Goal: Information Seeking & Learning: Check status

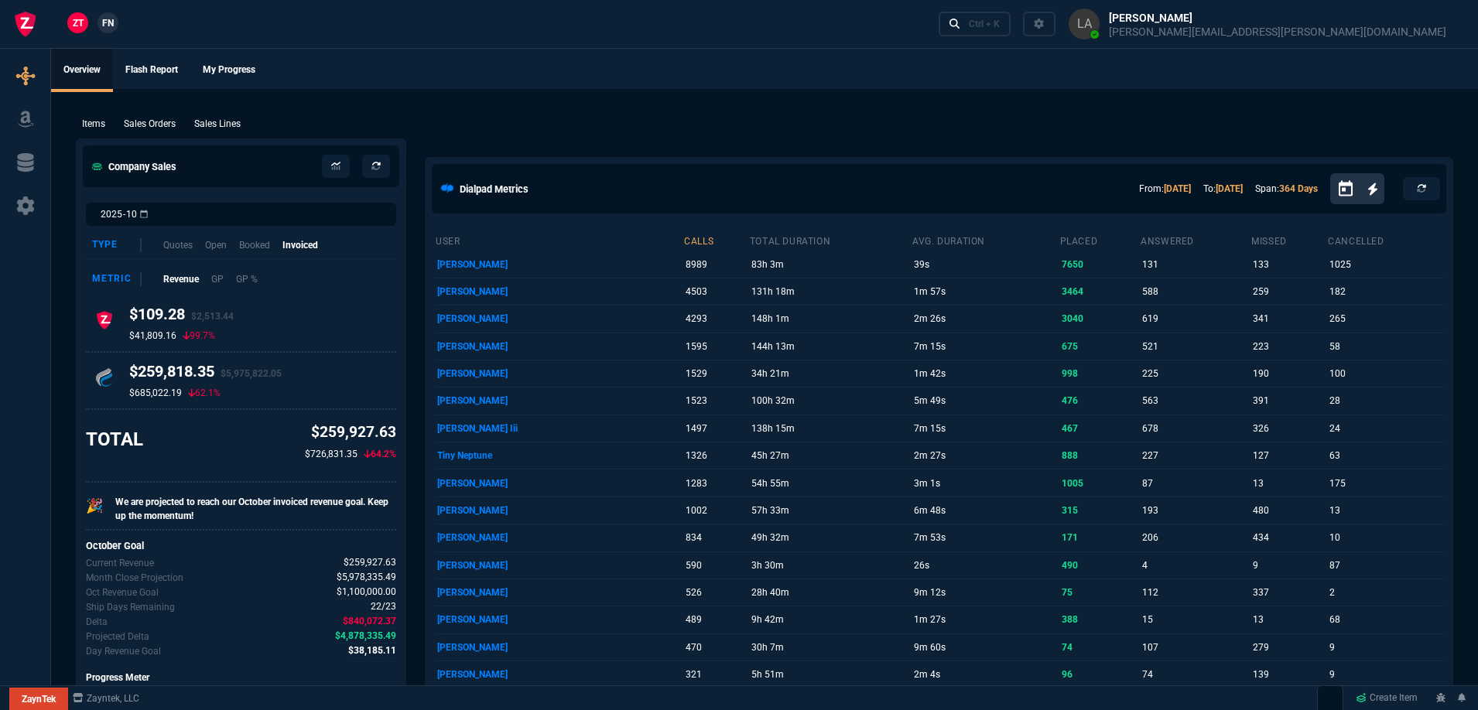
click at [112, 30] on link "FN" at bounding box center [108, 22] width 21 height 21
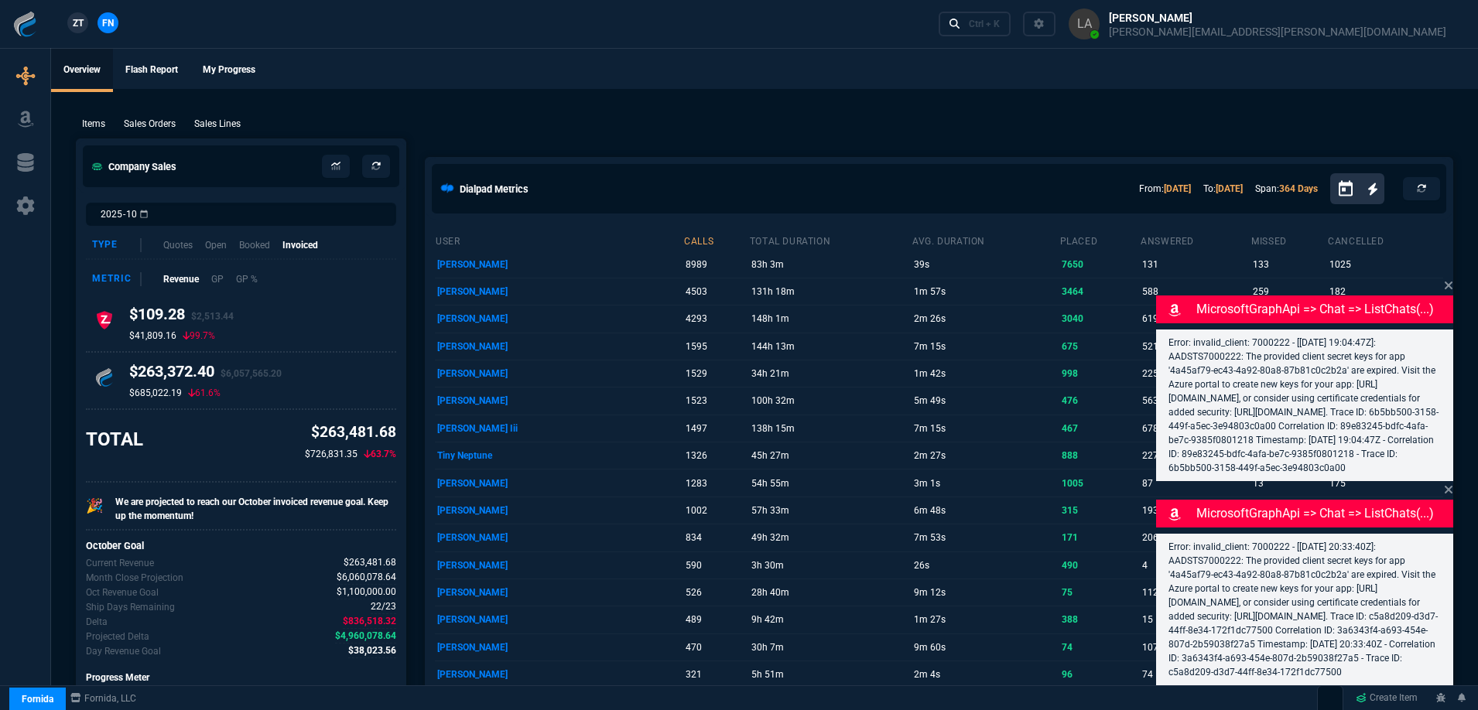
click at [214, 125] on p "Sales Lines" at bounding box center [217, 124] width 46 height 14
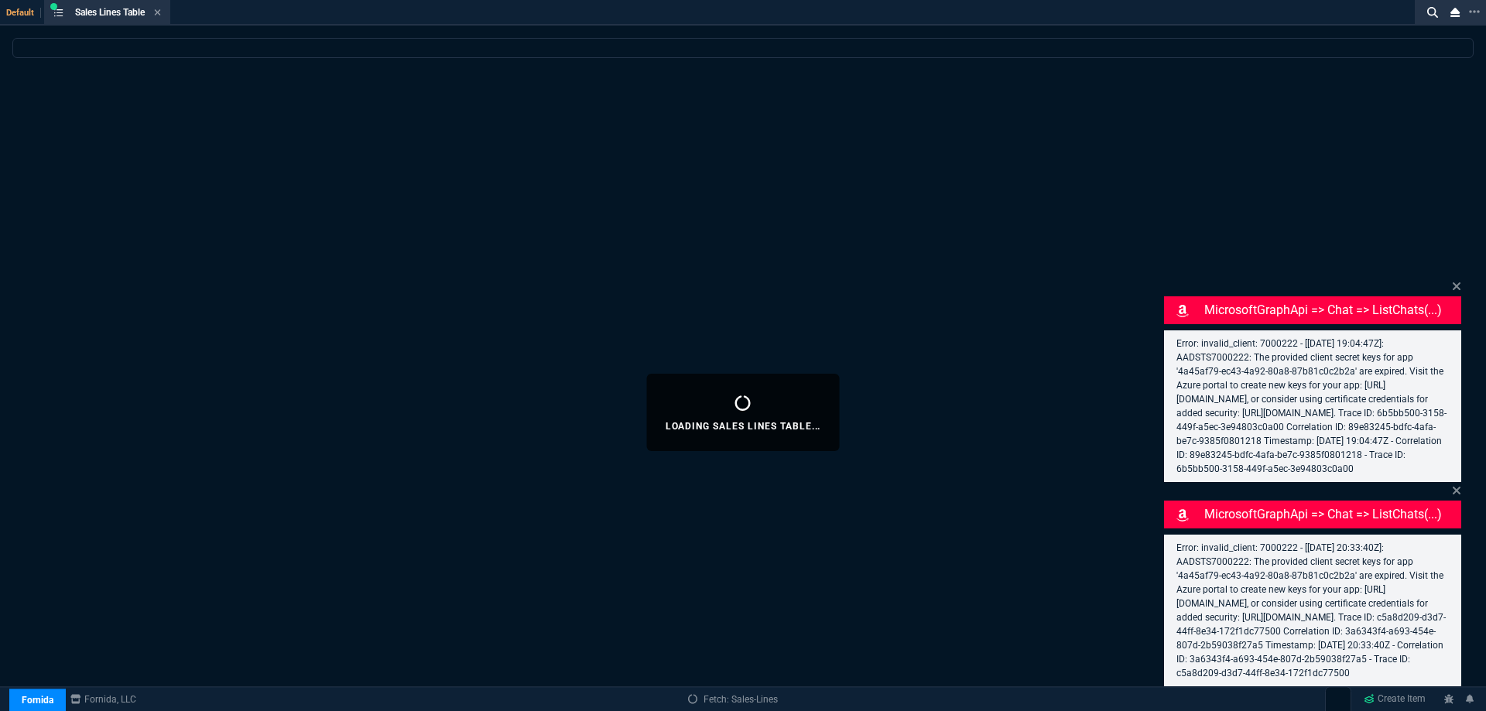
select select
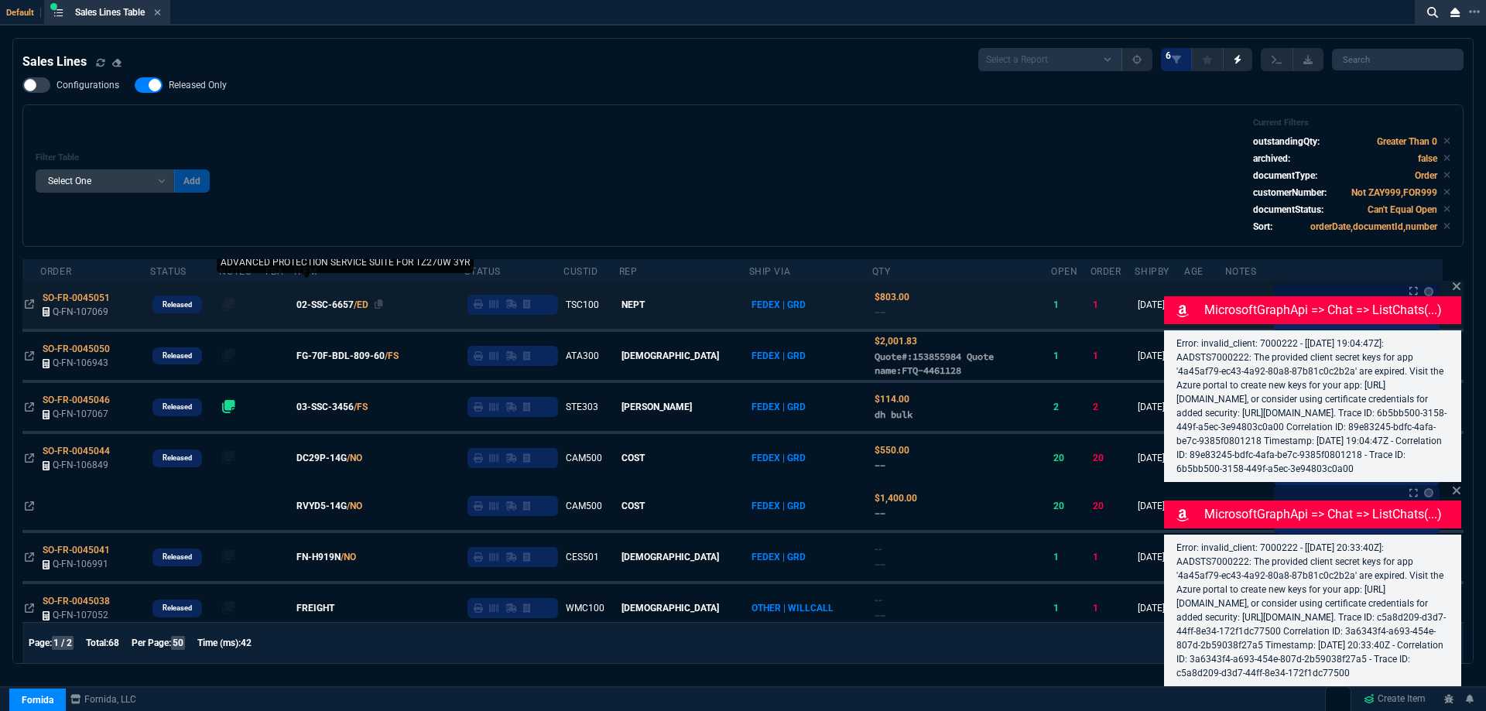
click at [353, 307] on span "02-SSC-6657" at bounding box center [324, 305] width 57 height 14
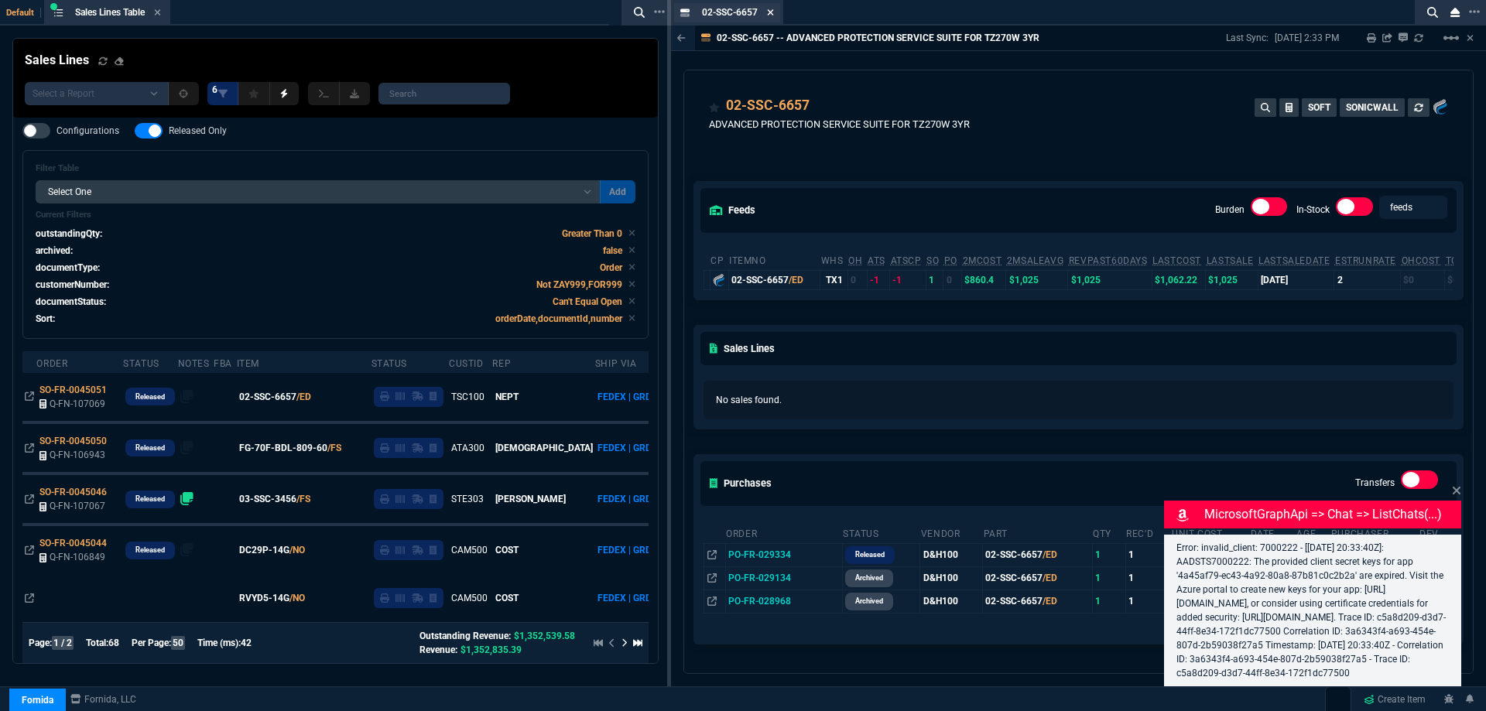
click at [773, 19] on nx-icon at bounding box center [770, 13] width 7 height 12
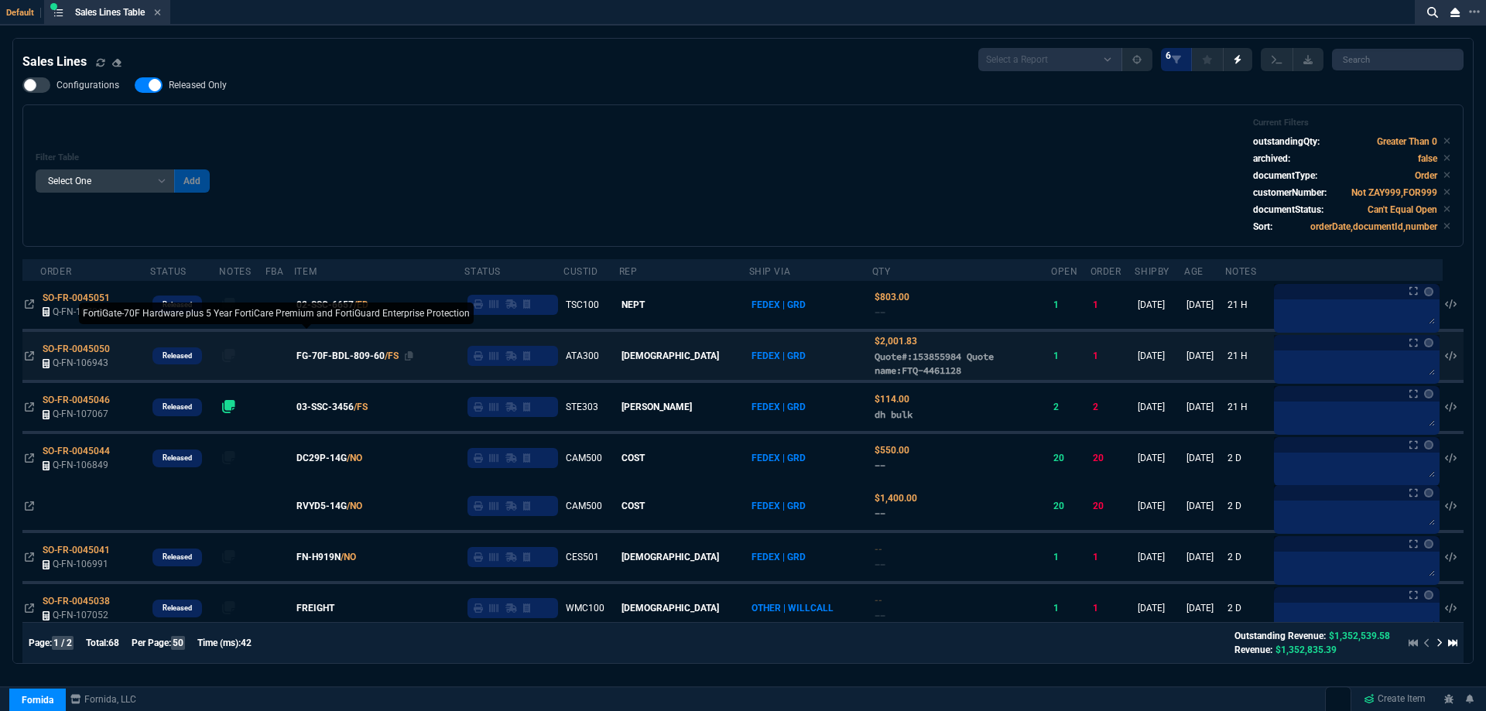
click at [349, 359] on span "FG-70F-BDL-809-60" at bounding box center [340, 356] width 88 height 14
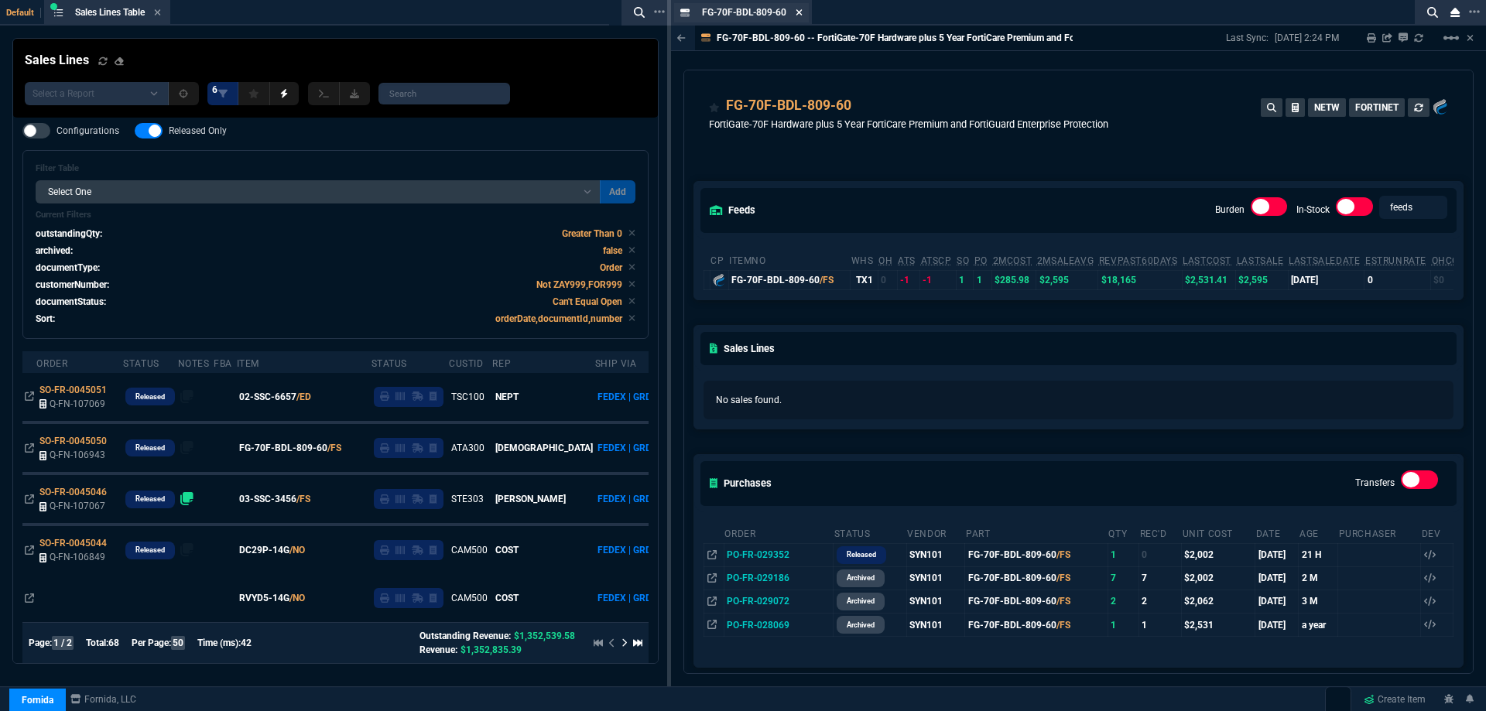
click at [801, 12] on icon at bounding box center [799, 12] width 7 height 9
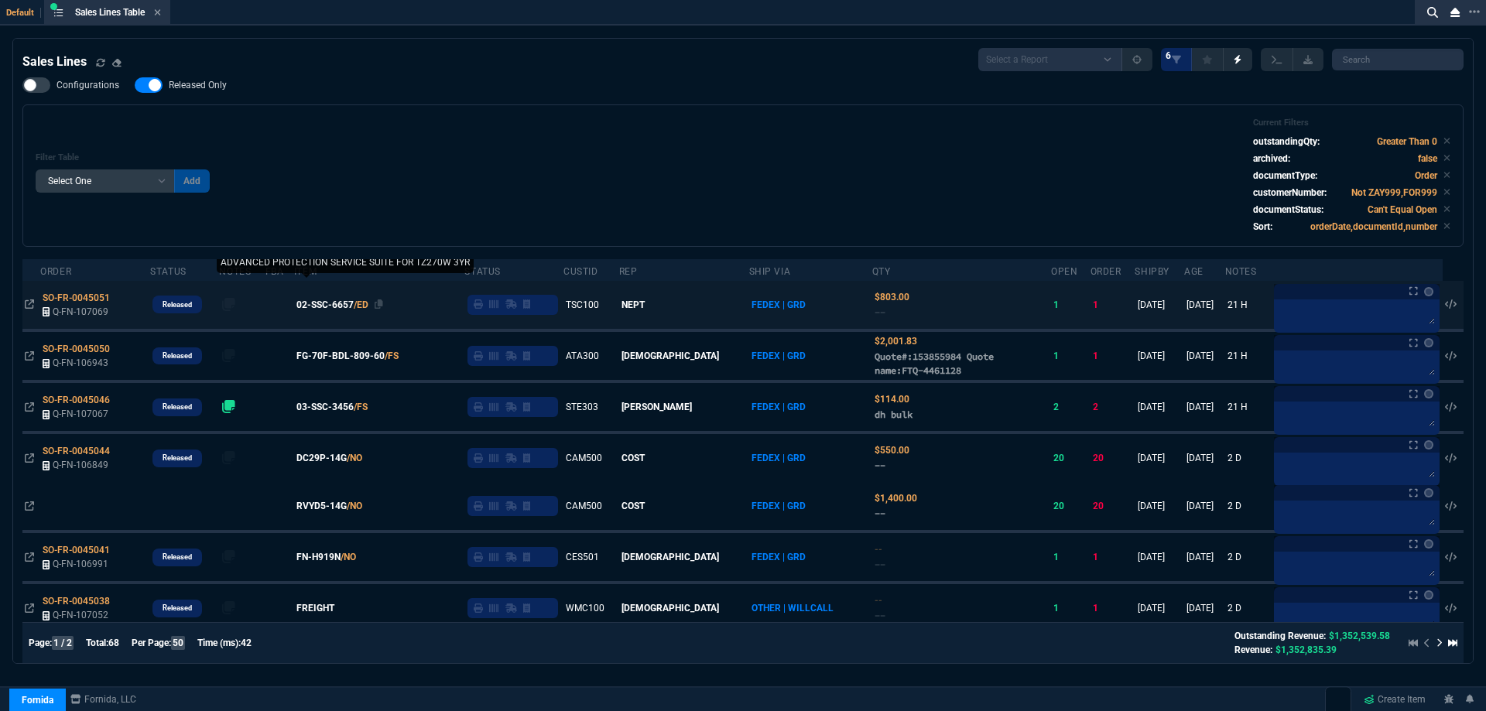
scroll to position [77, 0]
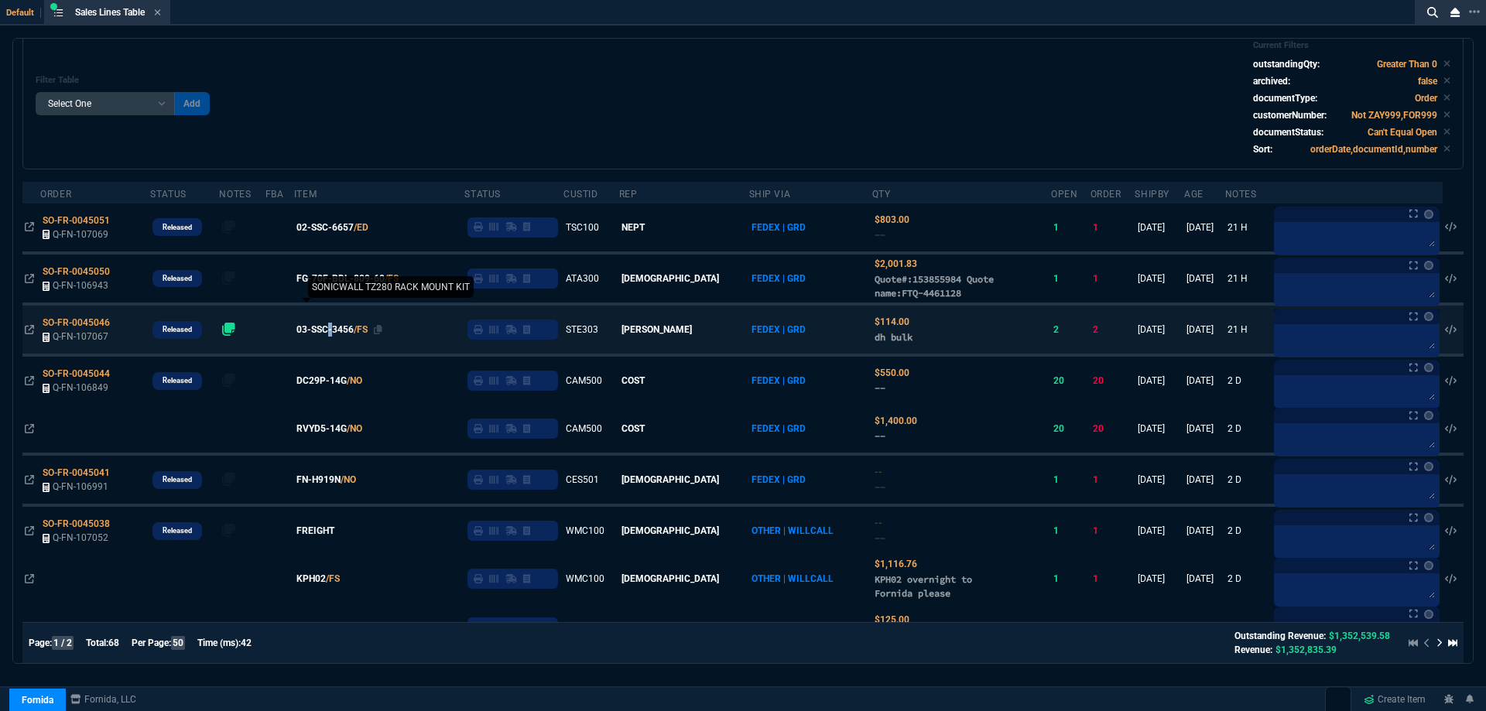
click at [347, 328] on span "03-SSC-3456" at bounding box center [324, 330] width 57 height 14
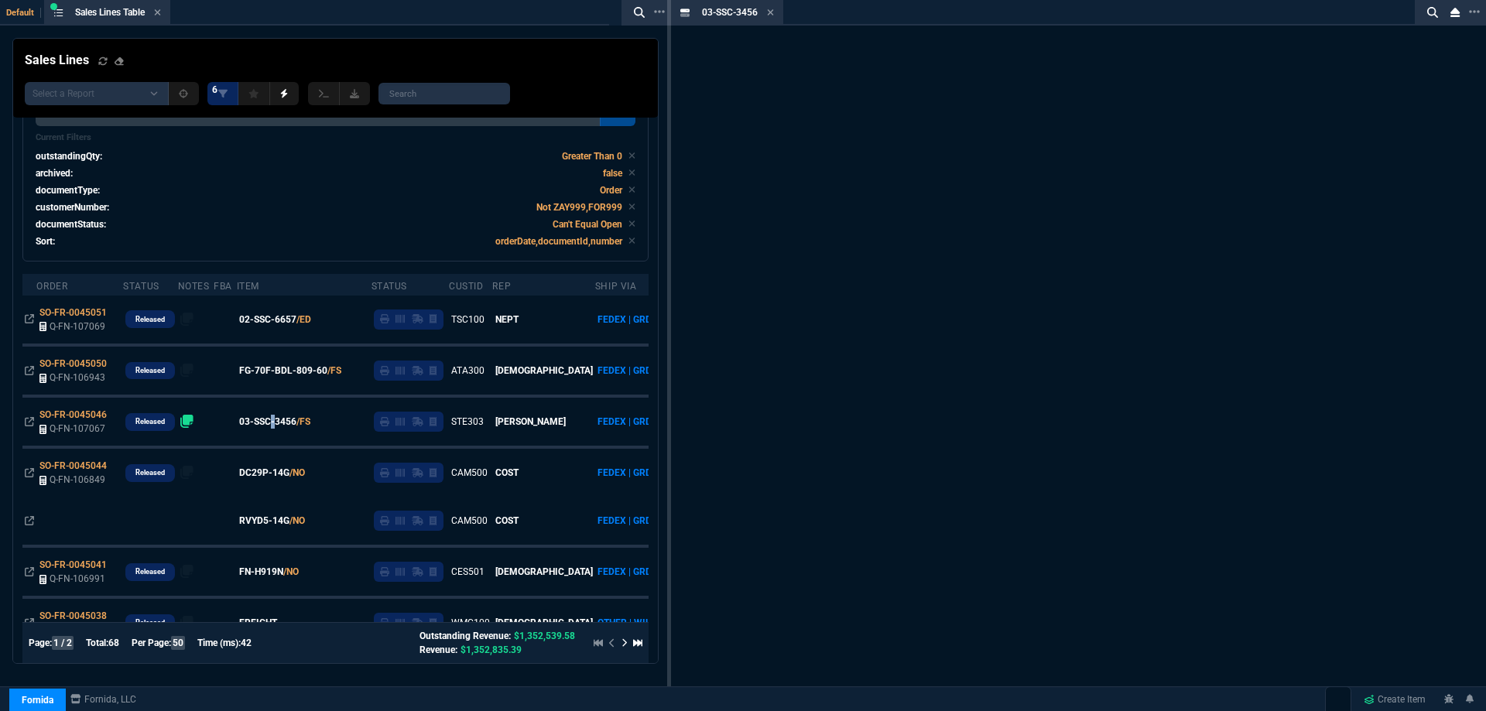
scroll to position [123, 0]
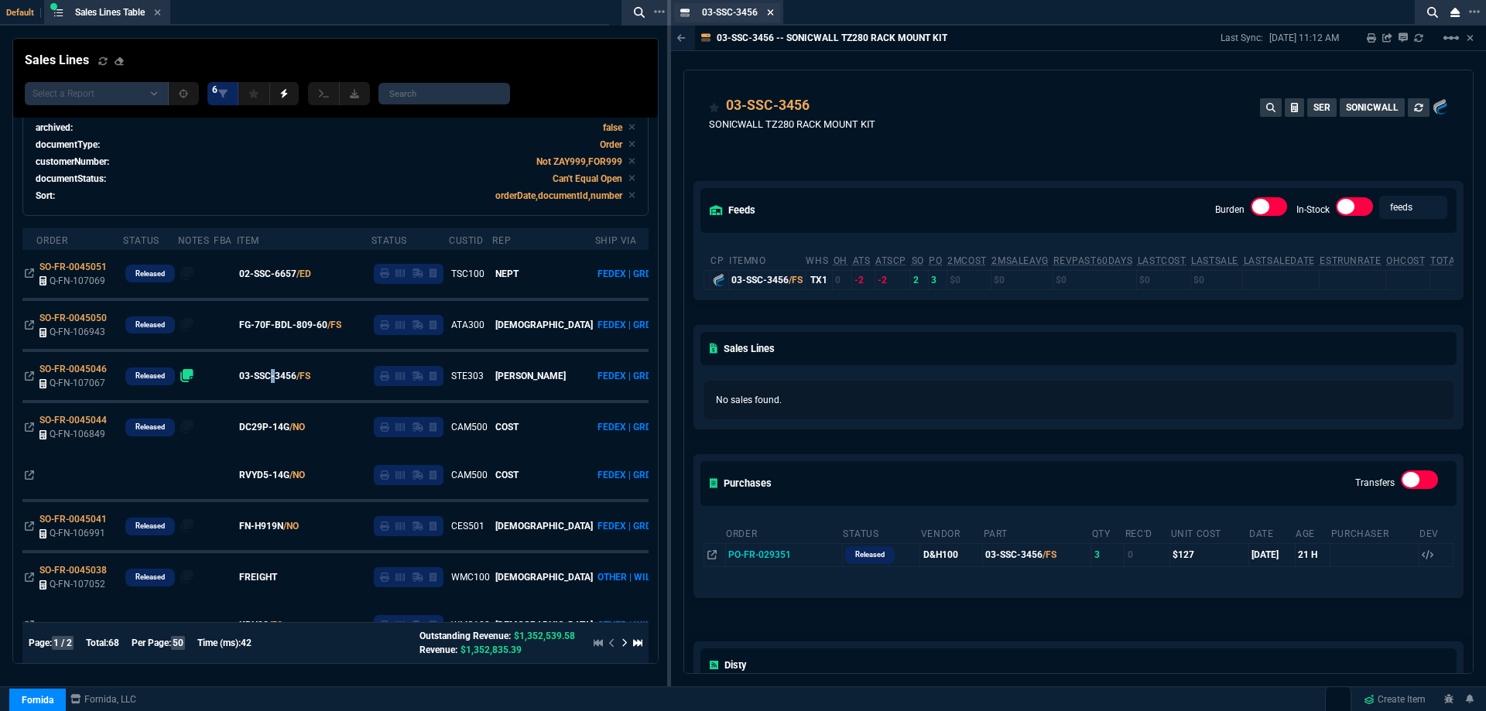
click at [772, 15] on icon at bounding box center [770, 12] width 7 height 9
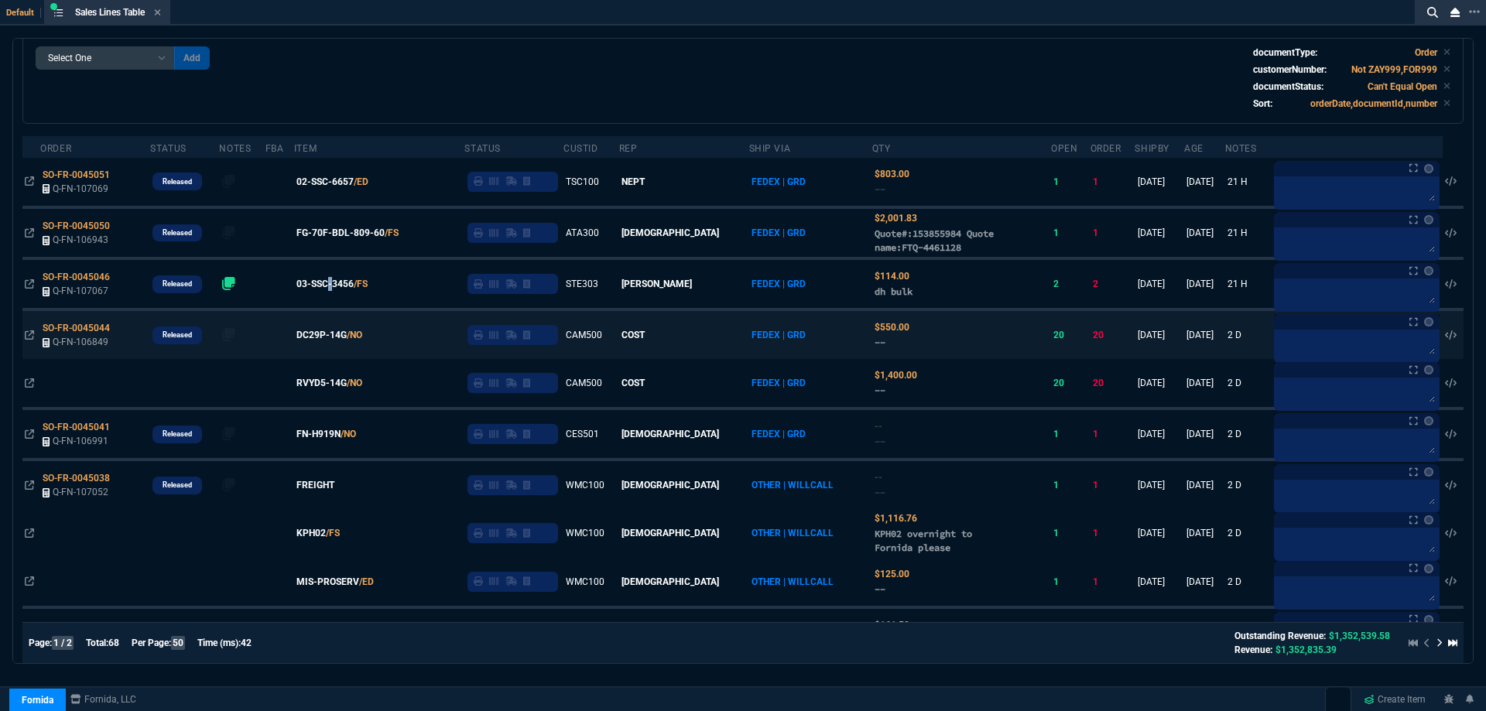
scroll to position [77, 0]
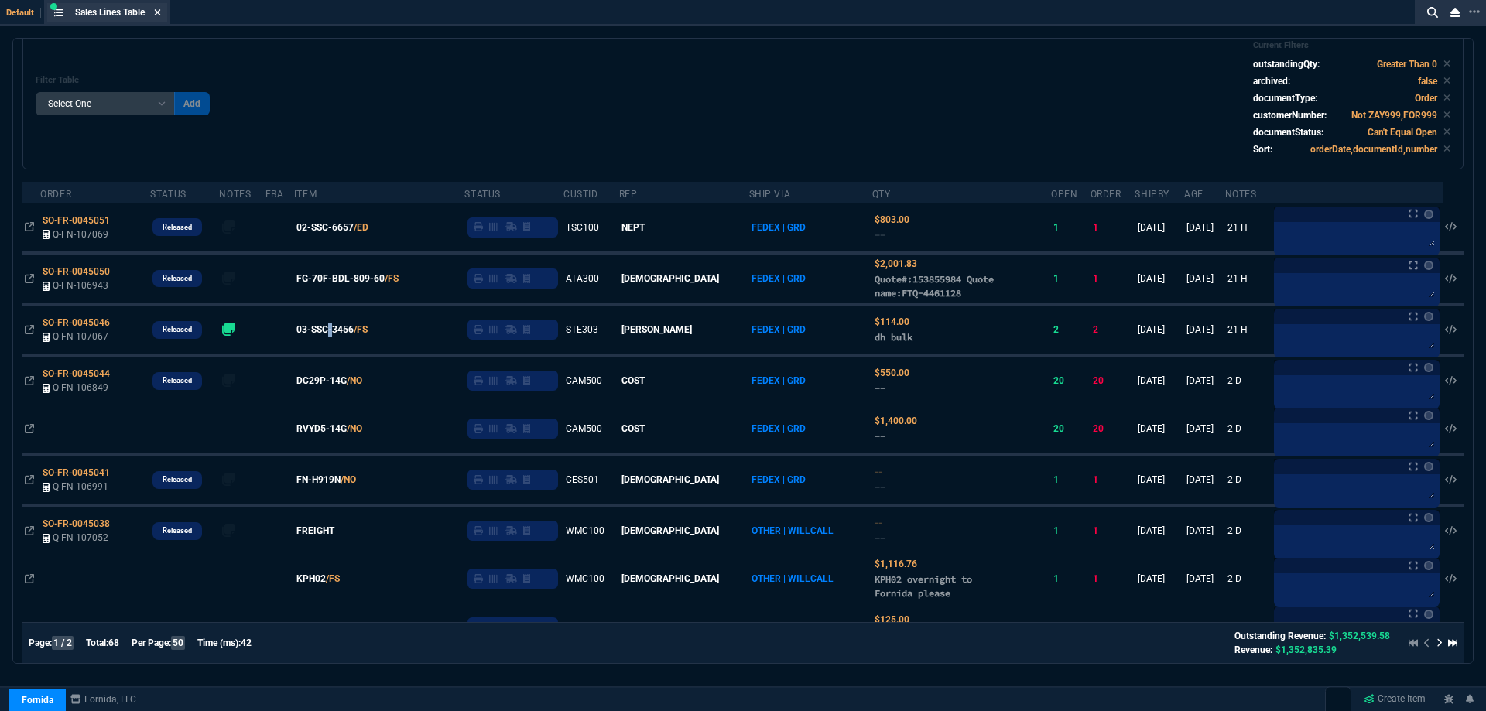
click at [158, 11] on icon at bounding box center [157, 12] width 7 height 9
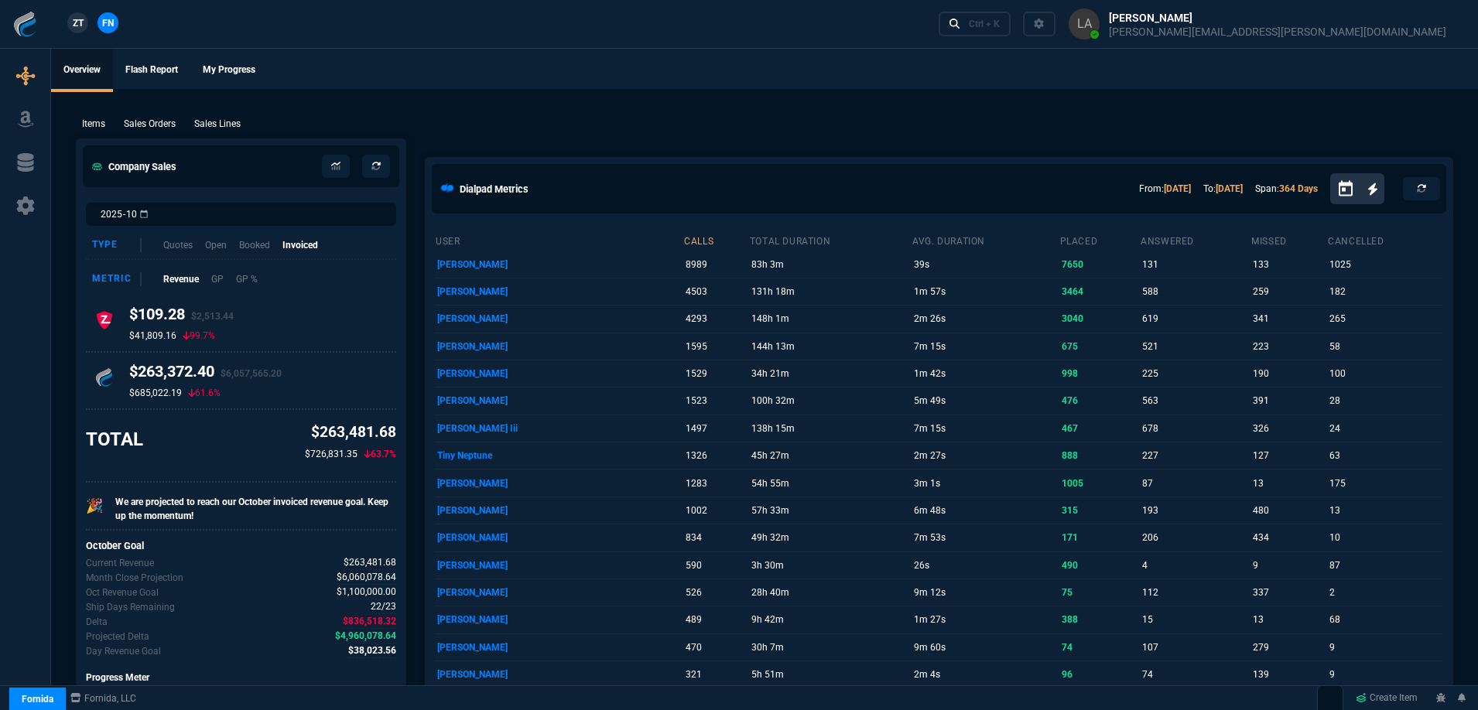
click at [74, 22] on span "ZT" at bounding box center [78, 23] width 11 height 14
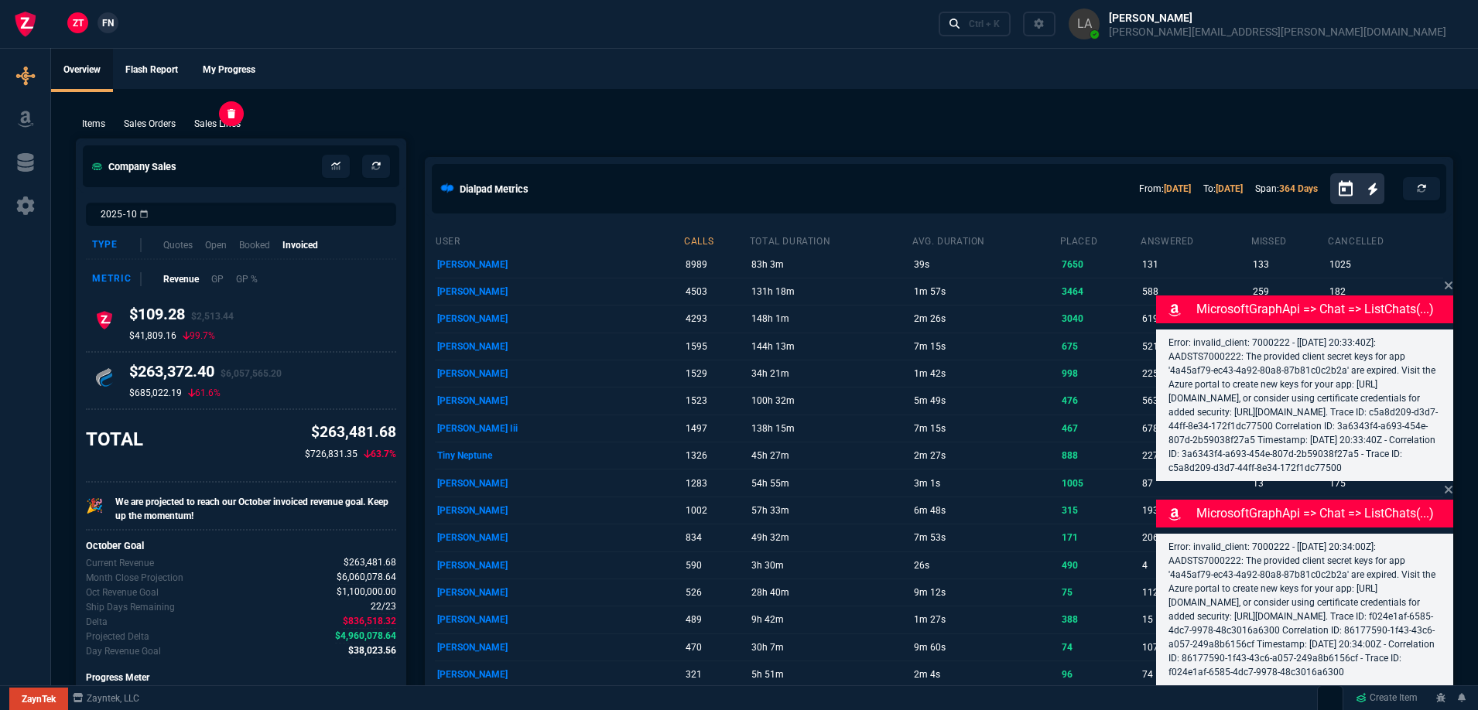
click at [228, 119] on p "Sales Lines" at bounding box center [217, 124] width 46 height 14
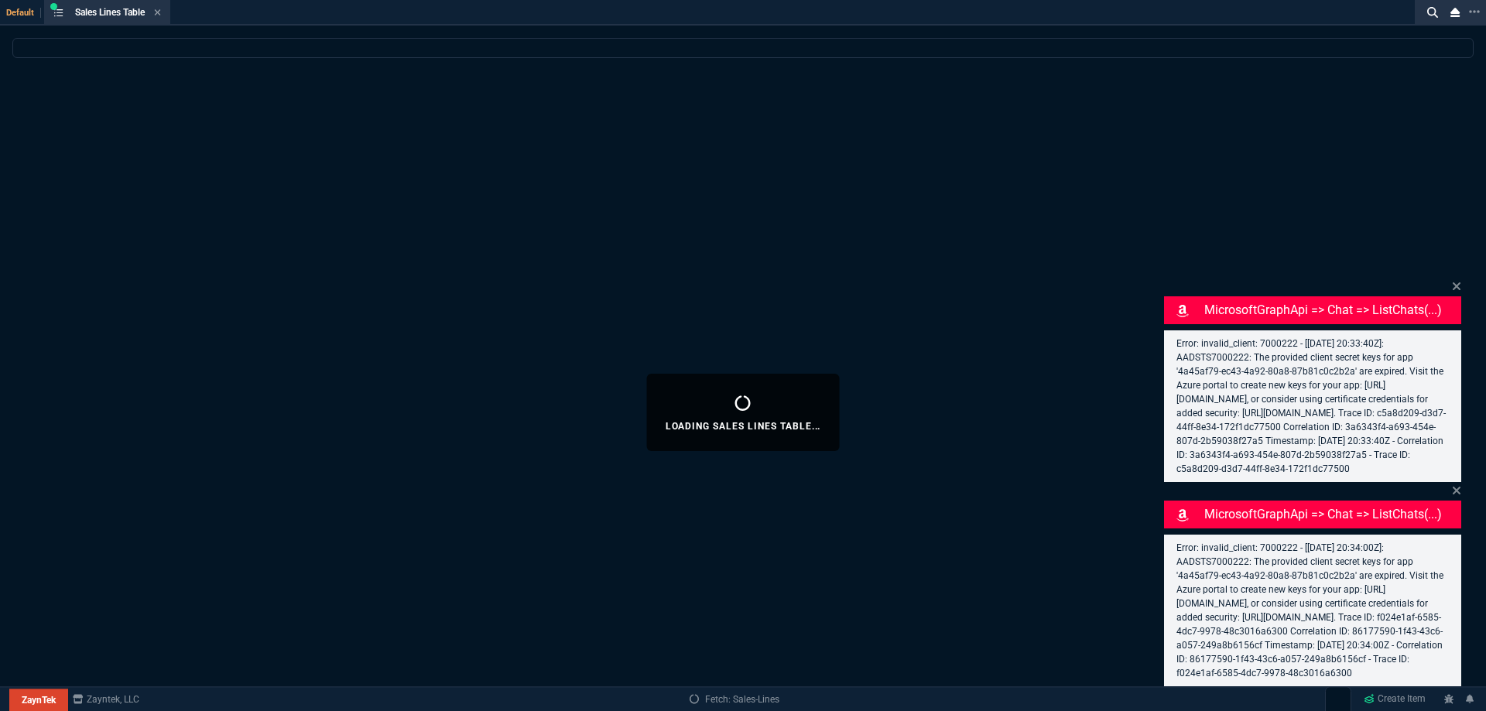
select select
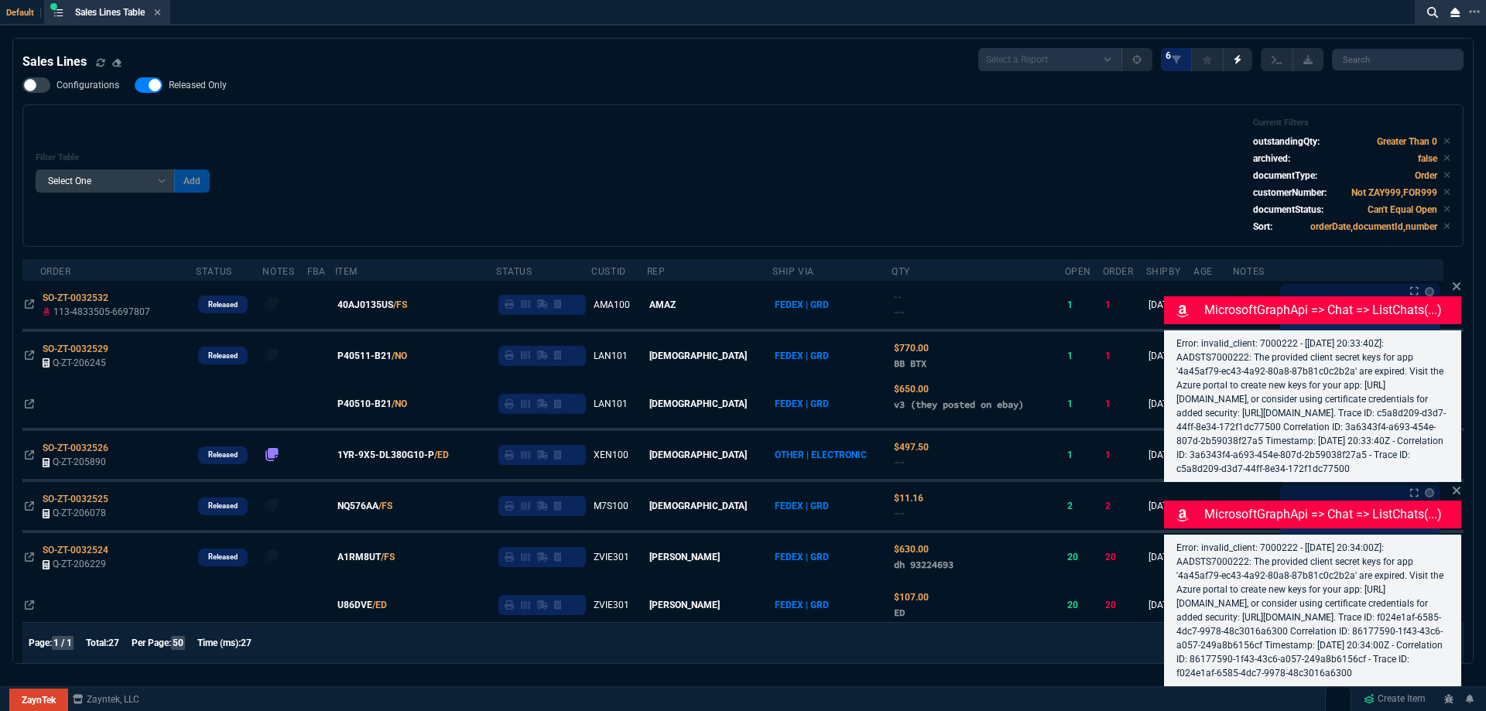
click at [197, 88] on span "Released Only" at bounding box center [198, 85] width 58 height 12
click at [135, 86] on input "Released Only" at bounding box center [134, 85] width 1 height 1
checkbox input "false"
click at [587, 138] on div "Filter Table Select One Add Filter () Age () ATS () Cond (itemVariantCode) Cust…" at bounding box center [743, 176] width 1415 height 116
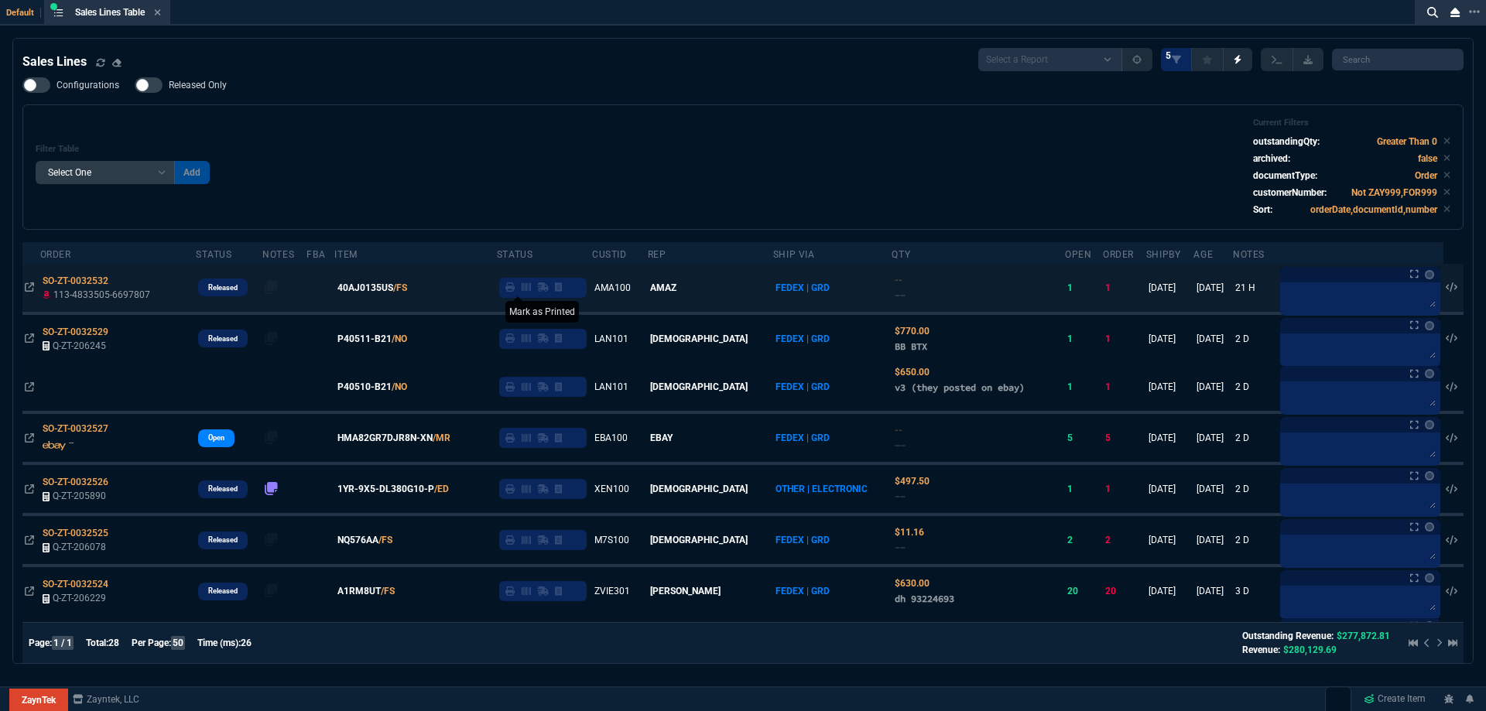
click at [515, 292] on icon at bounding box center [509, 286] width 9 height 9
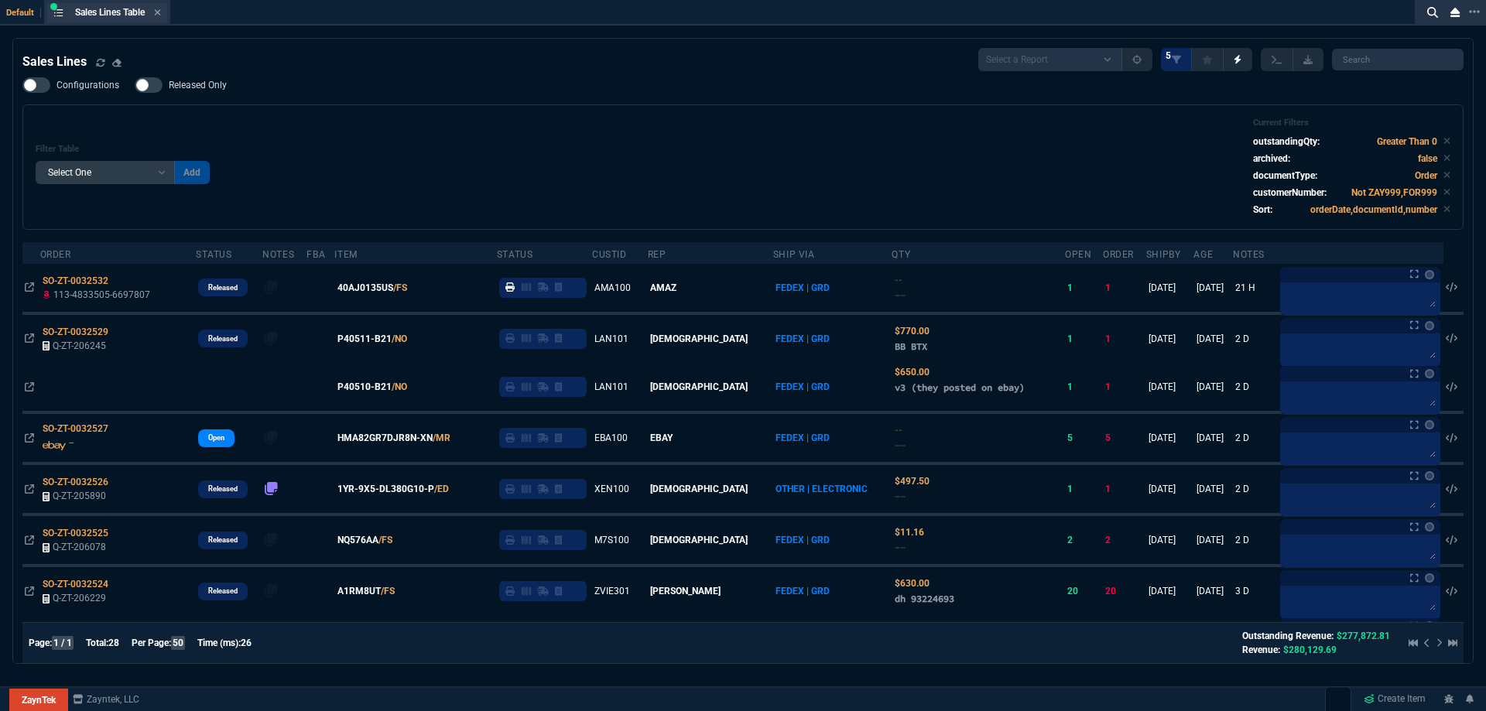
click at [164, 12] on div "Sales Lines Table Sales Line" at bounding box center [107, 12] width 120 height 19
click at [161, 12] on icon at bounding box center [157, 12] width 7 height 9
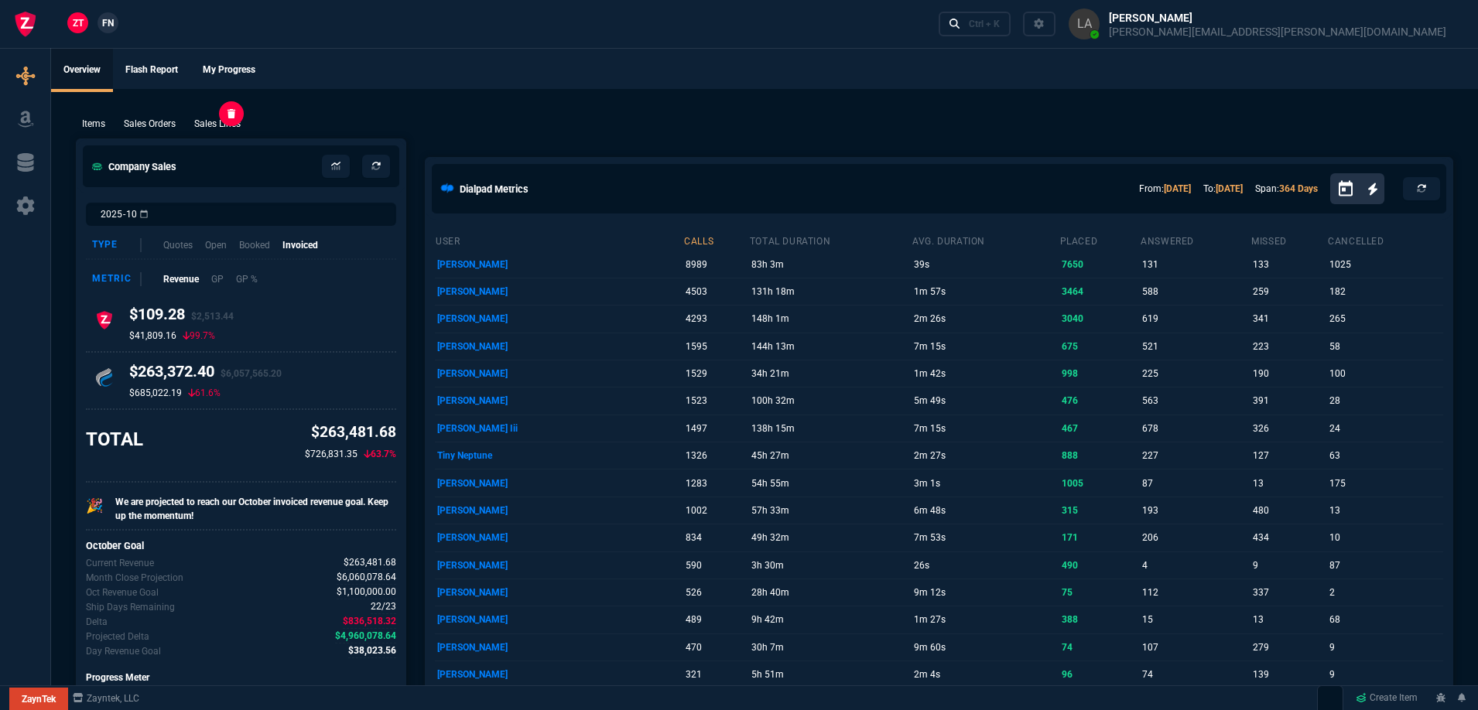
click at [235, 123] on p "Sales Lines" at bounding box center [217, 124] width 46 height 14
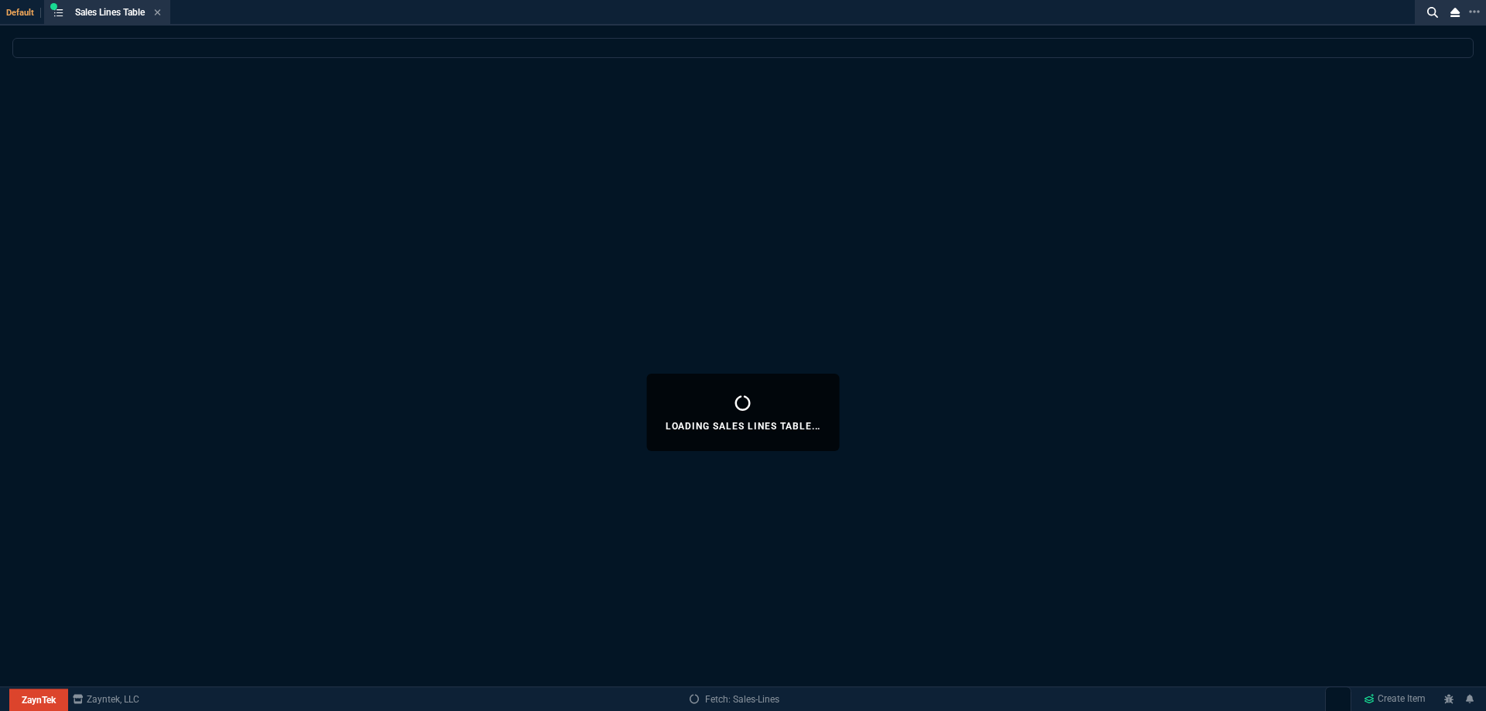
select select
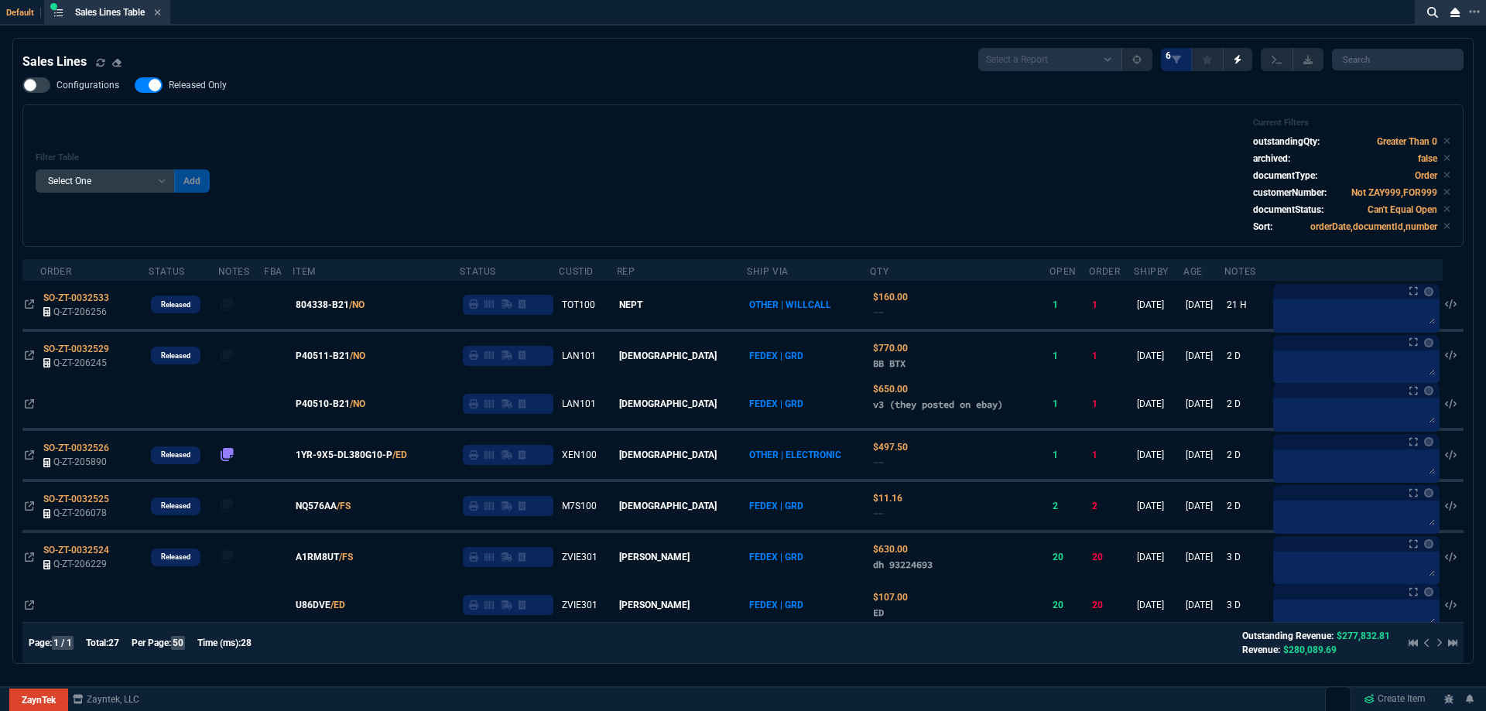
click at [207, 79] on label "Released Only" at bounding box center [189, 84] width 108 height 15
click at [135, 85] on input "Released Only" at bounding box center [134, 85] width 1 height 1
click at [441, 104] on div "Configurations Released Only Filter Table Select One Add Filter () Age () ATS (…" at bounding box center [742, 161] width 1441 height 169
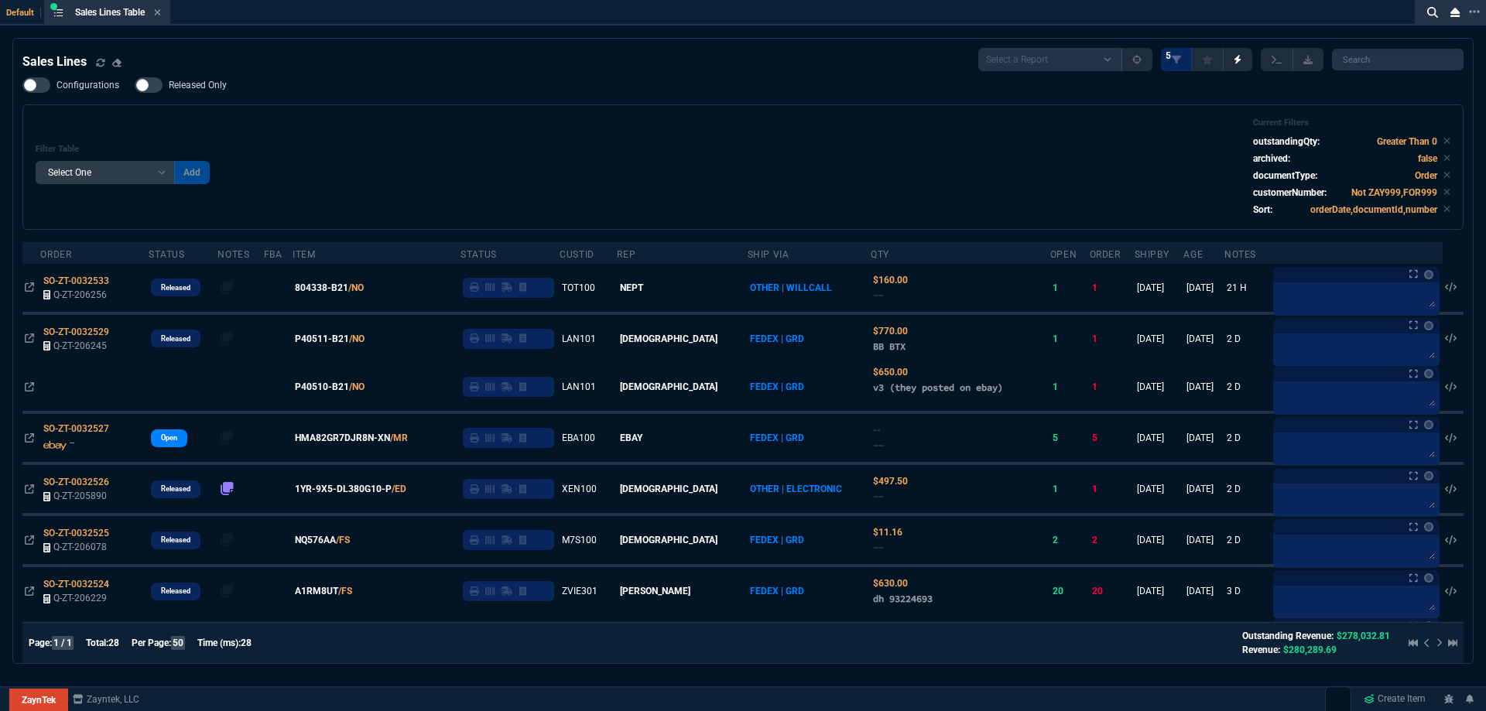
click at [197, 91] on span "Released Only" at bounding box center [198, 85] width 58 height 12
click at [135, 86] on input "Released Only" at bounding box center [134, 85] width 1 height 1
click at [466, 157] on div "Filter Table Select One Add Filter () Age () ATS () Cond (itemVariantCode) Cust…" at bounding box center [743, 167] width 1415 height 99
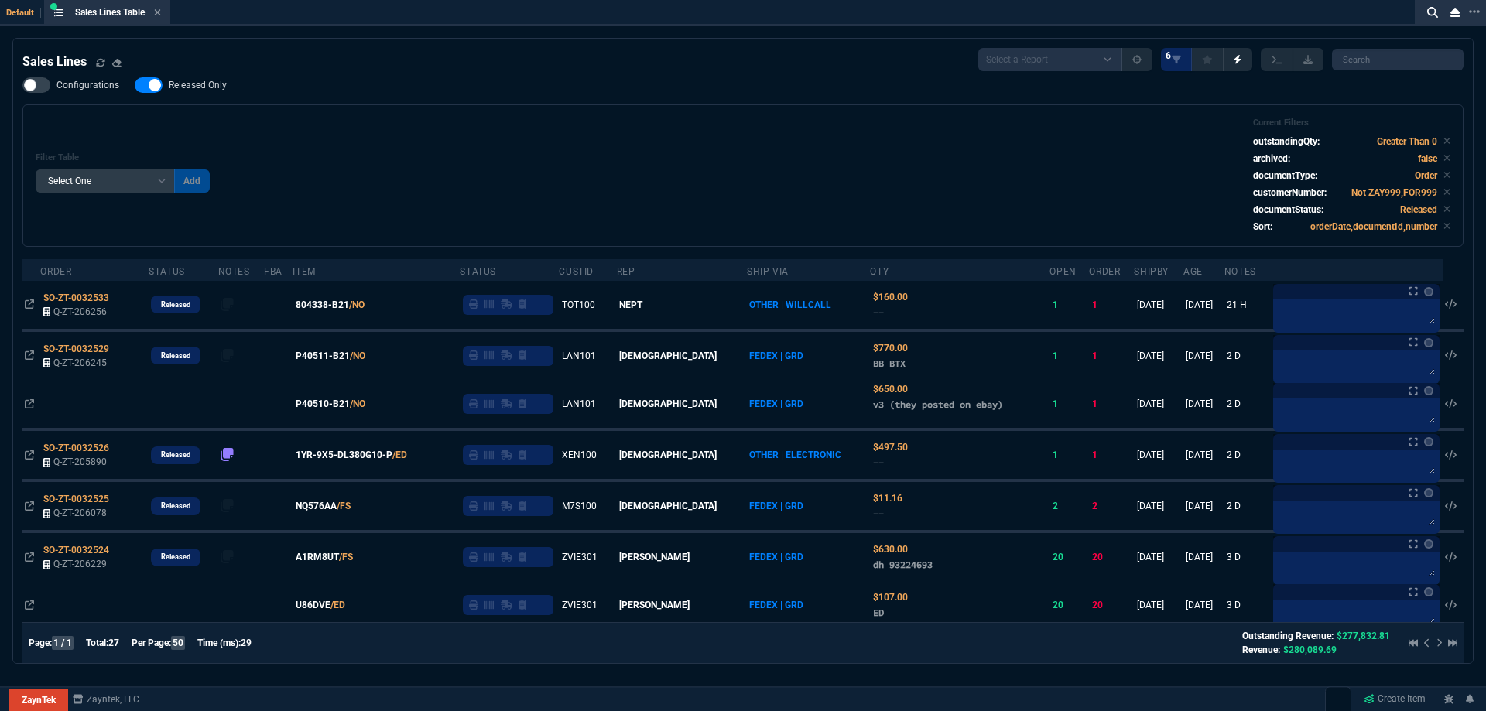
click at [536, 124] on div "Filter Table Select One Add Filter () Age () ATS () Cond (itemVariantCode) Cust…" at bounding box center [743, 176] width 1415 height 116
click at [538, 117] on div "Filter Table Select One Add Filter () Age () ATS () Cond (itemVariantCode) Cust…" at bounding box center [742, 175] width 1441 height 142
click at [189, 80] on span "Released Only" at bounding box center [198, 85] width 58 height 12
click at [135, 85] on input "Released Only" at bounding box center [134, 85] width 1 height 1
checkbox input "false"
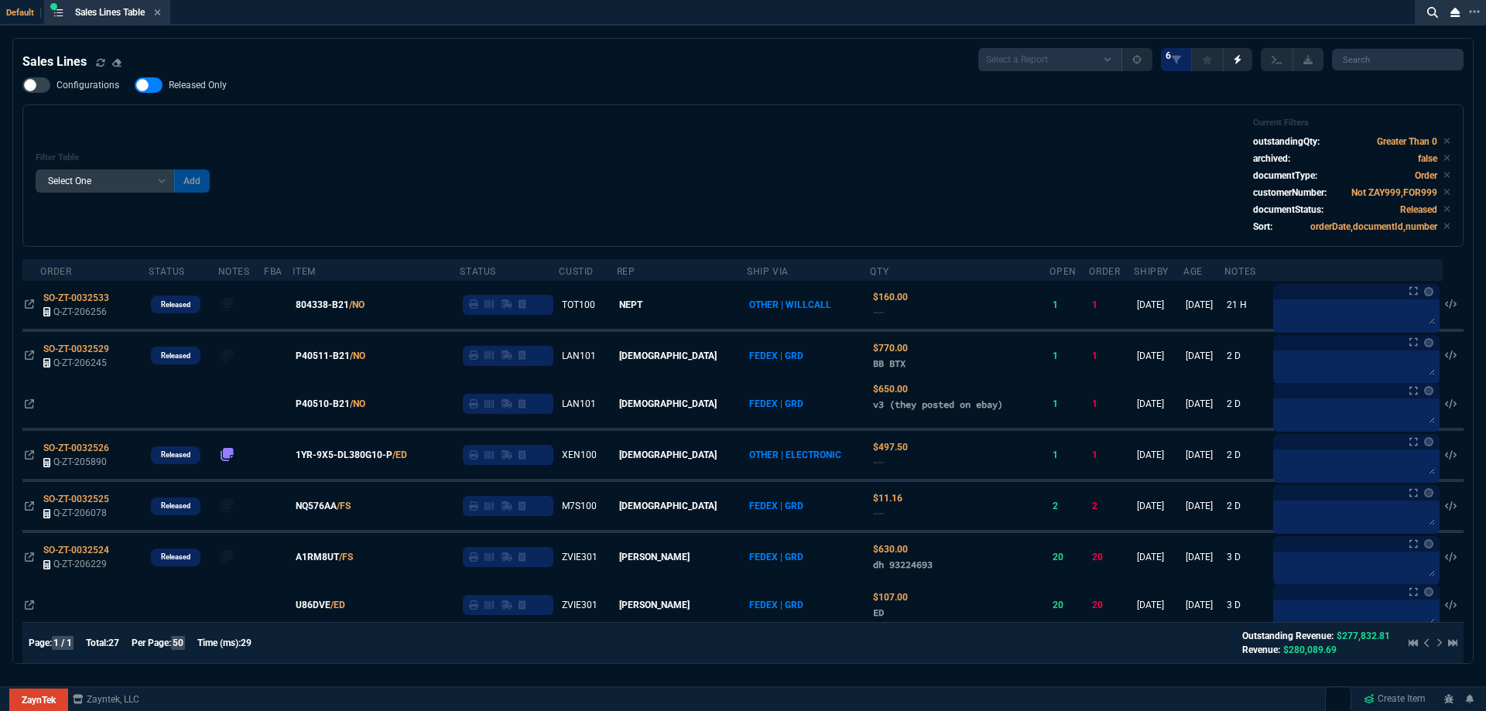
click at [484, 105] on div "Configurations Released Only Filter Table Select One Add Filter () Age () ATS (…" at bounding box center [742, 161] width 1441 height 169
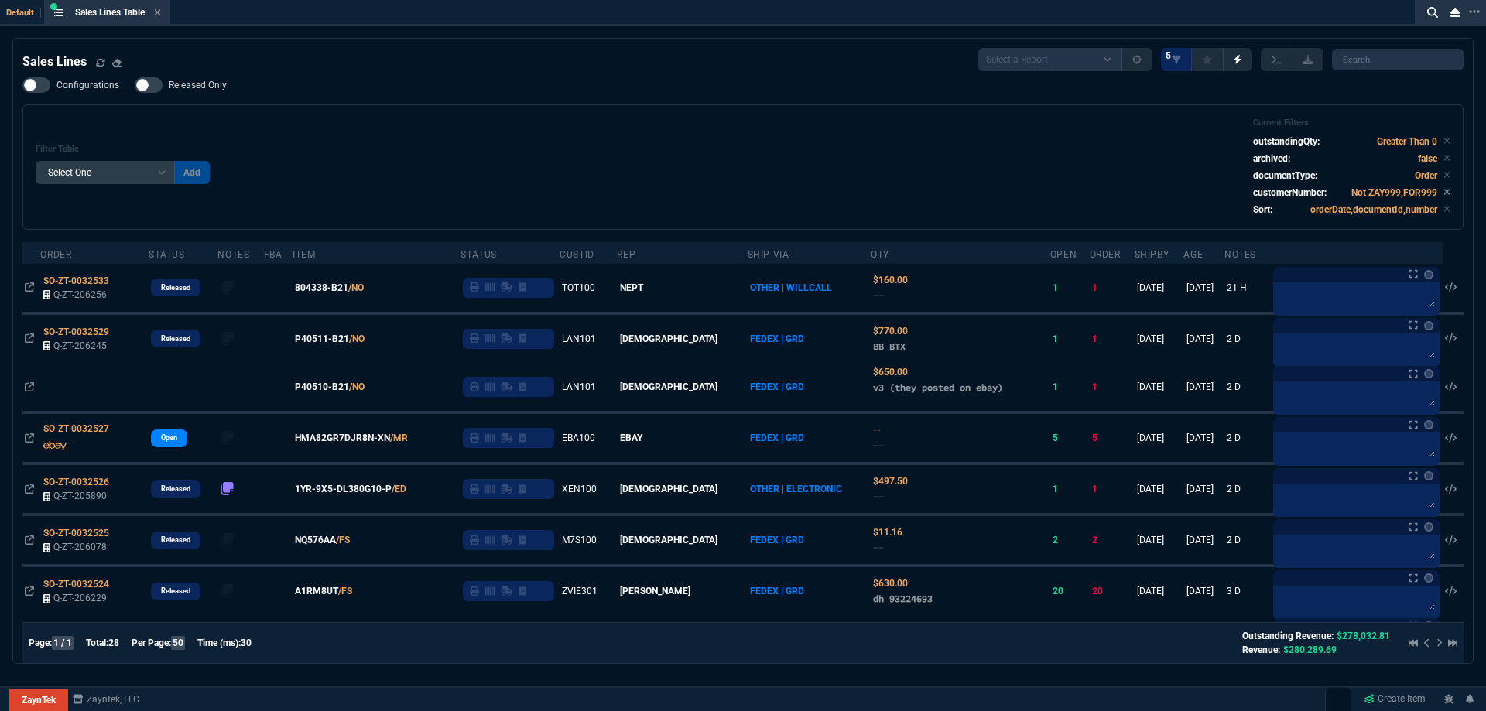
click at [327, 289] on span "804338-B21" at bounding box center [321, 288] width 53 height 14
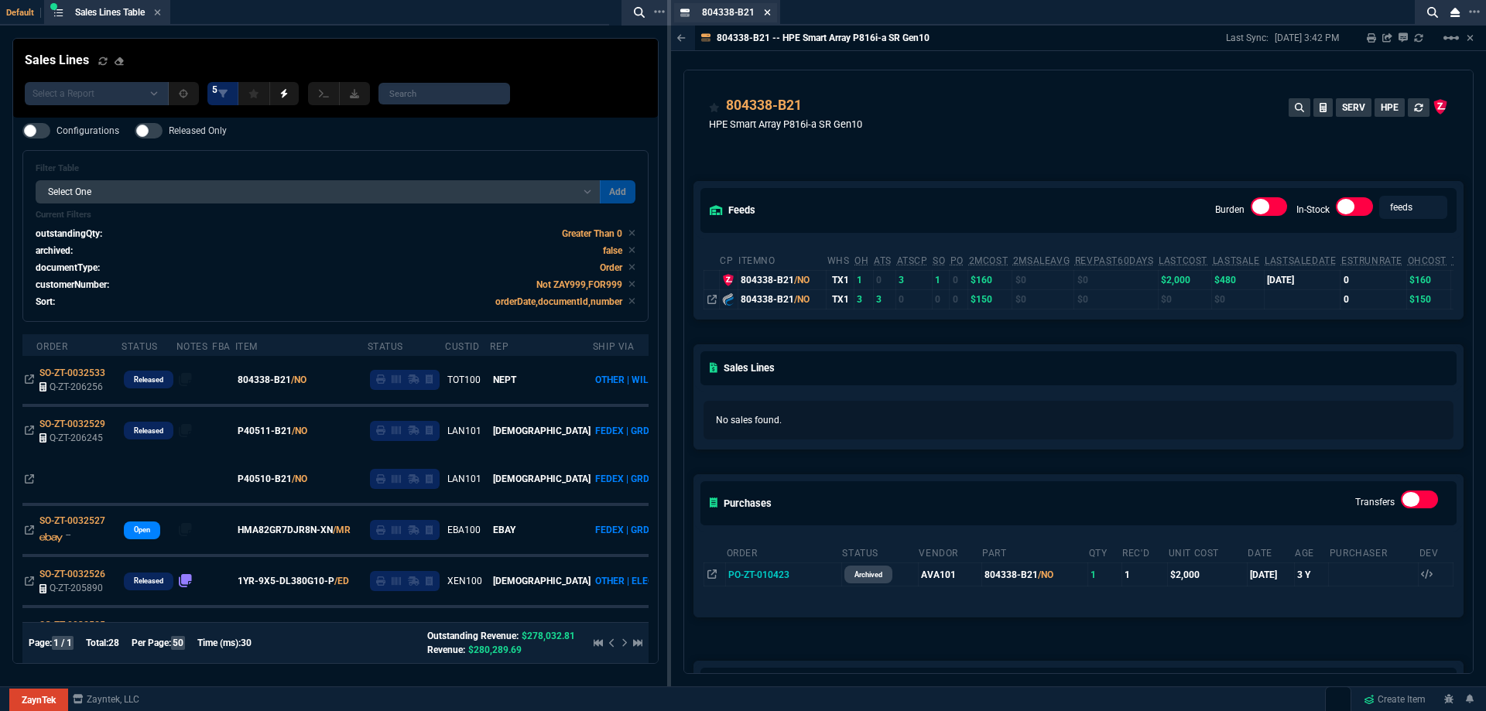
click at [767, 15] on icon at bounding box center [767, 12] width 7 height 9
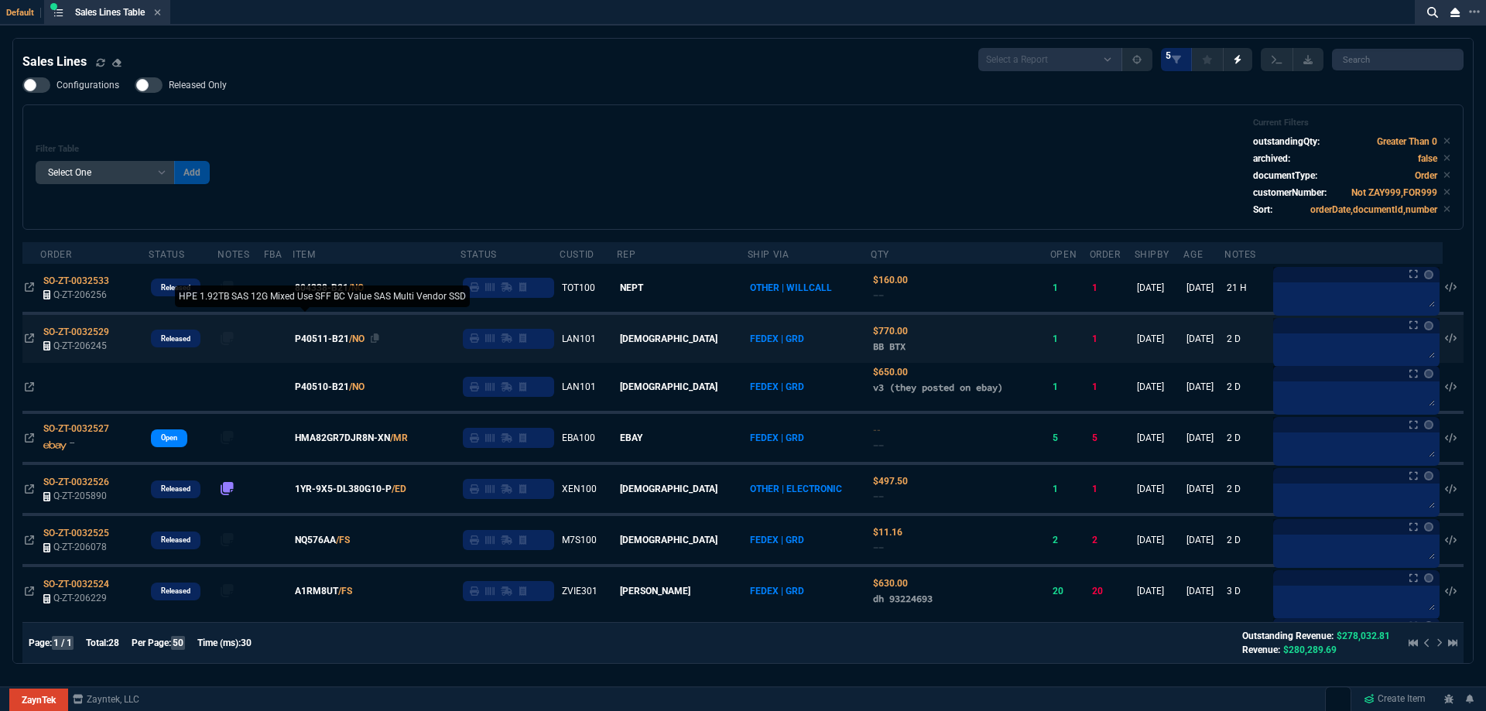
click at [349, 337] on span "P40511-B21" at bounding box center [322, 339] width 54 height 14
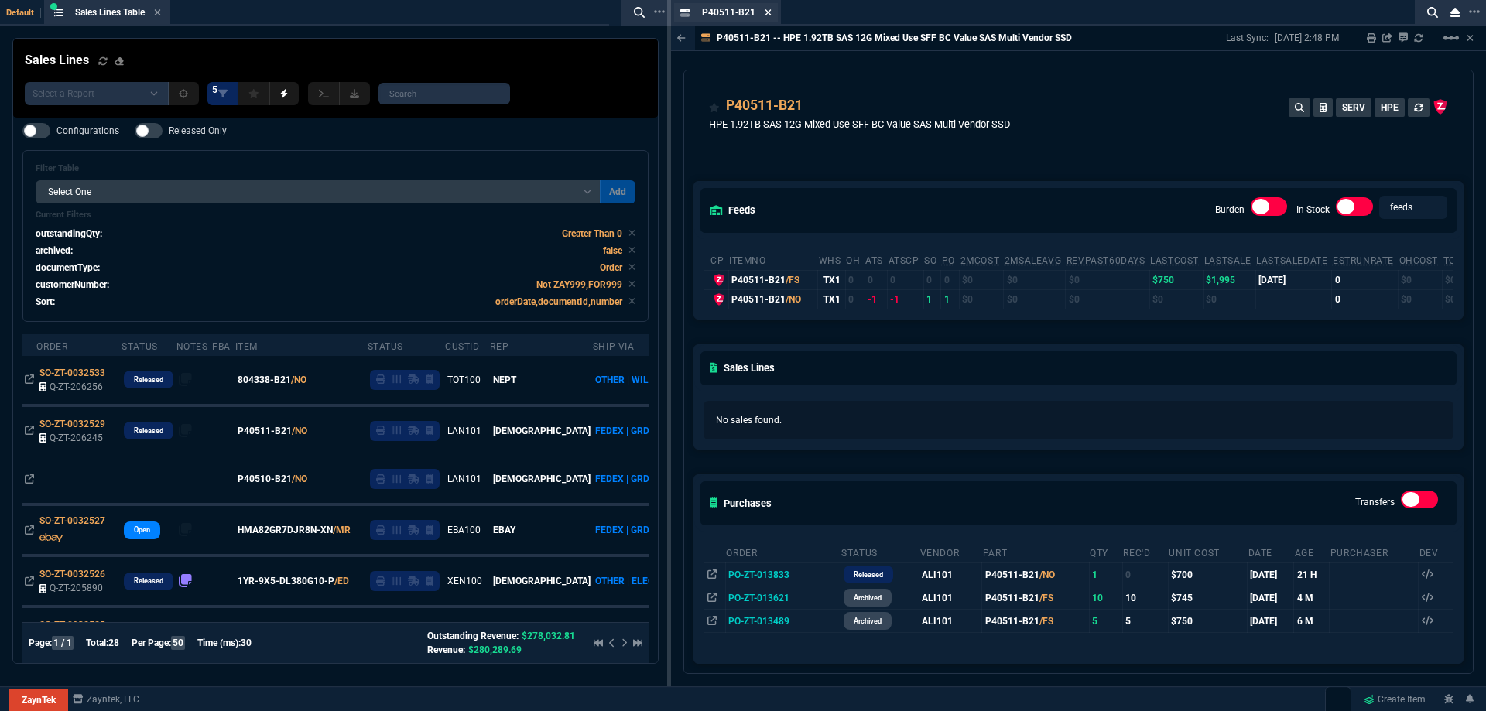
click at [766, 7] on nx-icon at bounding box center [768, 13] width 7 height 12
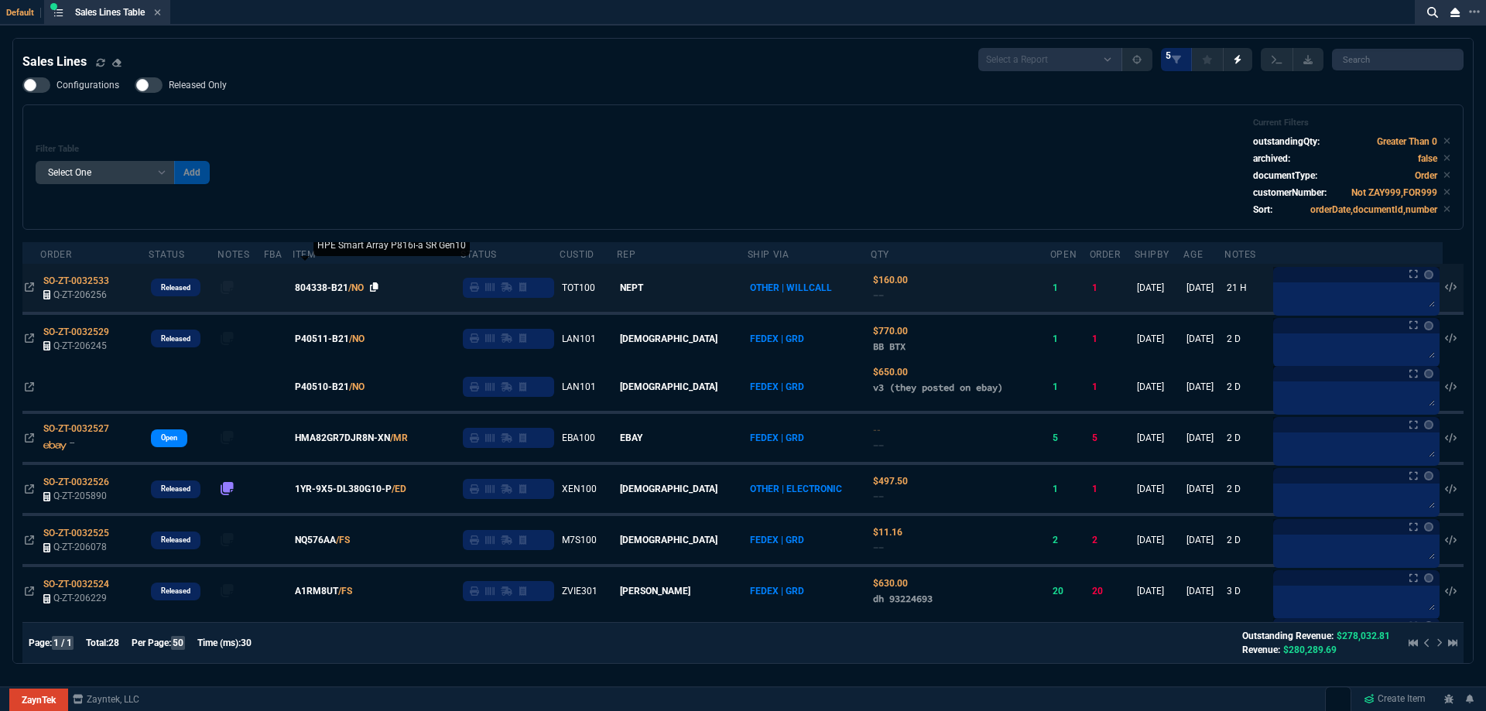
click at [378, 286] on icon at bounding box center [374, 286] width 9 height 9
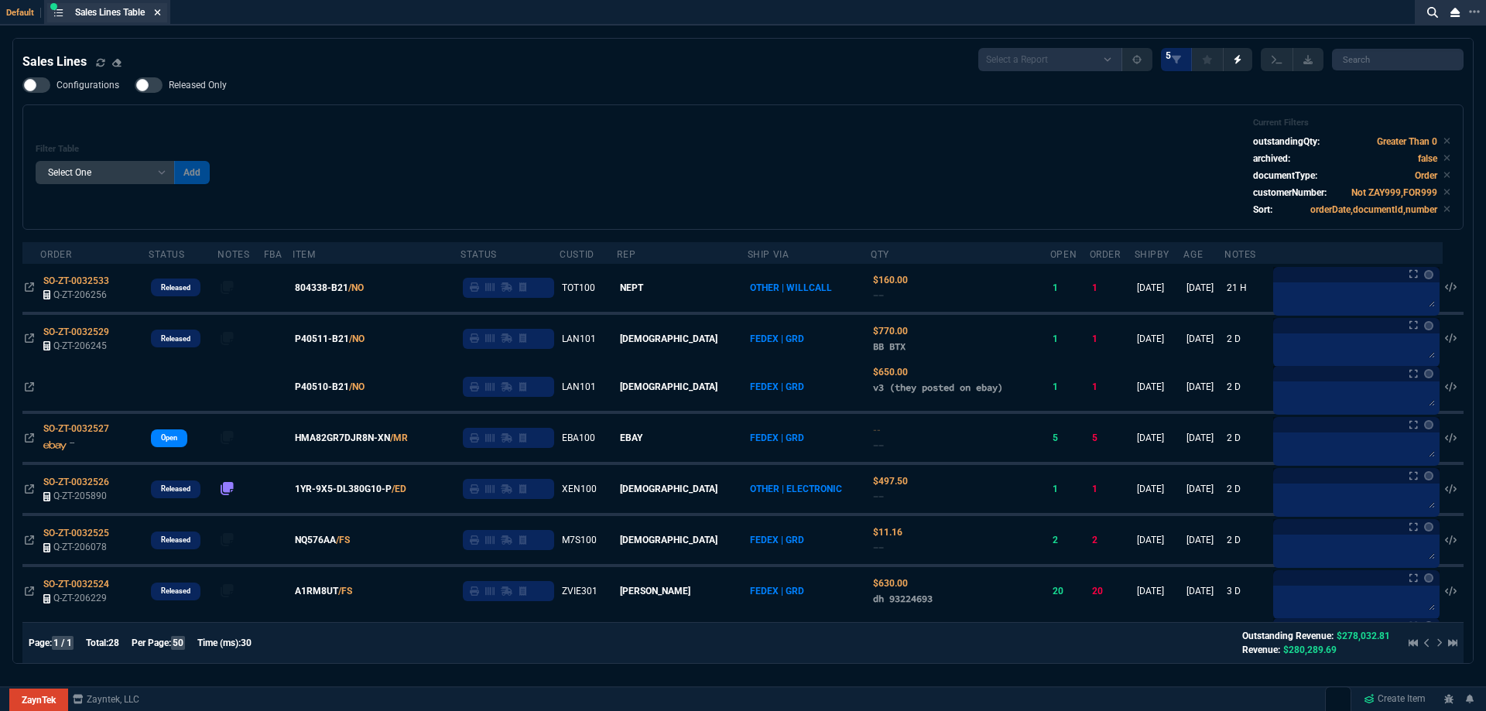
click at [159, 15] on icon at bounding box center [157, 12] width 7 height 9
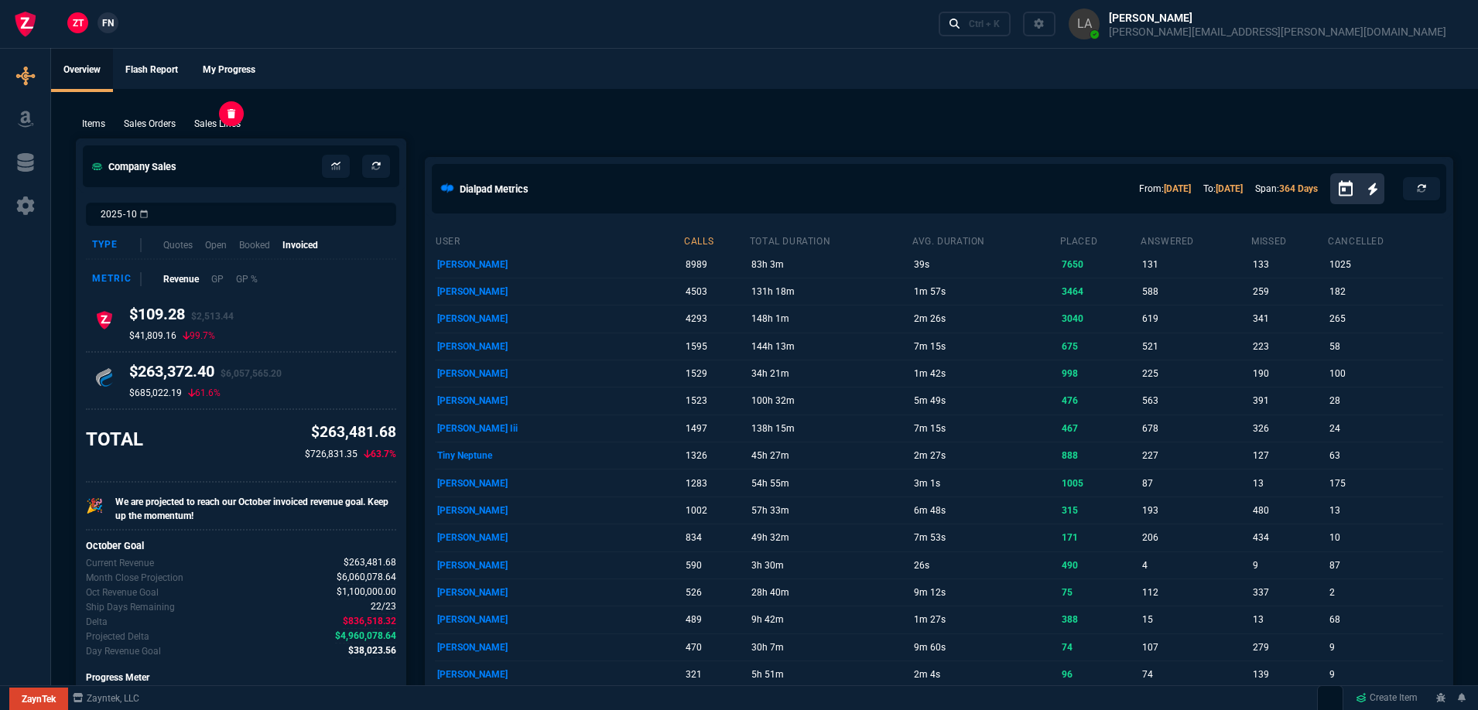
click at [222, 118] on p "Sales Lines" at bounding box center [217, 124] width 46 height 14
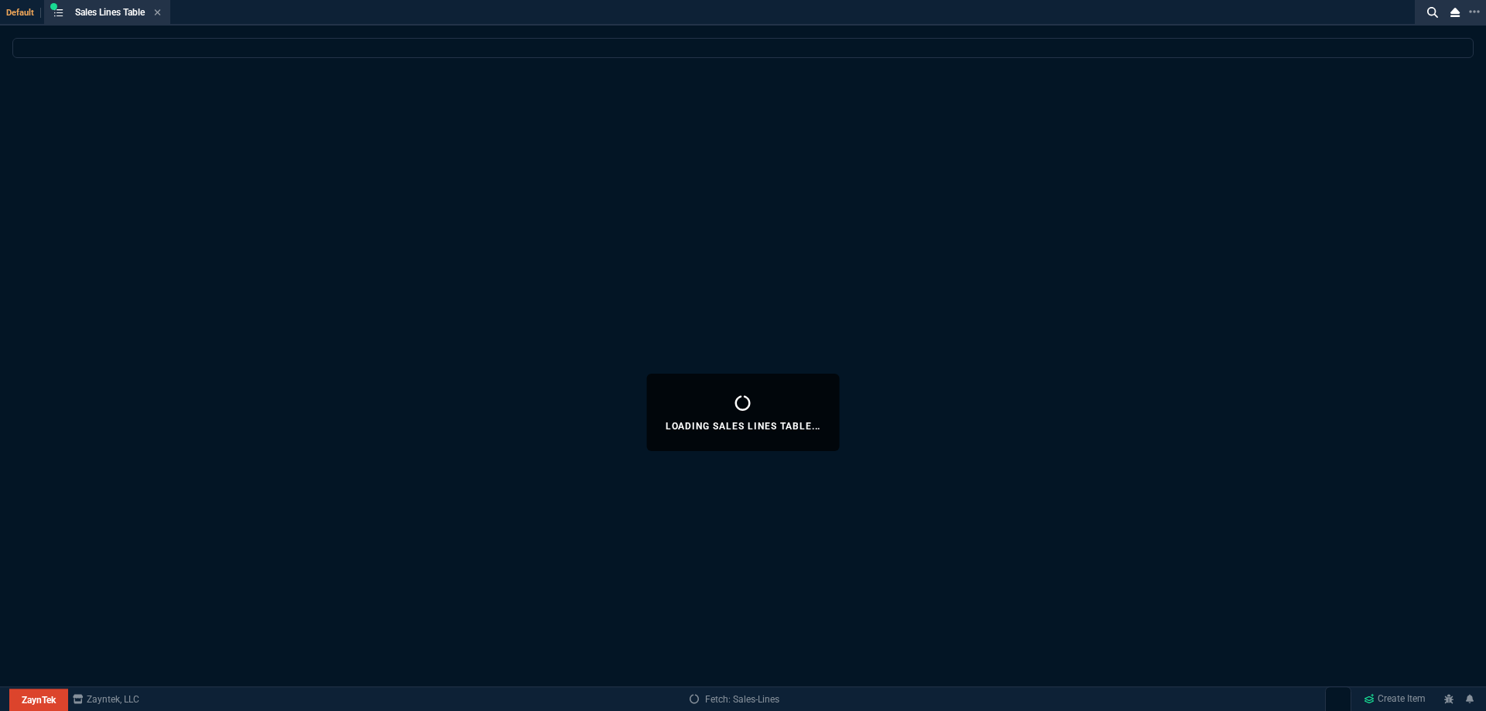
select select
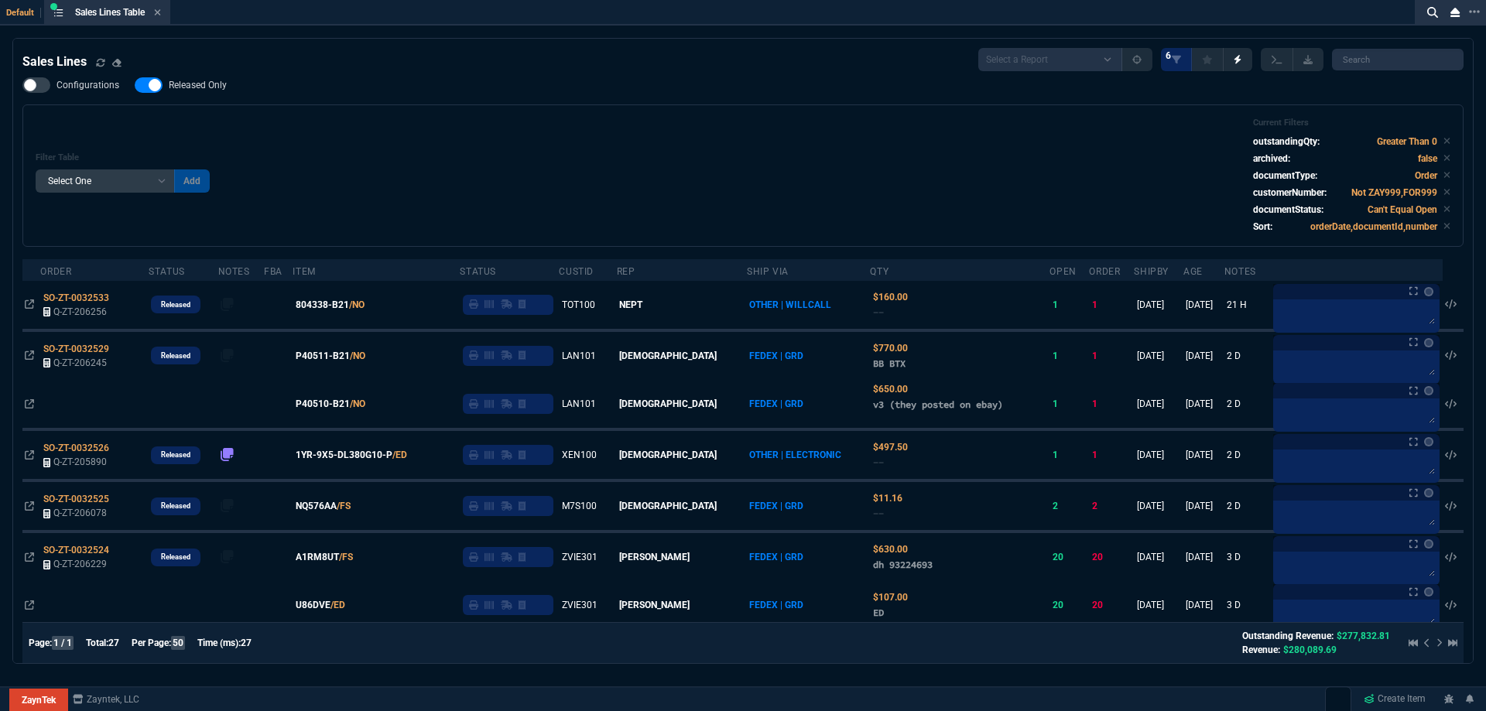
click at [204, 97] on div "Configurations Released Only Filter Table Select One Add Filter () Age () ATS (…" at bounding box center [742, 161] width 1441 height 169
click at [209, 91] on span "Released Only" at bounding box center [198, 85] width 58 height 12
click at [135, 86] on input "Released Only" at bounding box center [134, 85] width 1 height 1
checkbox input "false"
click at [703, 141] on div "Filter Table Select One Add Filter () Age () ATS () Cond (itemVariantCode) Cust…" at bounding box center [743, 176] width 1415 height 116
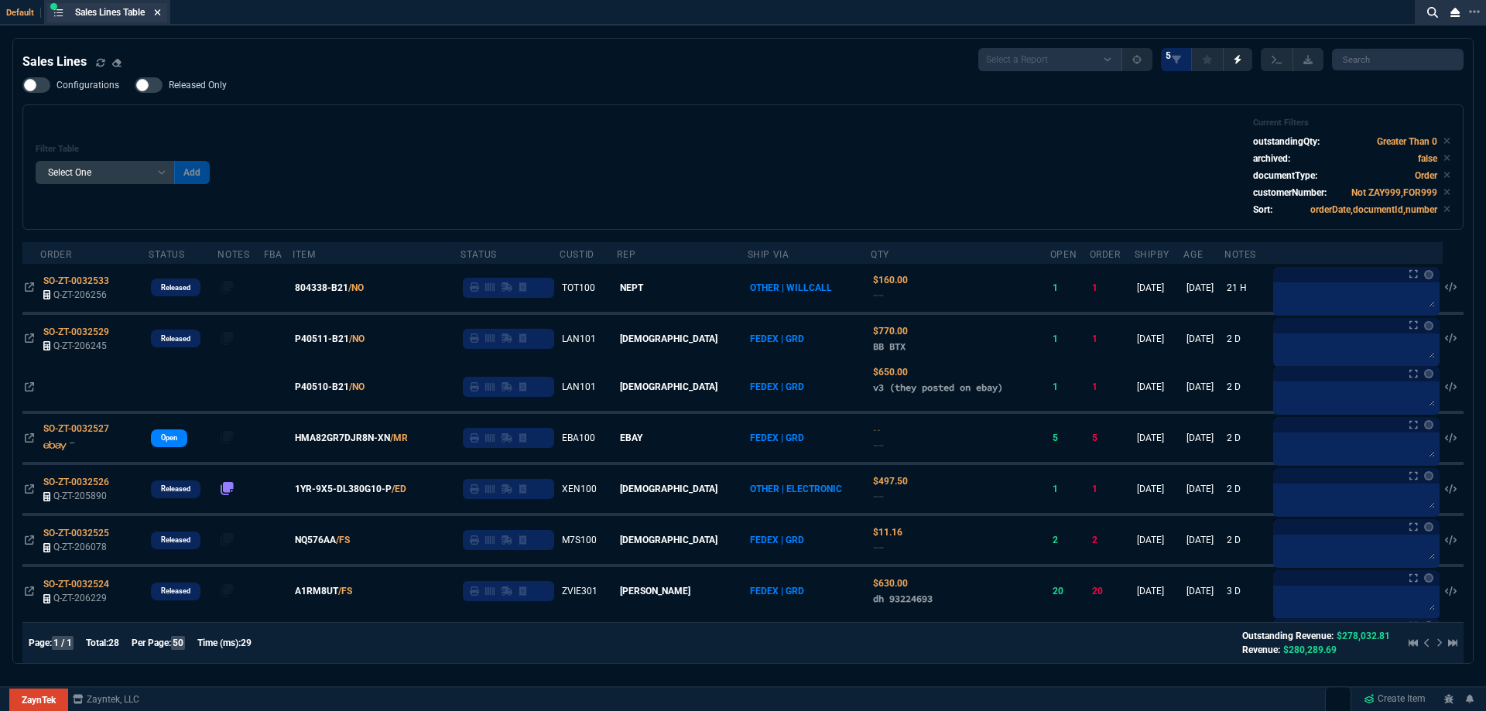
click at [159, 9] on icon at bounding box center [157, 12] width 7 height 9
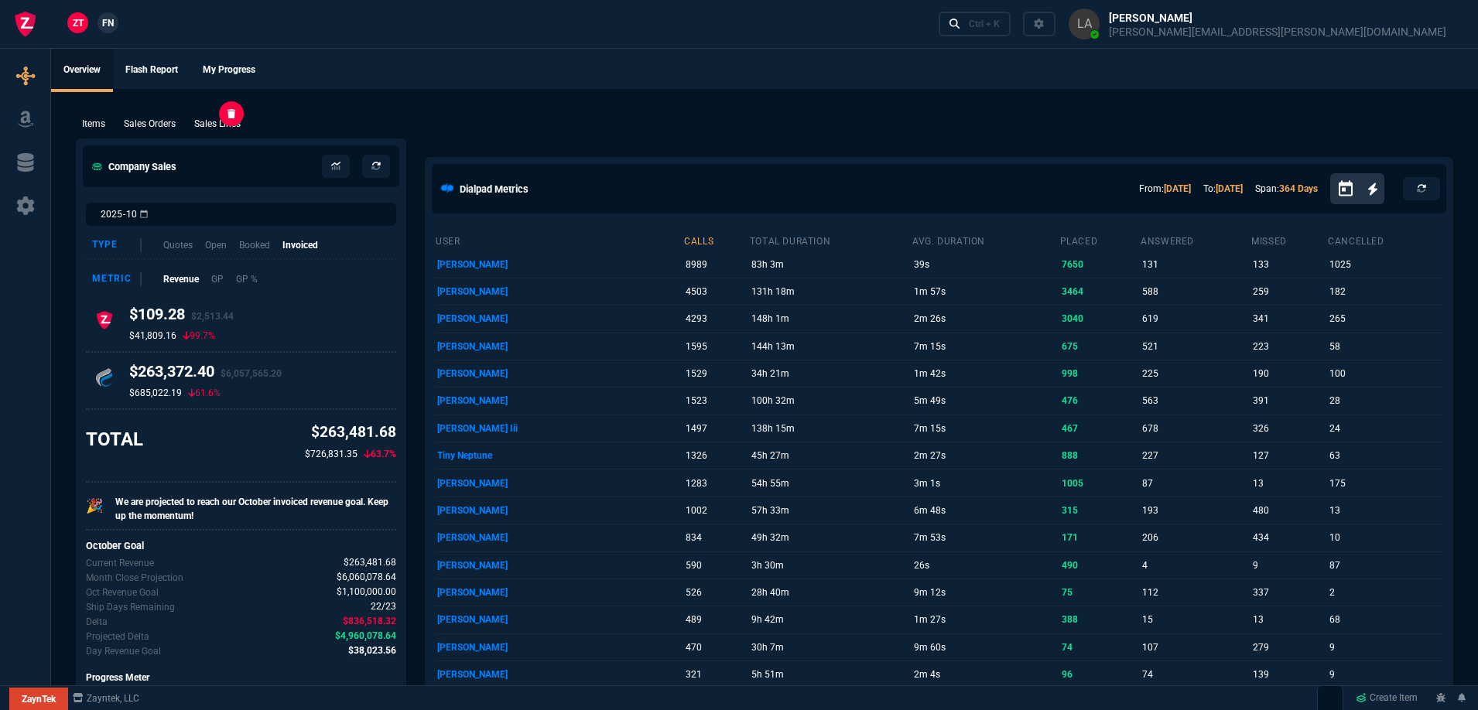
click at [222, 118] on p "Sales Lines" at bounding box center [217, 124] width 46 height 14
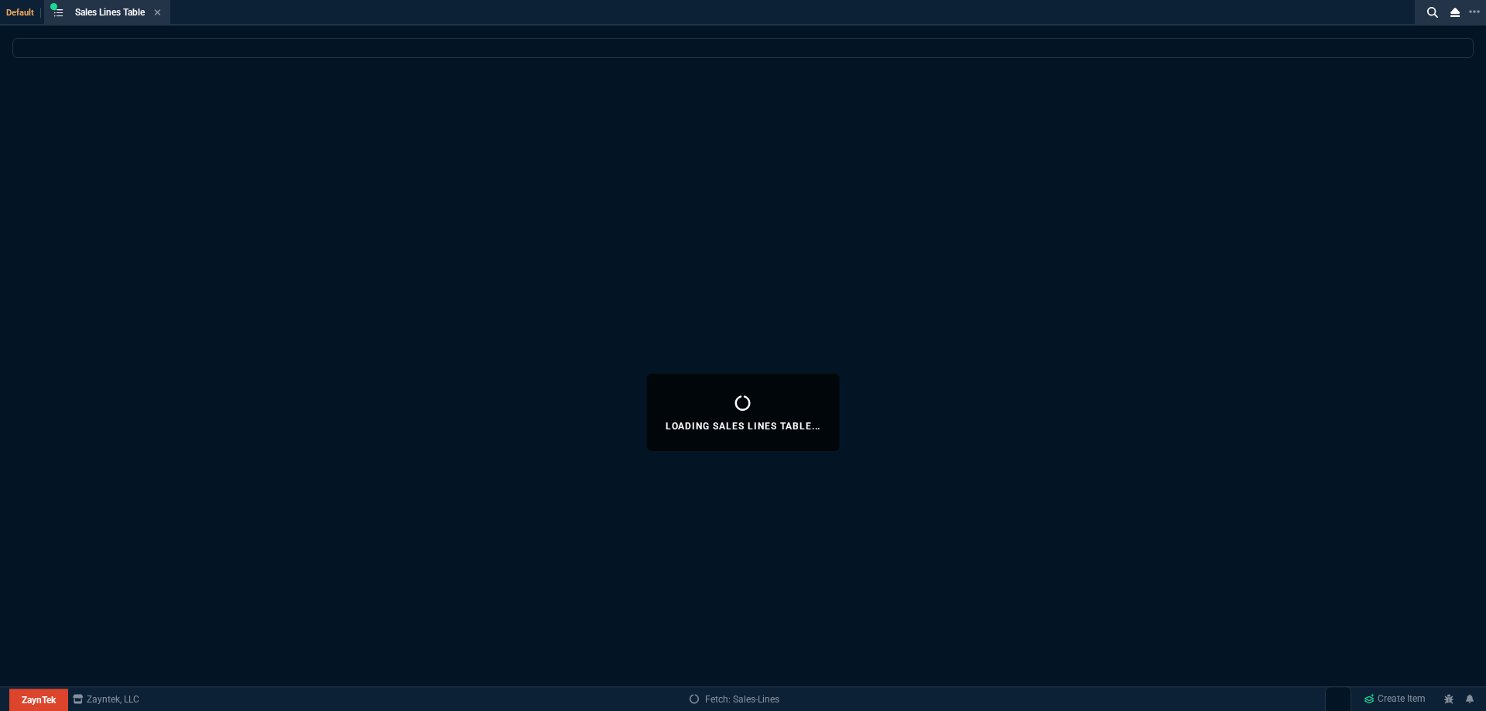
select select
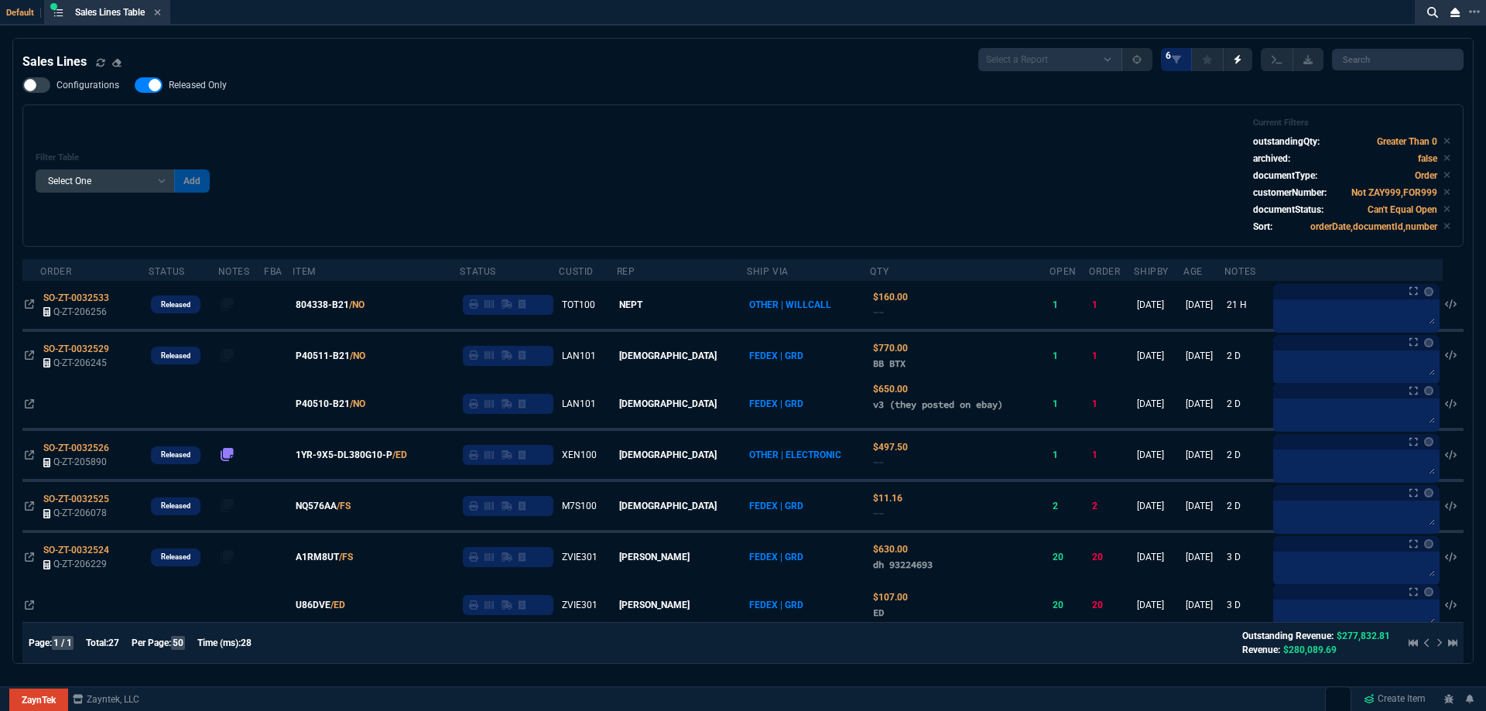
drag, startPoint x: 204, startPoint y: 82, endPoint x: 494, endPoint y: 124, distance: 293.2
click at [204, 82] on span "Released Only" at bounding box center [198, 85] width 58 height 12
click at [135, 85] on input "Released Only" at bounding box center [134, 85] width 1 height 1
checkbox input "false"
click at [495, 127] on div "Filter Table Select One Add Filter () Age () ATS () Cond (itemVariantCode) Cust…" at bounding box center [743, 176] width 1415 height 116
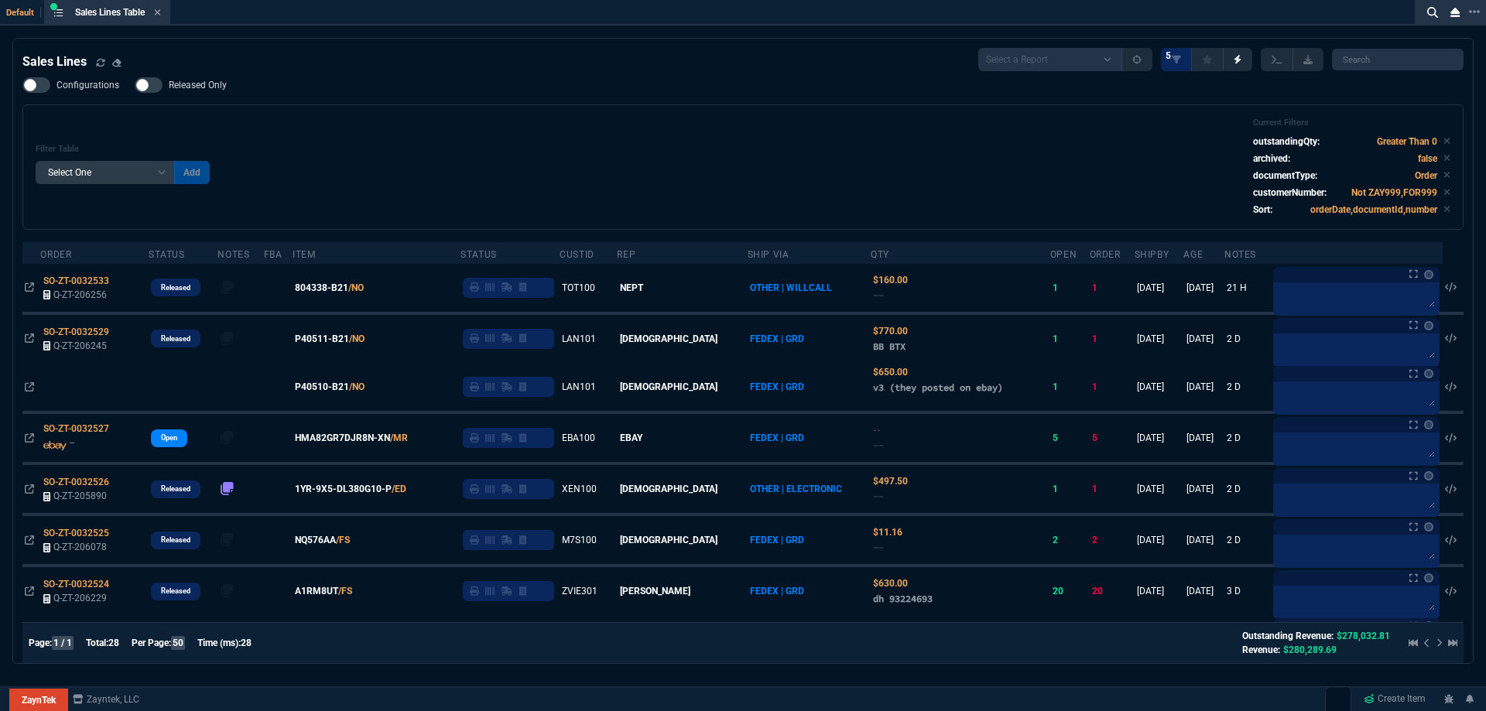
click at [161, 15] on icon at bounding box center [157, 12] width 7 height 9
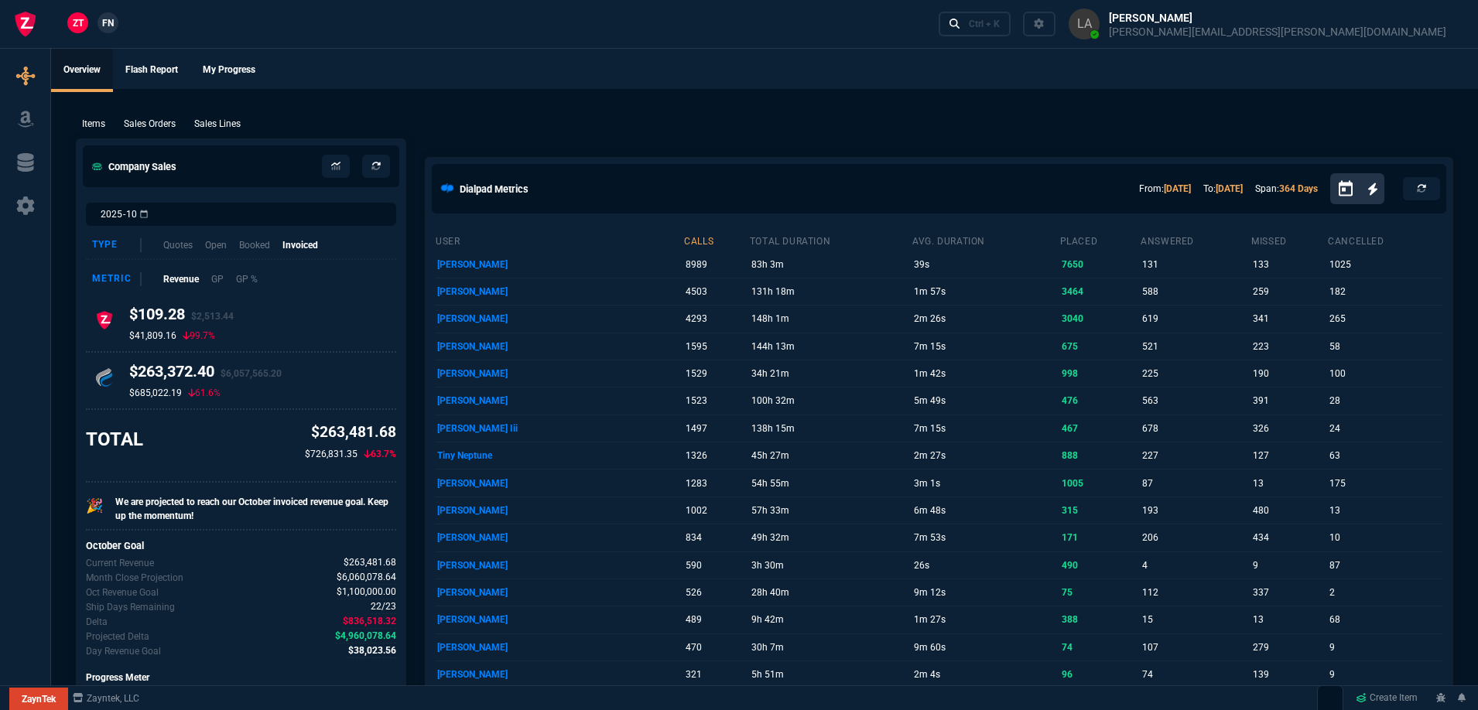
click at [108, 22] on span "FN" at bounding box center [108, 23] width 12 height 14
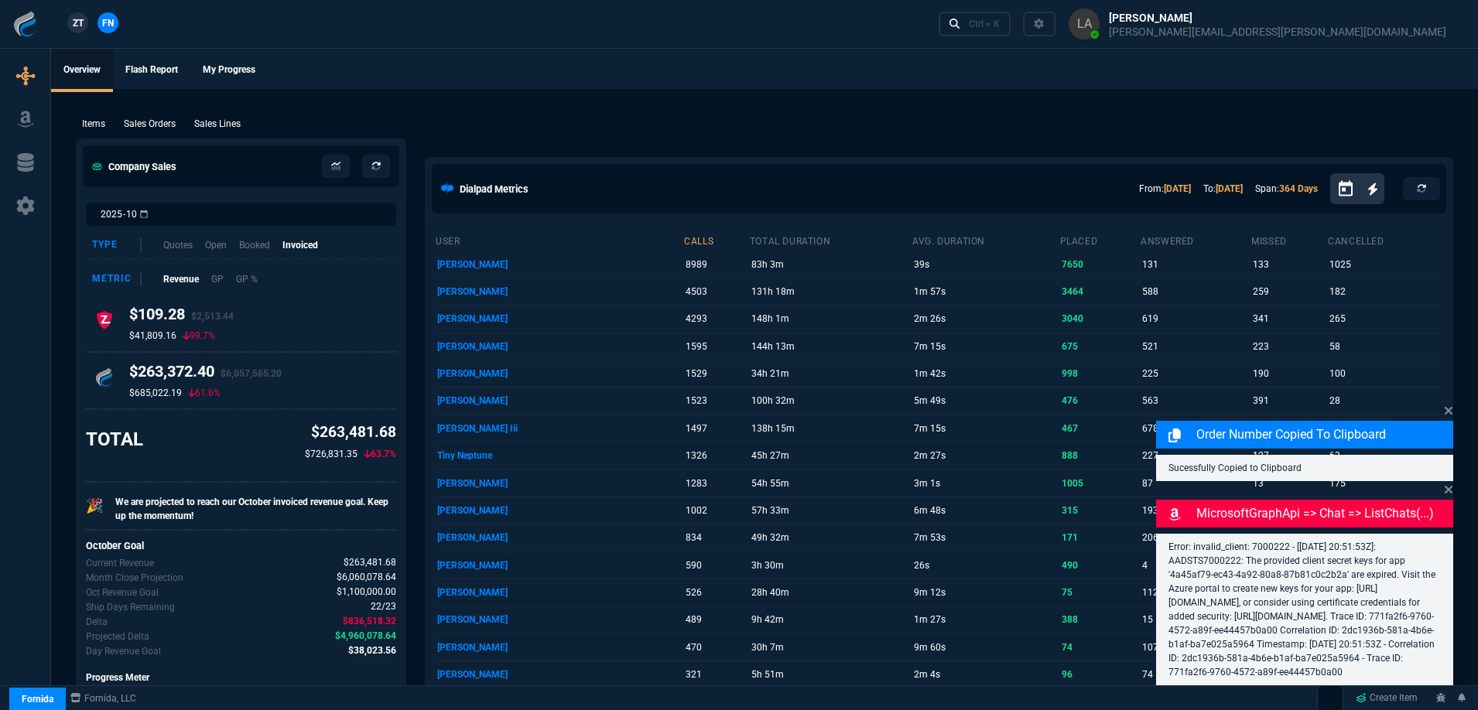
drag, startPoint x: 214, startPoint y: 125, endPoint x: 1444, endPoint y: 188, distance: 1231.3
click at [214, 125] on p "Sales Lines" at bounding box center [217, 124] width 46 height 14
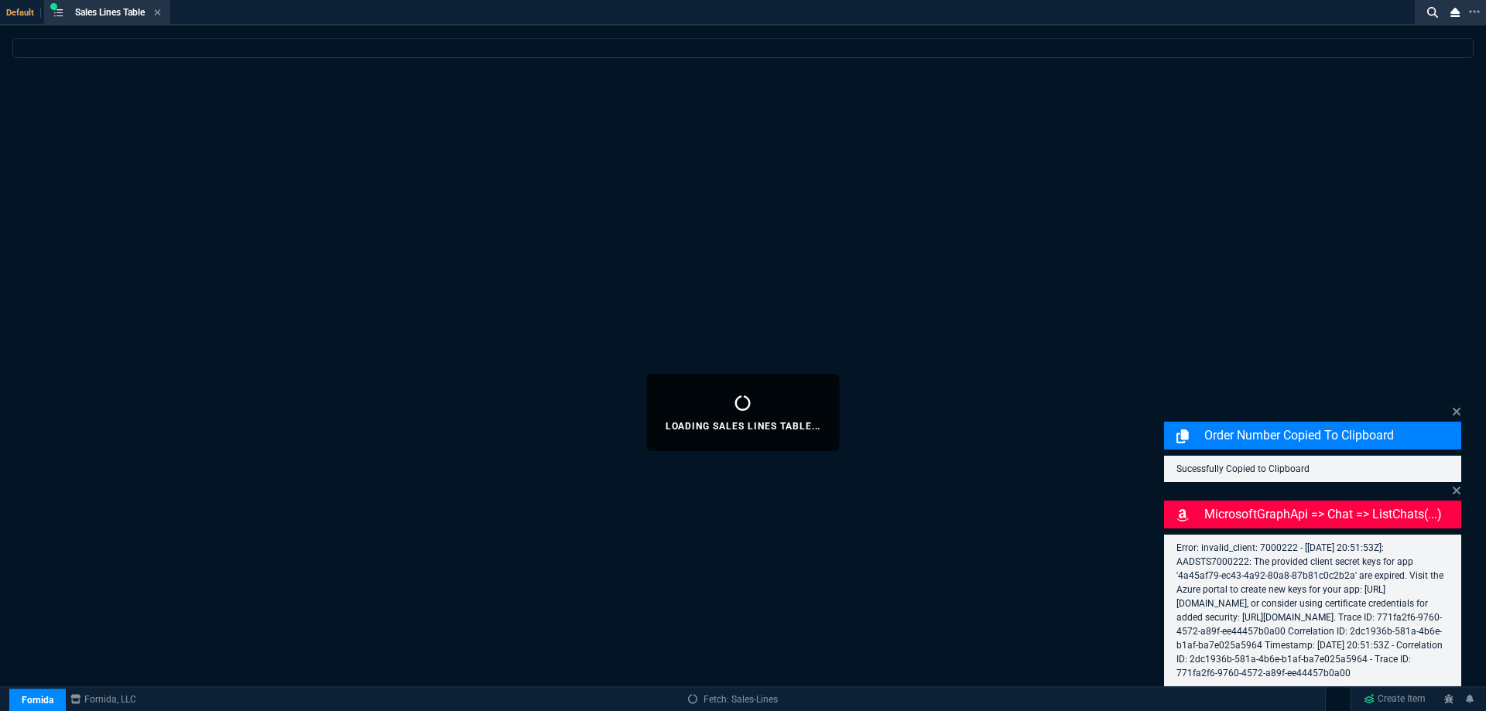
select select
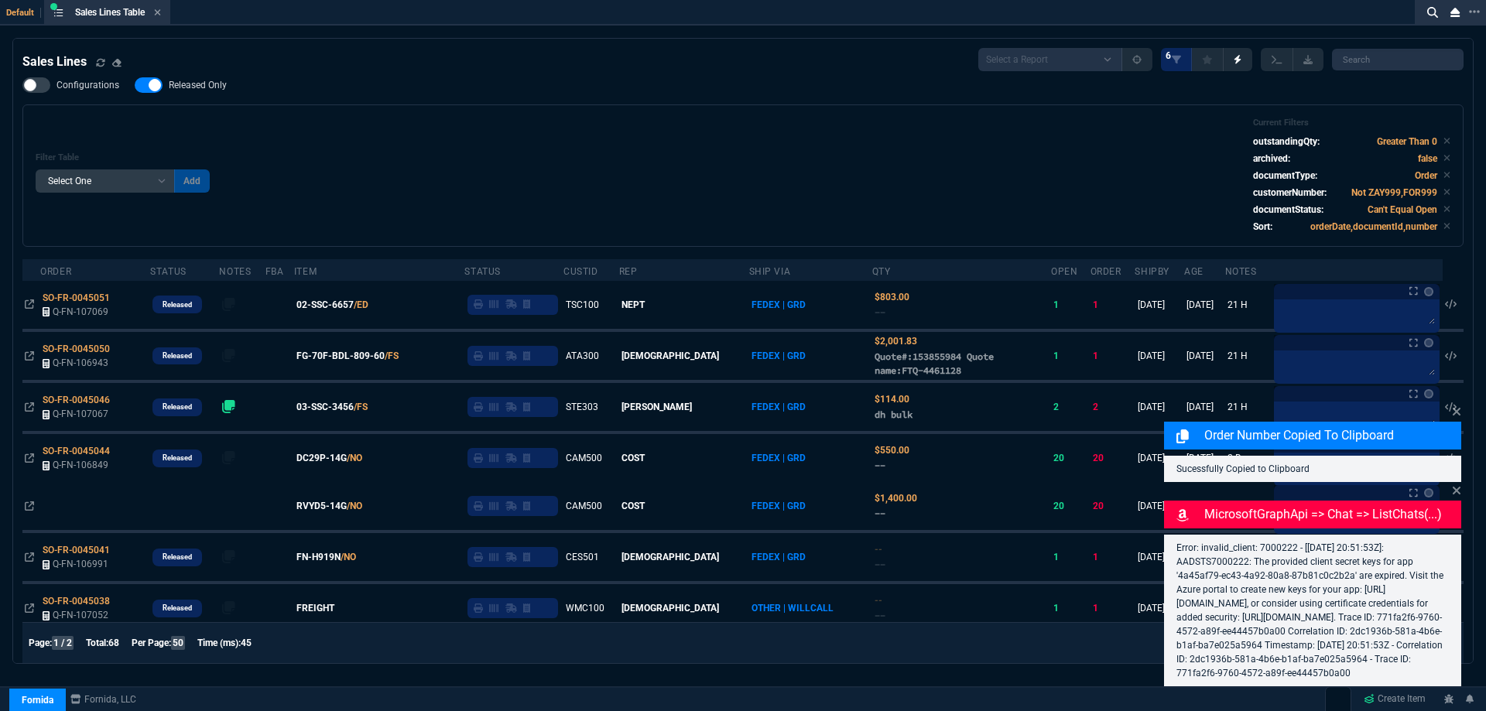
click at [212, 82] on span "Released Only" at bounding box center [198, 85] width 58 height 12
click at [135, 85] on input "Released Only" at bounding box center [134, 85] width 1 height 1
click at [565, 110] on div "Filter Table Select One Add Filter () Age () ATS () Cond (itemVariantCode) Cust…" at bounding box center [742, 175] width 1441 height 142
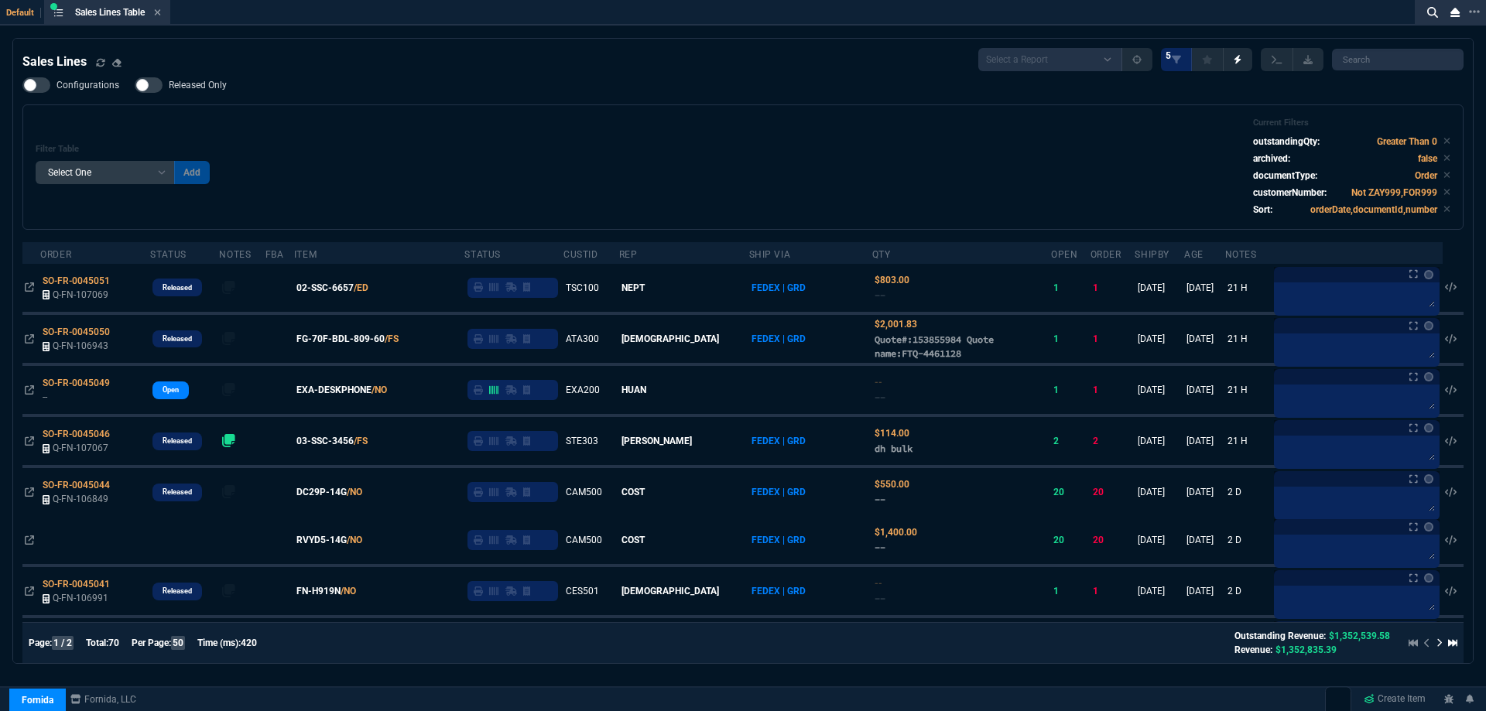
click at [220, 86] on span "Released Only" at bounding box center [198, 85] width 58 height 12
click at [135, 86] on input "Released Only" at bounding box center [134, 85] width 1 height 1
click at [576, 123] on div "Filter Table Select One Add Filter () Age () ATS () Cond (itemVariantCode) Cust…" at bounding box center [743, 167] width 1415 height 99
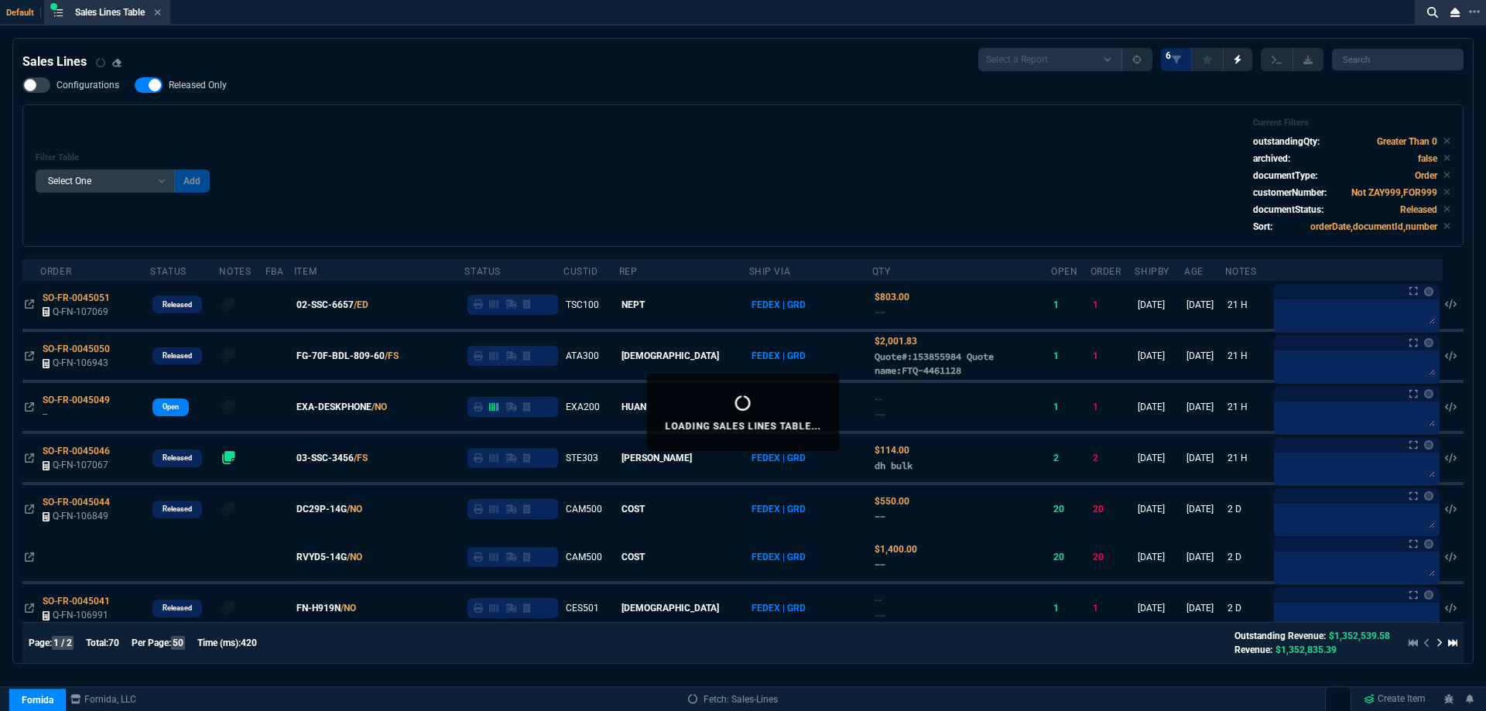
click at [224, 84] on span "Released Only" at bounding box center [198, 85] width 58 height 12
click at [135, 85] on input "Released Only" at bounding box center [134, 85] width 1 height 1
checkbox input "false"
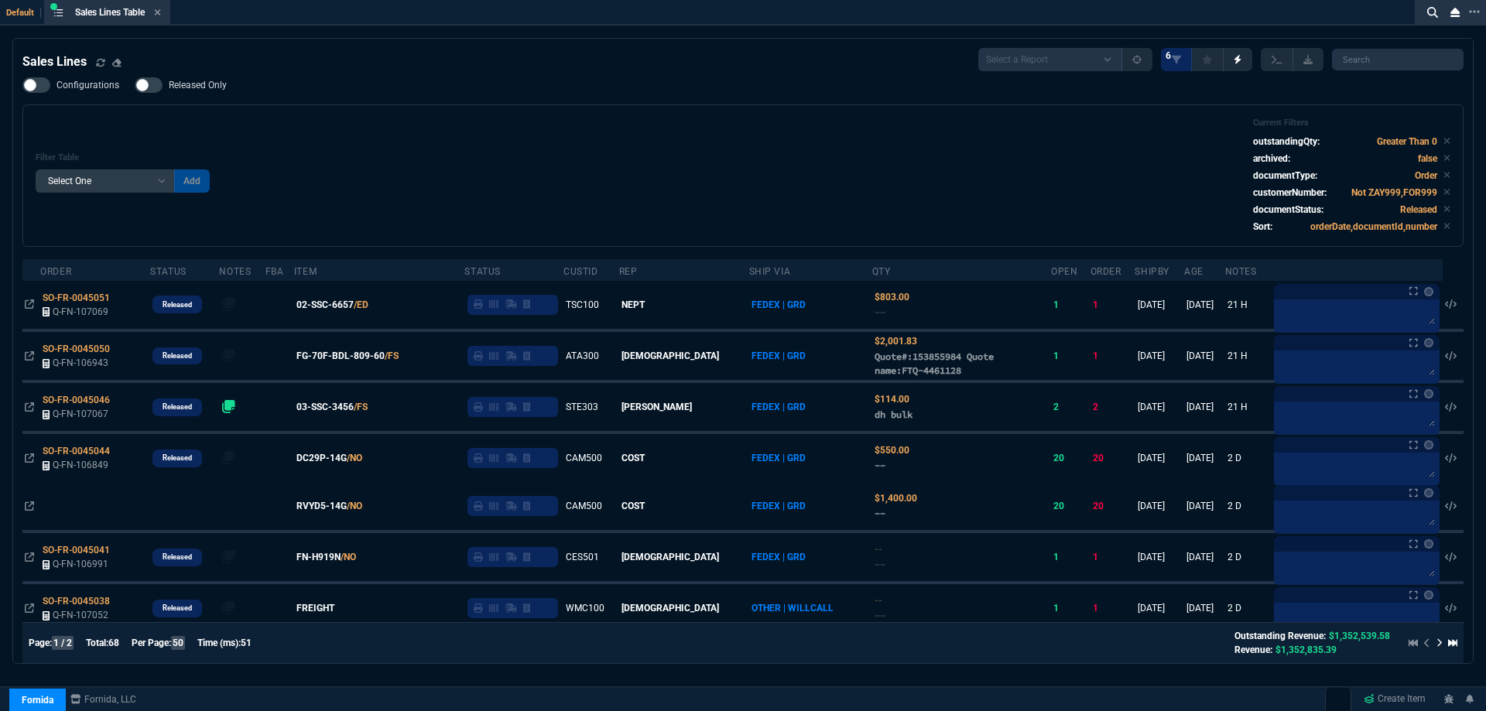
click at [676, 135] on div "Filter Table Select One Add Filter () Age () ATS () Cond (itemVariantCode) Cust…" at bounding box center [743, 176] width 1415 height 116
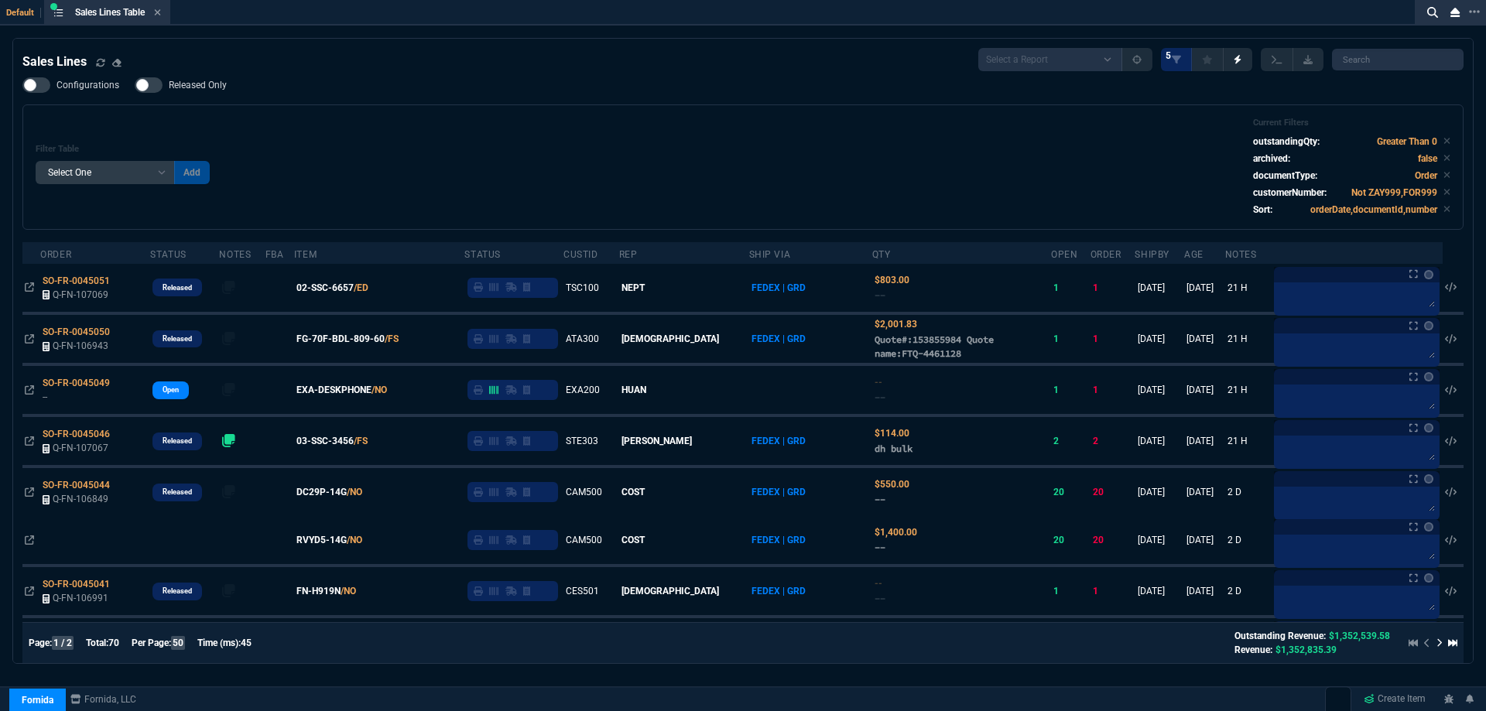
click at [161, 10] on icon at bounding box center [157, 12] width 7 height 9
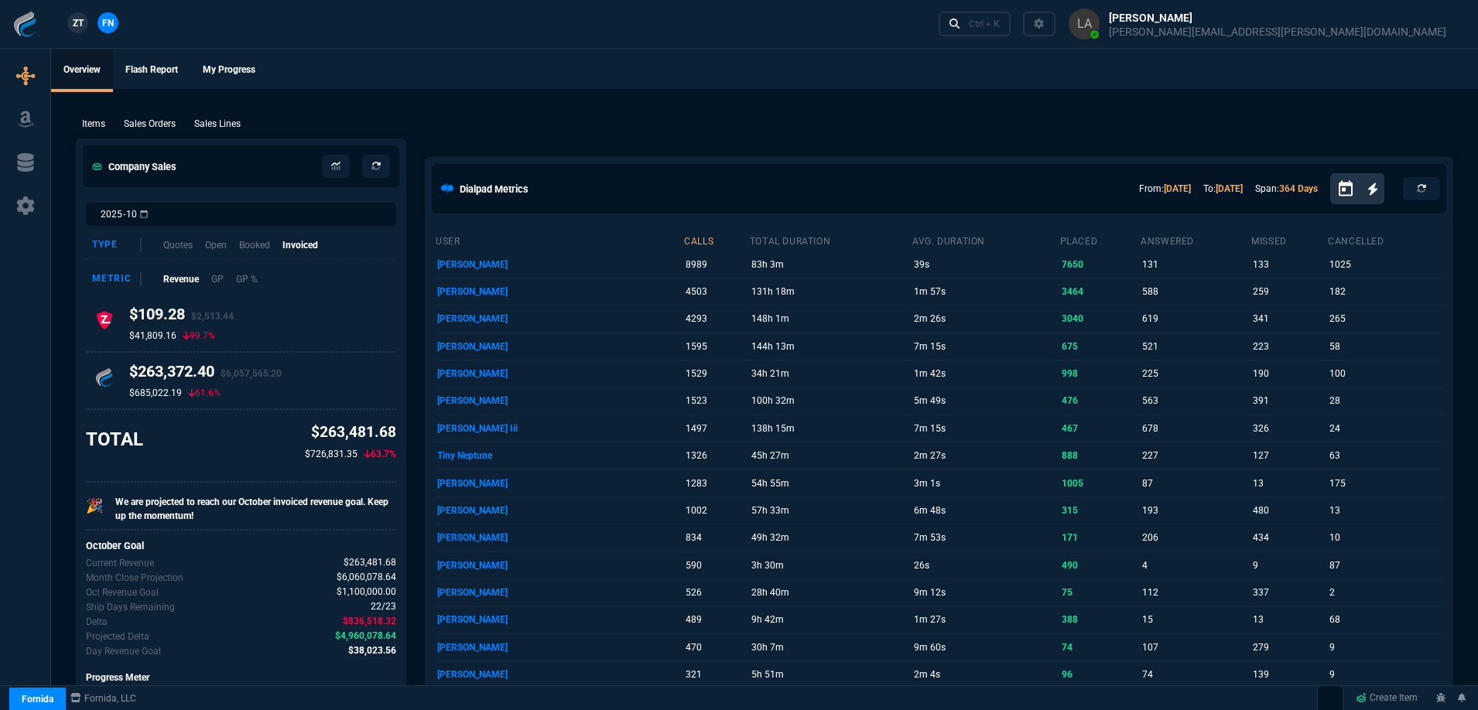
click at [76, 28] on span "ZT" at bounding box center [78, 23] width 11 height 14
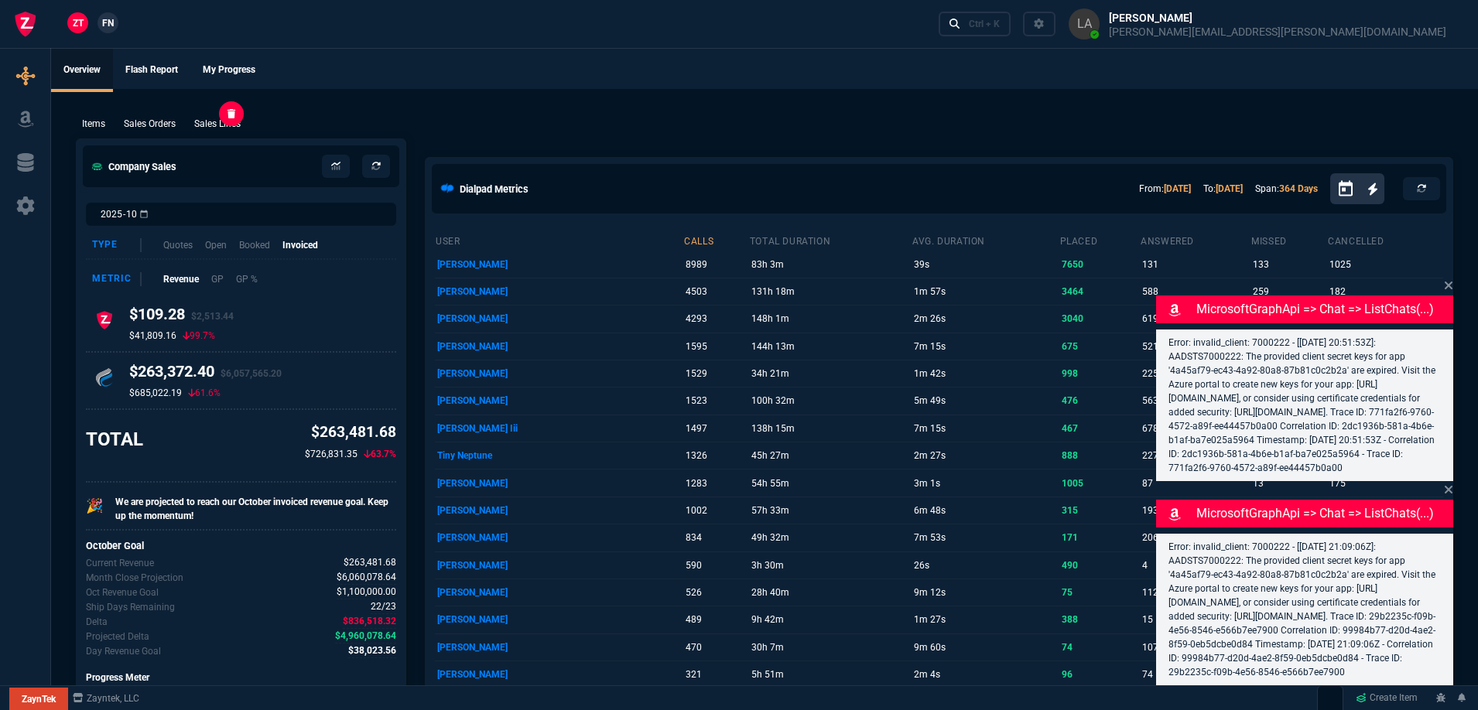
click at [213, 127] on p "Sales Lines" at bounding box center [217, 124] width 46 height 14
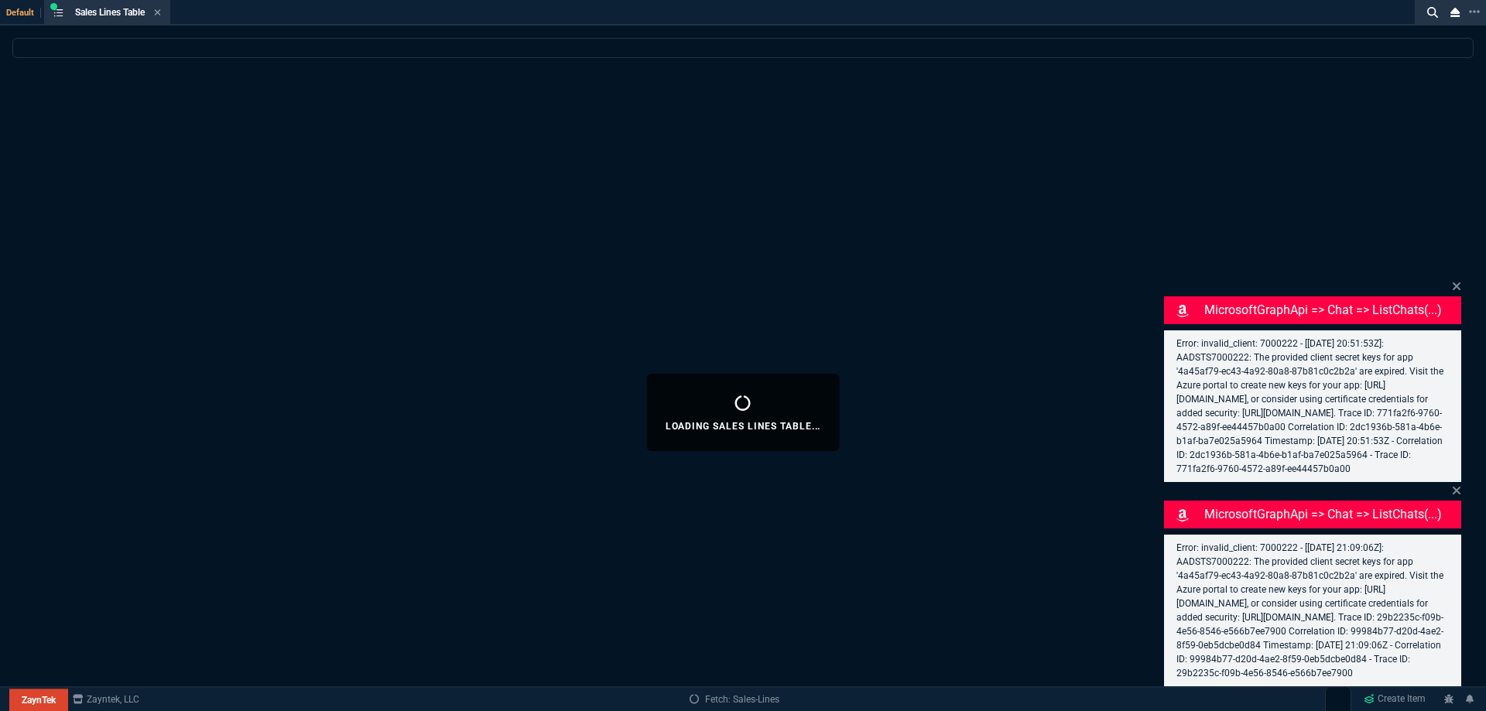
select select
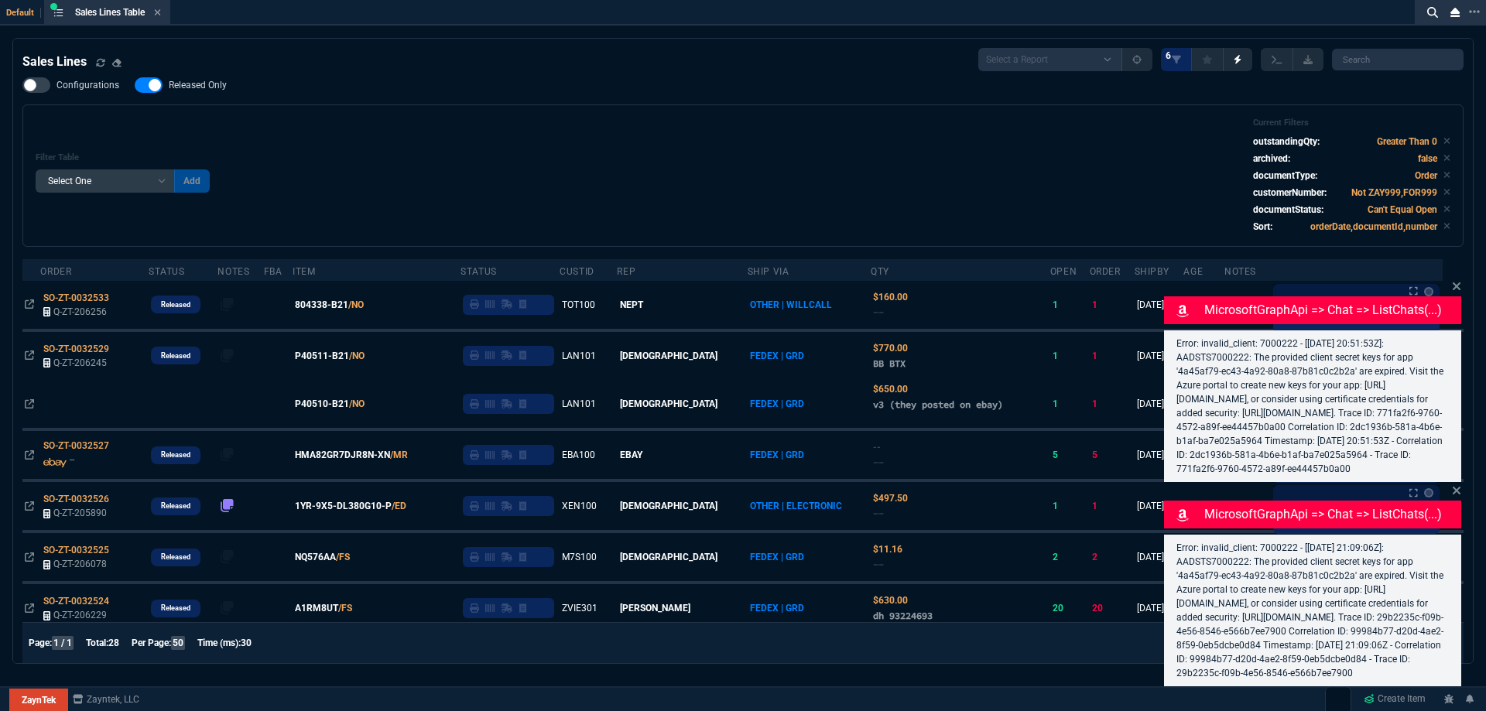
drag, startPoint x: 1459, startPoint y: 255, endPoint x: 1446, endPoint y: 271, distance: 19.8
click at [1458, 280] on icon at bounding box center [1456, 286] width 9 height 12
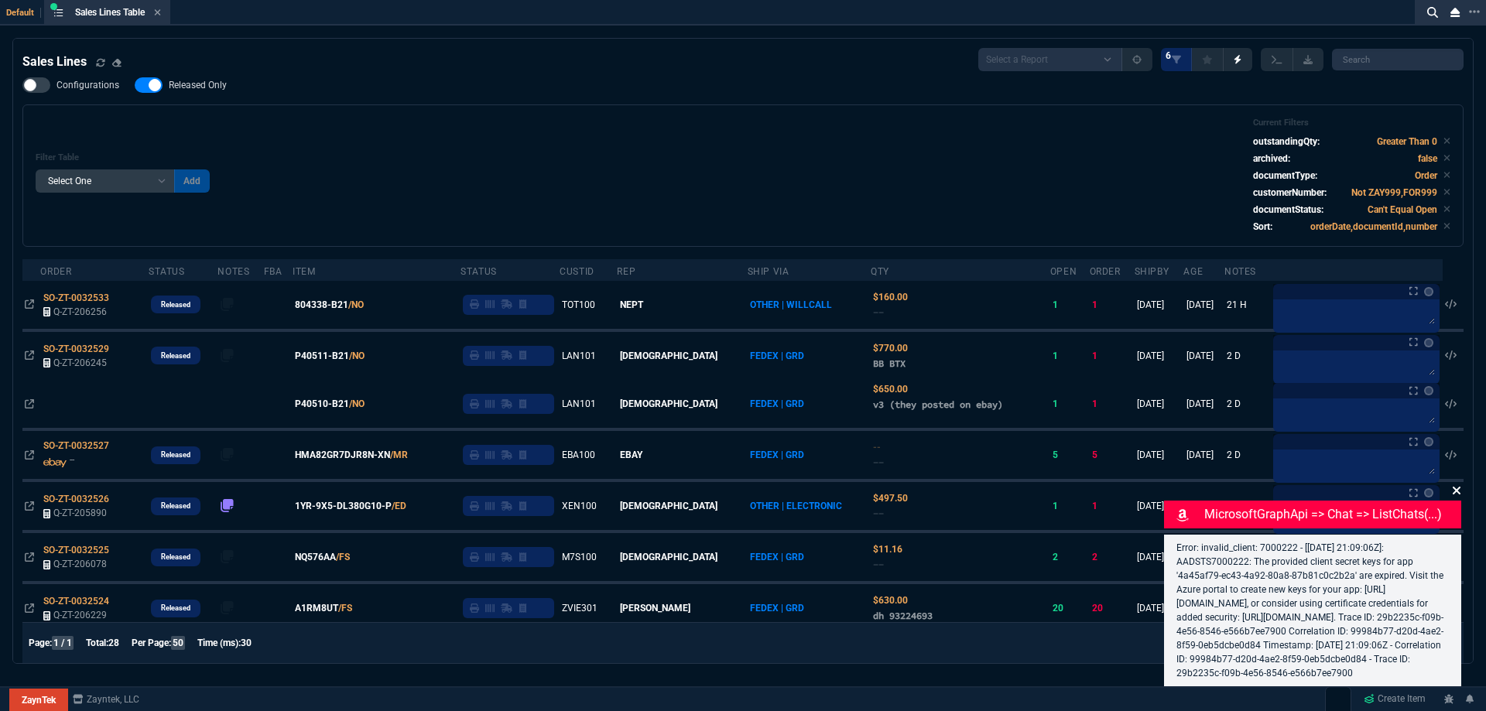
click at [1457, 487] on icon at bounding box center [1457, 491] width 8 height 8
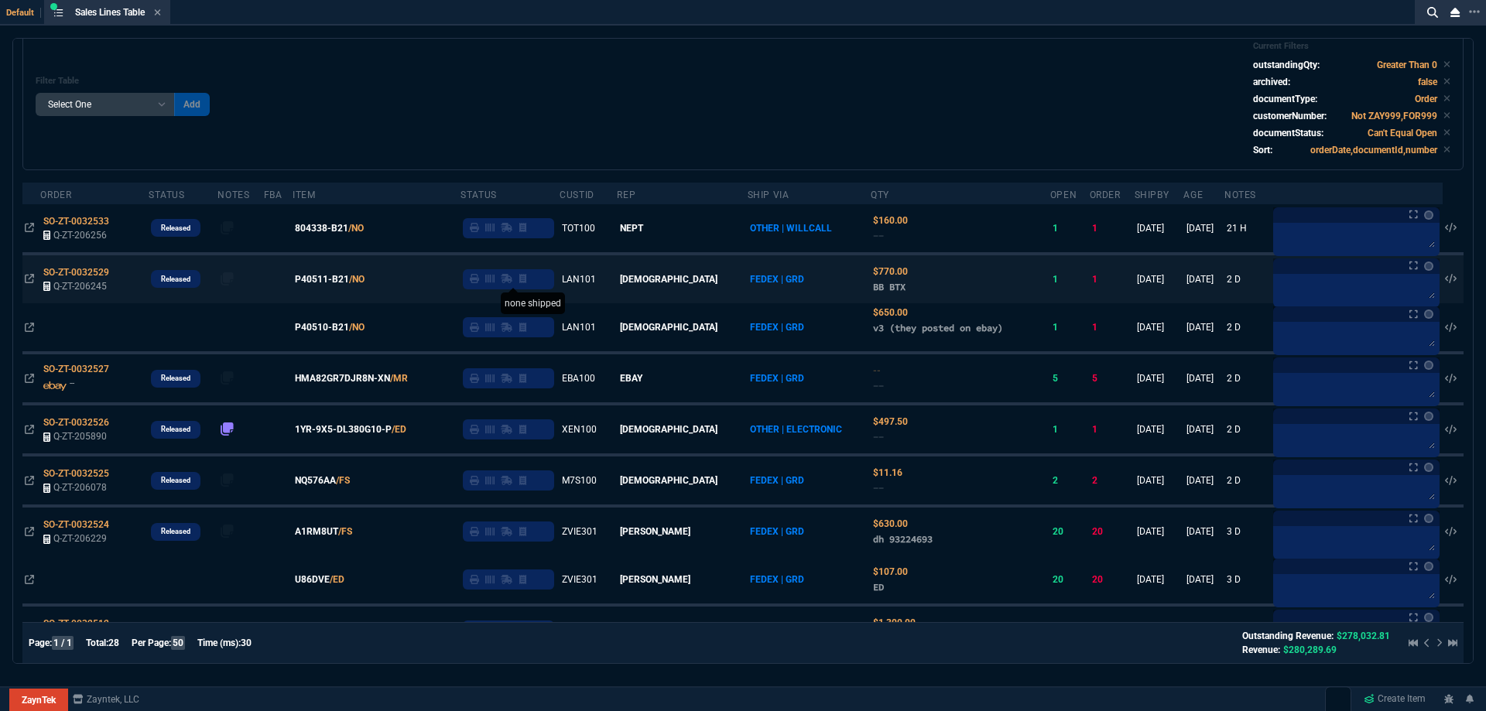
scroll to position [77, 0]
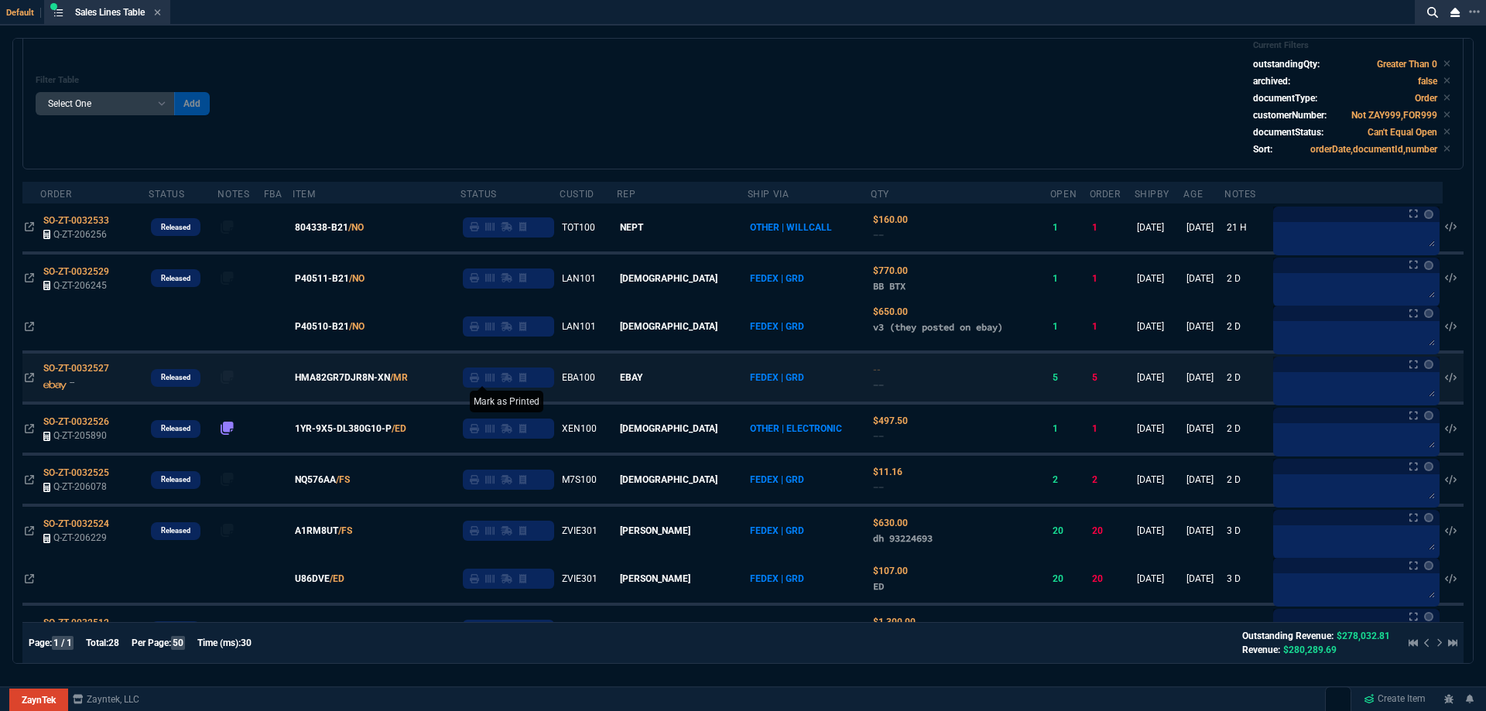
click at [479, 378] on icon at bounding box center [474, 377] width 9 height 9
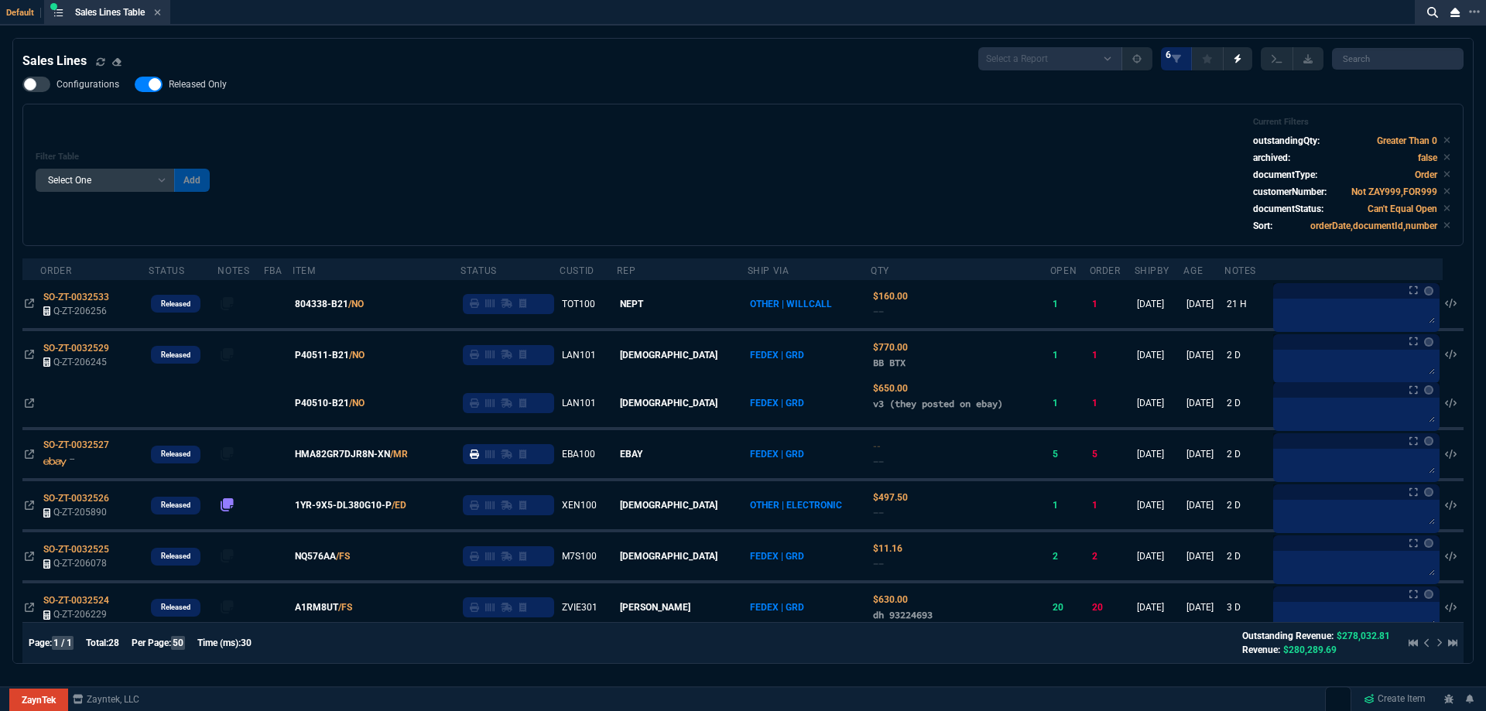
scroll to position [0, 0]
drag, startPoint x: 224, startPoint y: 85, endPoint x: 419, endPoint y: 101, distance: 194.9
click at [224, 85] on span "Released Only" at bounding box center [198, 85] width 58 height 12
click at [135, 85] on input "Released Only" at bounding box center [134, 85] width 1 height 1
checkbox input "false"
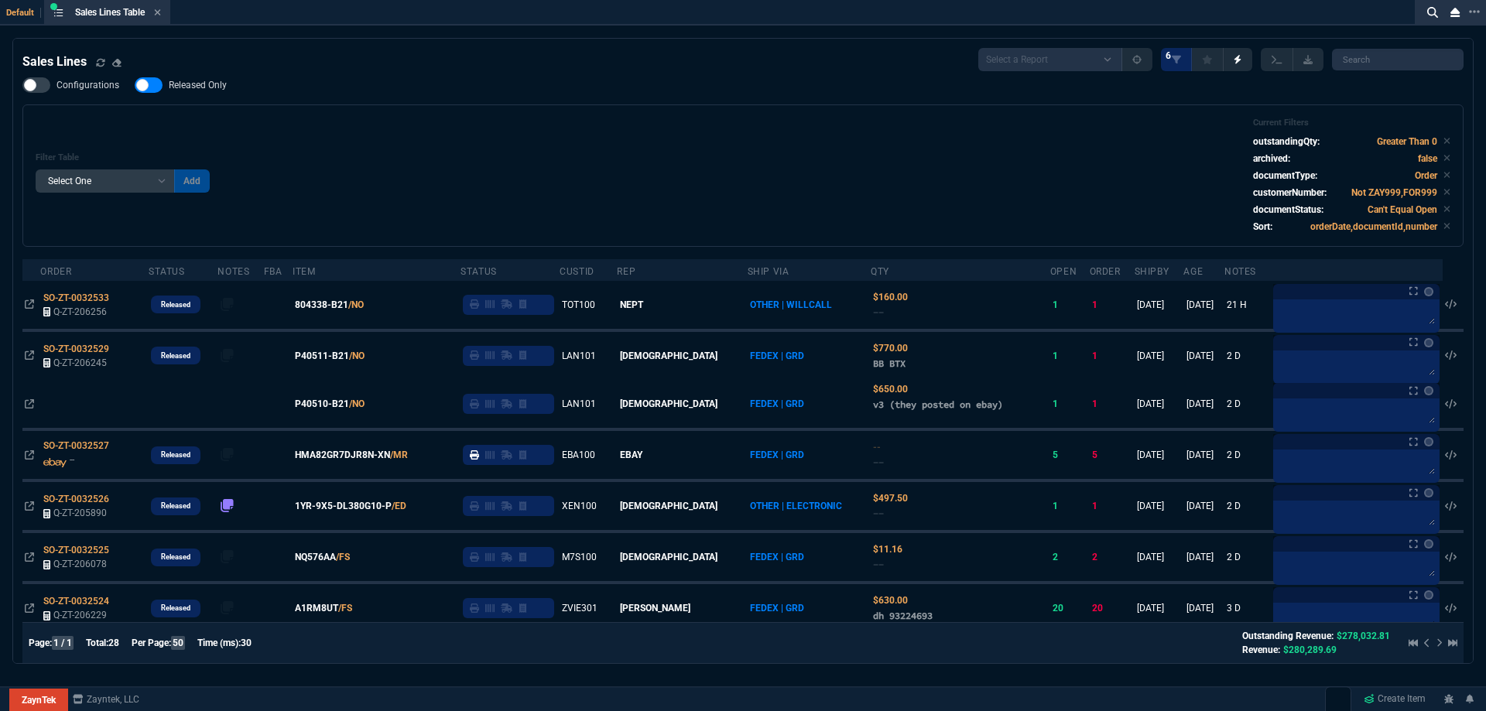
click at [420, 101] on div "Configurations Released Only Filter Table Select One Add Filter () Age () ATS (…" at bounding box center [742, 161] width 1441 height 169
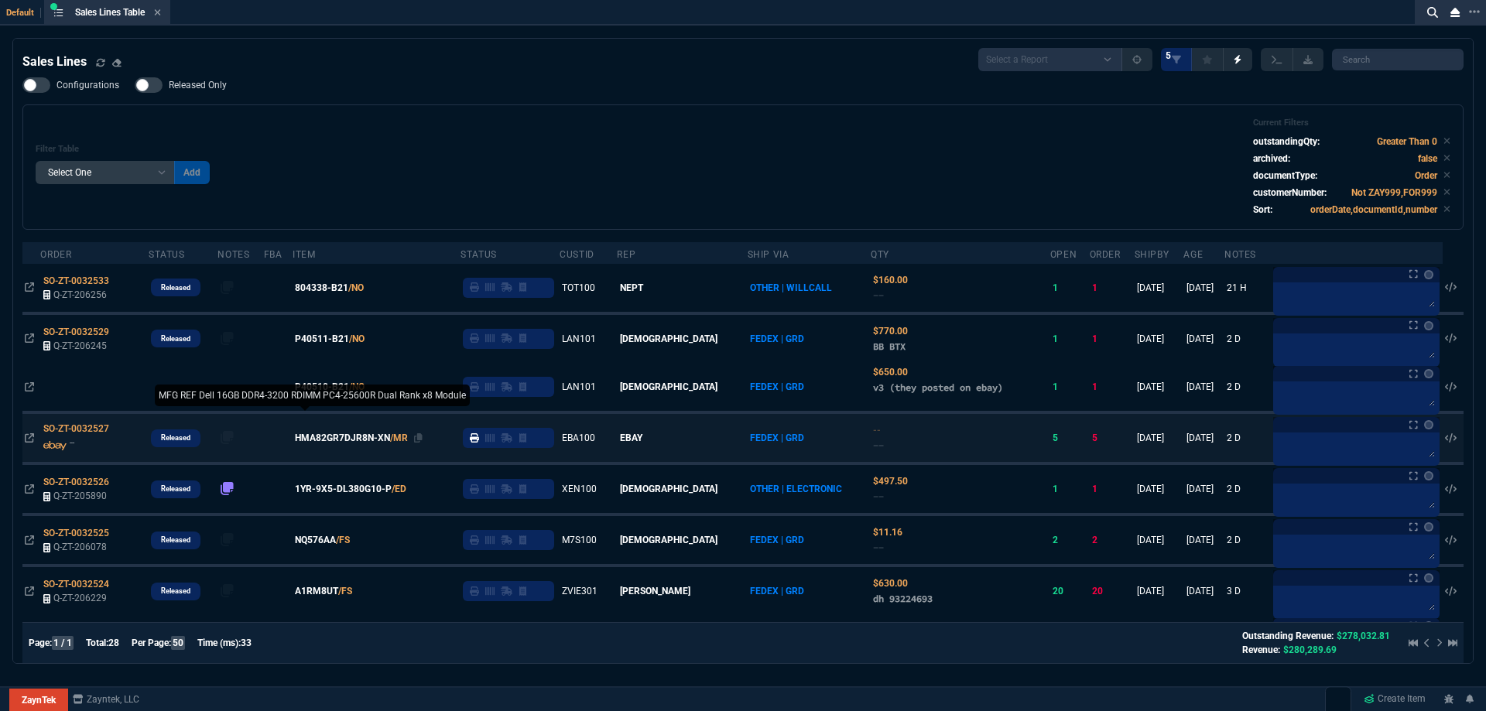
click at [364, 442] on span "HMA82GR7DJR8N-XN" at bounding box center [342, 438] width 95 height 14
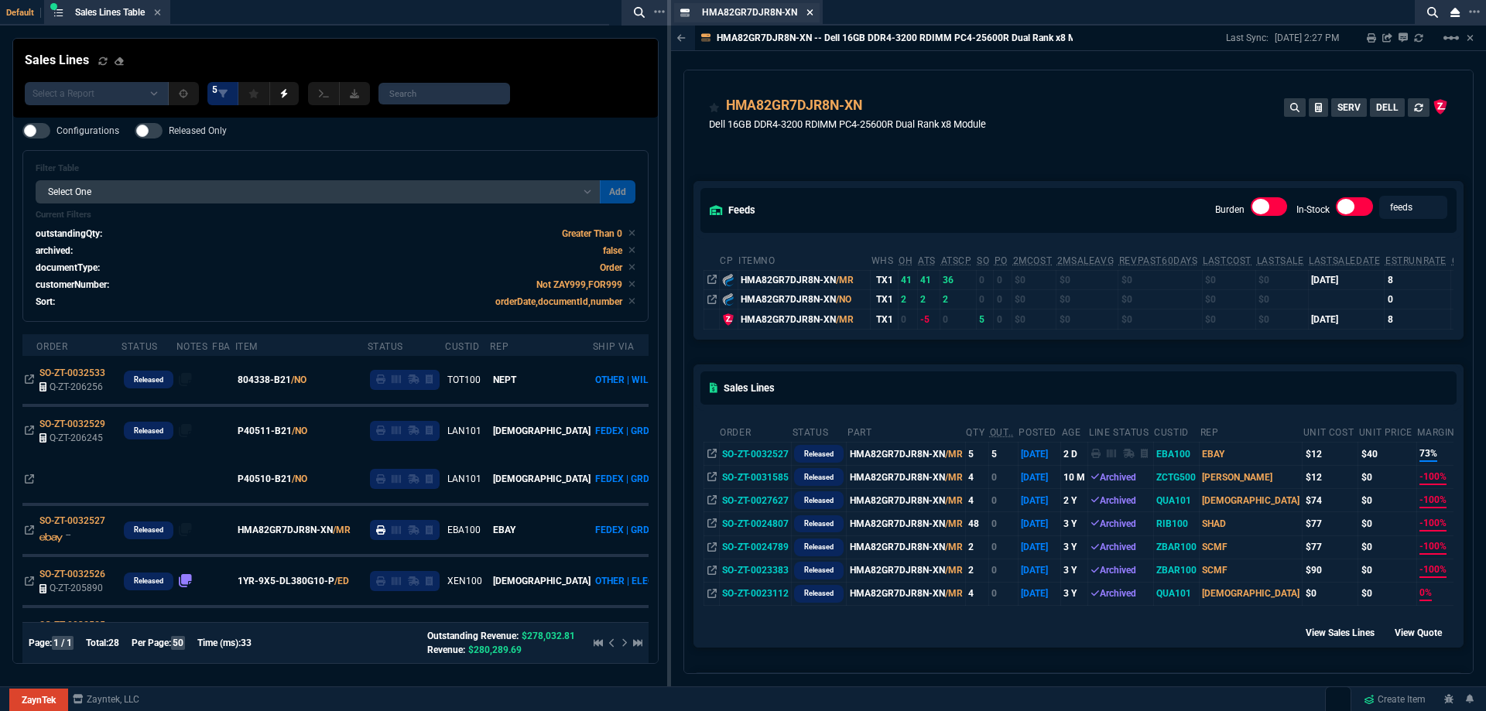
click at [806, 13] on icon at bounding box center [809, 12] width 7 height 9
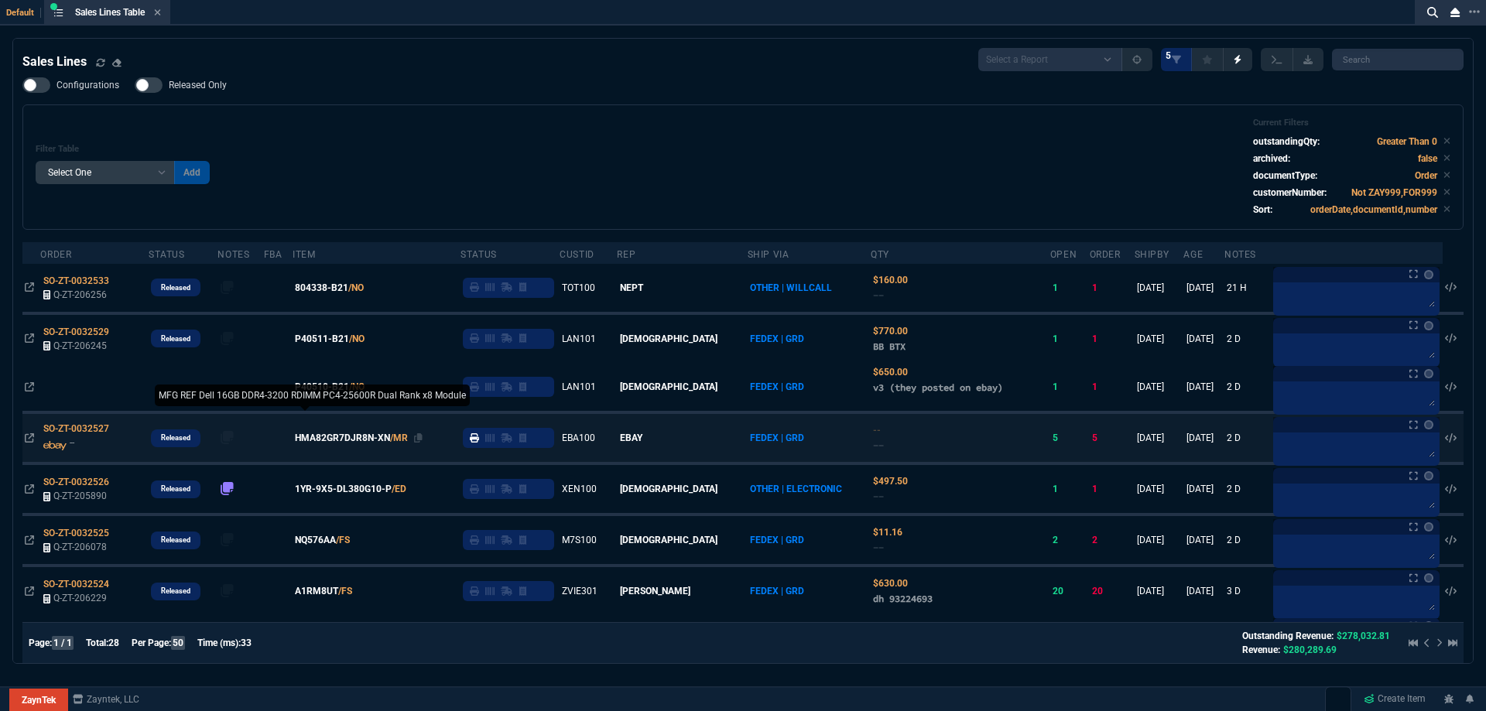
click at [360, 439] on span "HMA82GR7DJR8N-XN" at bounding box center [342, 438] width 95 height 14
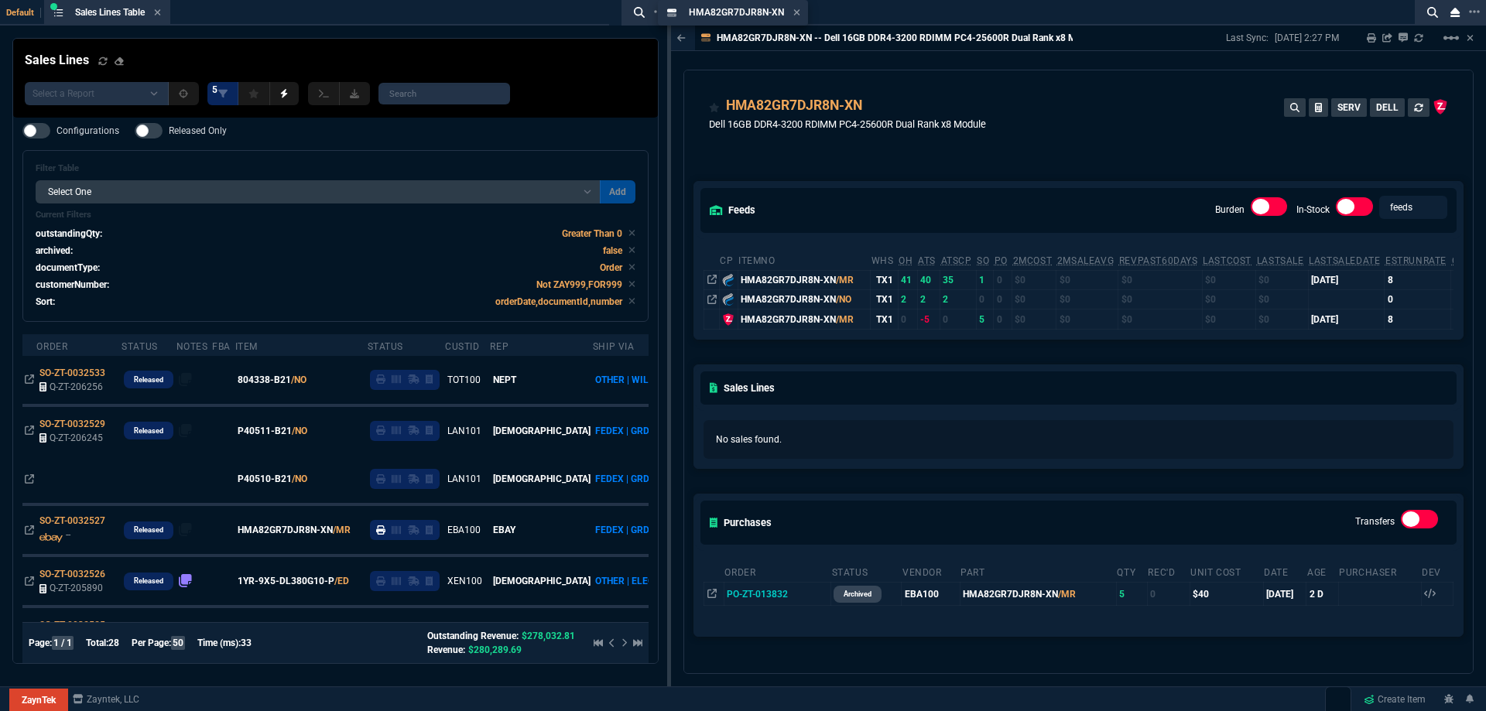
drag, startPoint x: 736, startPoint y: 18, endPoint x: 363, endPoint y: 42, distance: 373.8
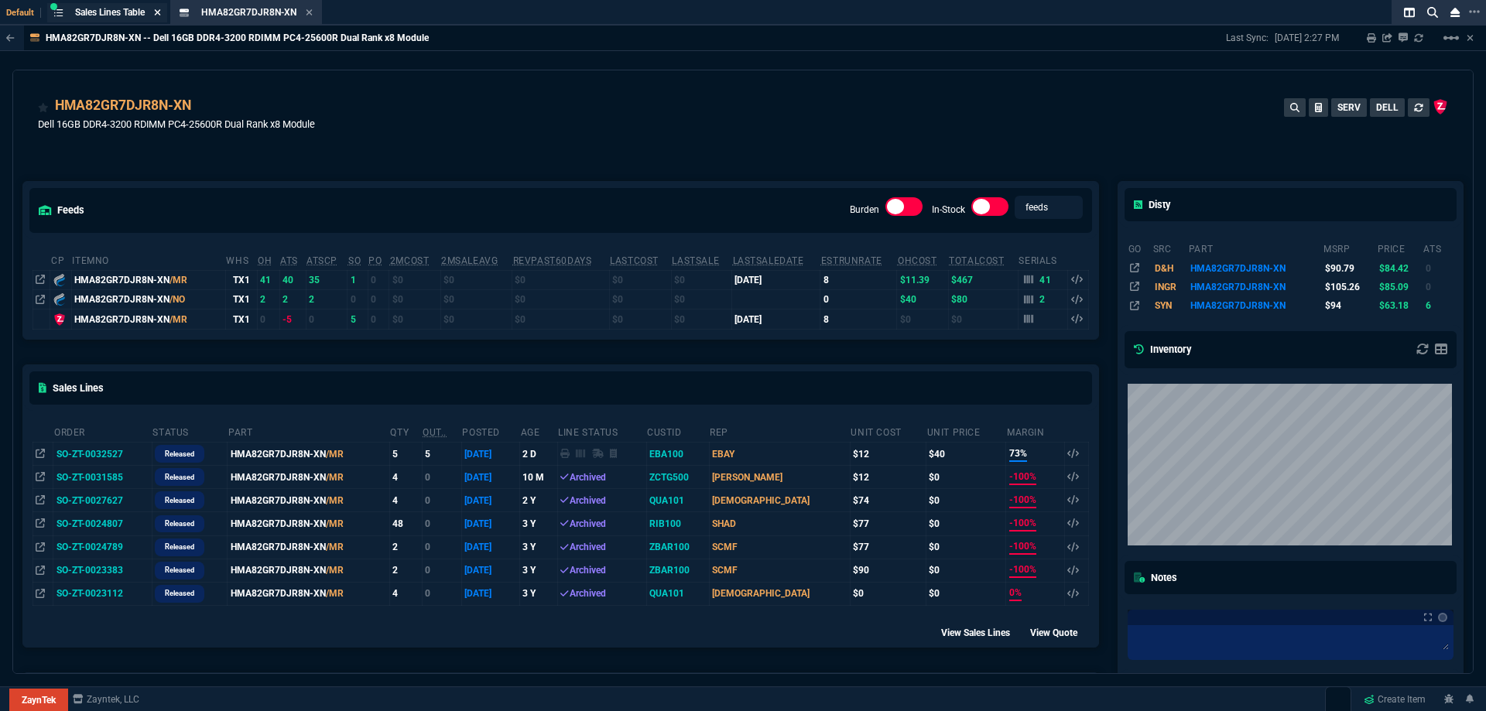
click at [160, 15] on icon at bounding box center [157, 12] width 7 height 9
click at [183, 14] on icon at bounding box center [183, 12] width 7 height 9
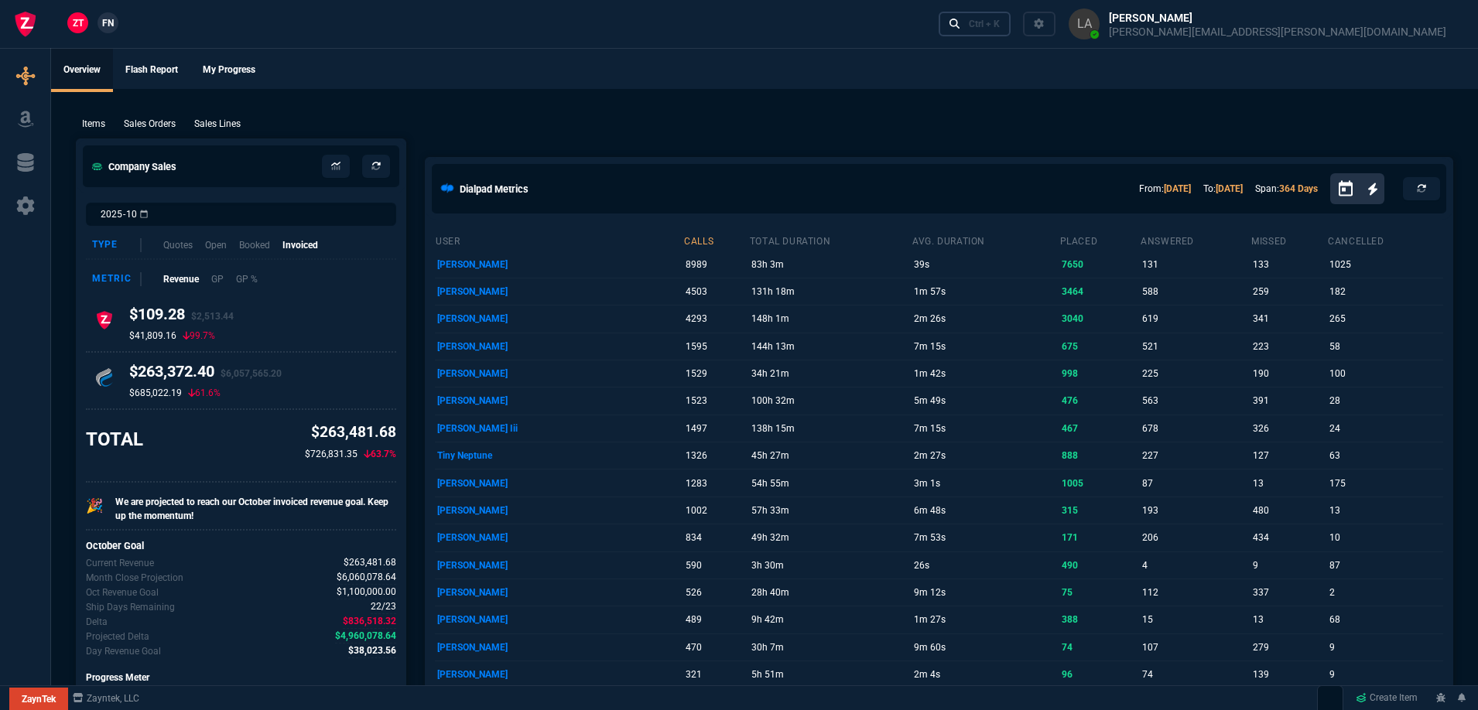
click at [1011, 31] on link "Ctrl + K" at bounding box center [975, 24] width 73 height 24
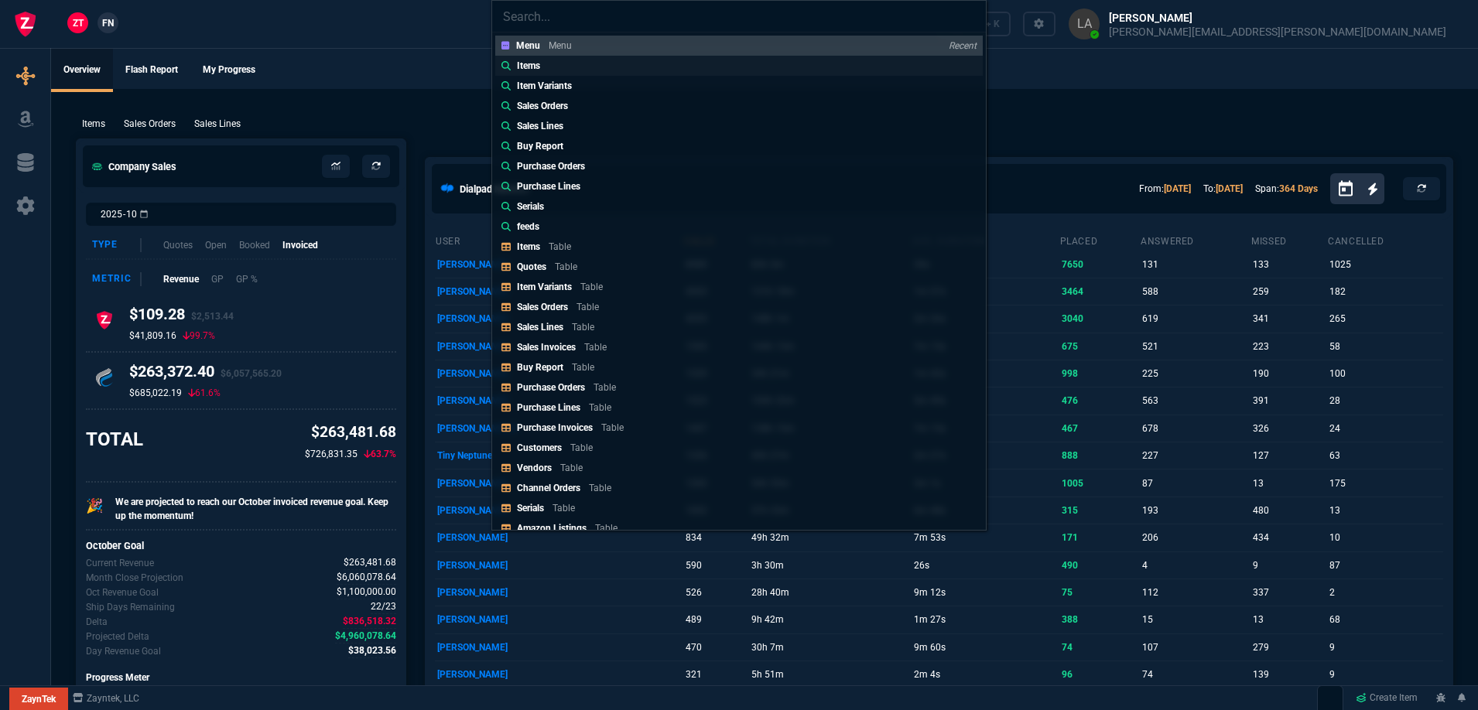
click at [545, 68] on div "Items" at bounding box center [531, 66] width 29 height 14
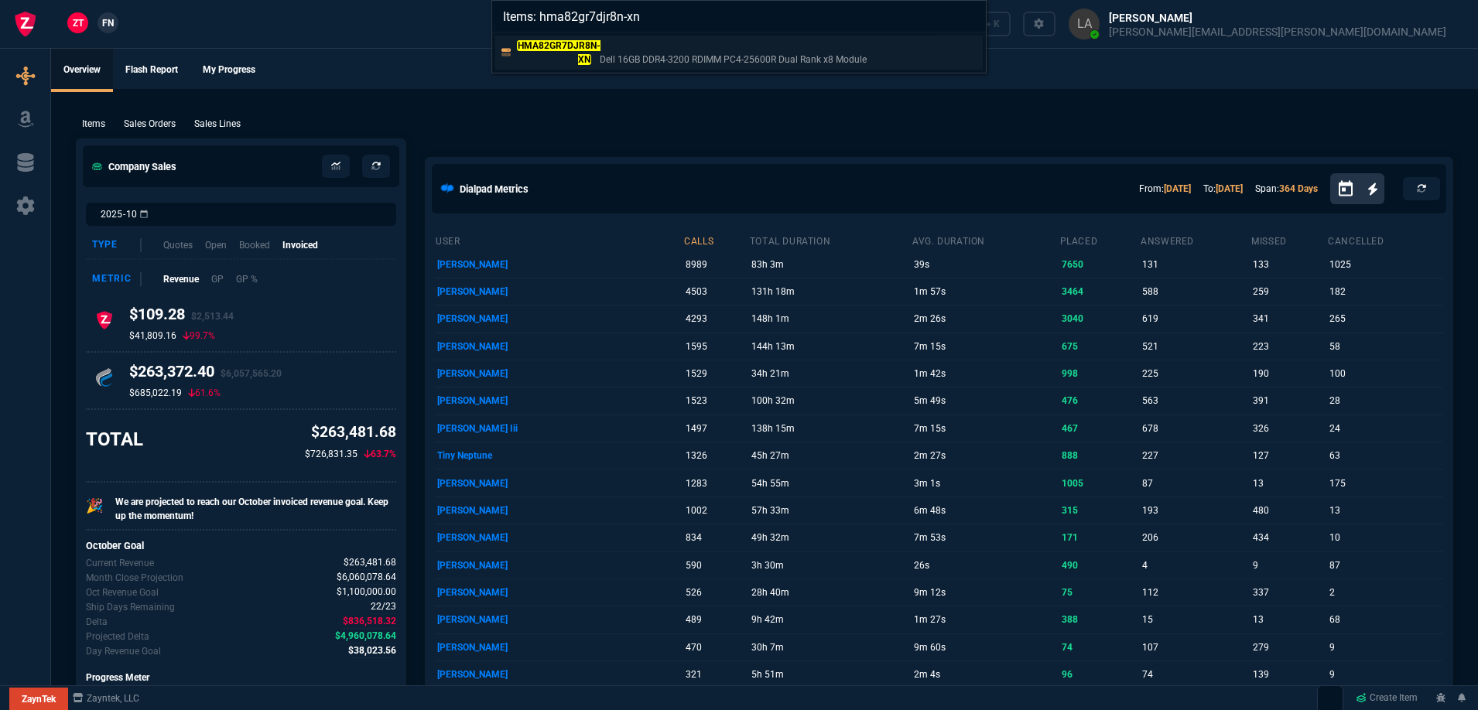
type input "Items: hma82gr7djr8n-xn"
click at [585, 45] on mark "HMA82GR7DJR8N-XN" at bounding box center [559, 52] width 84 height 25
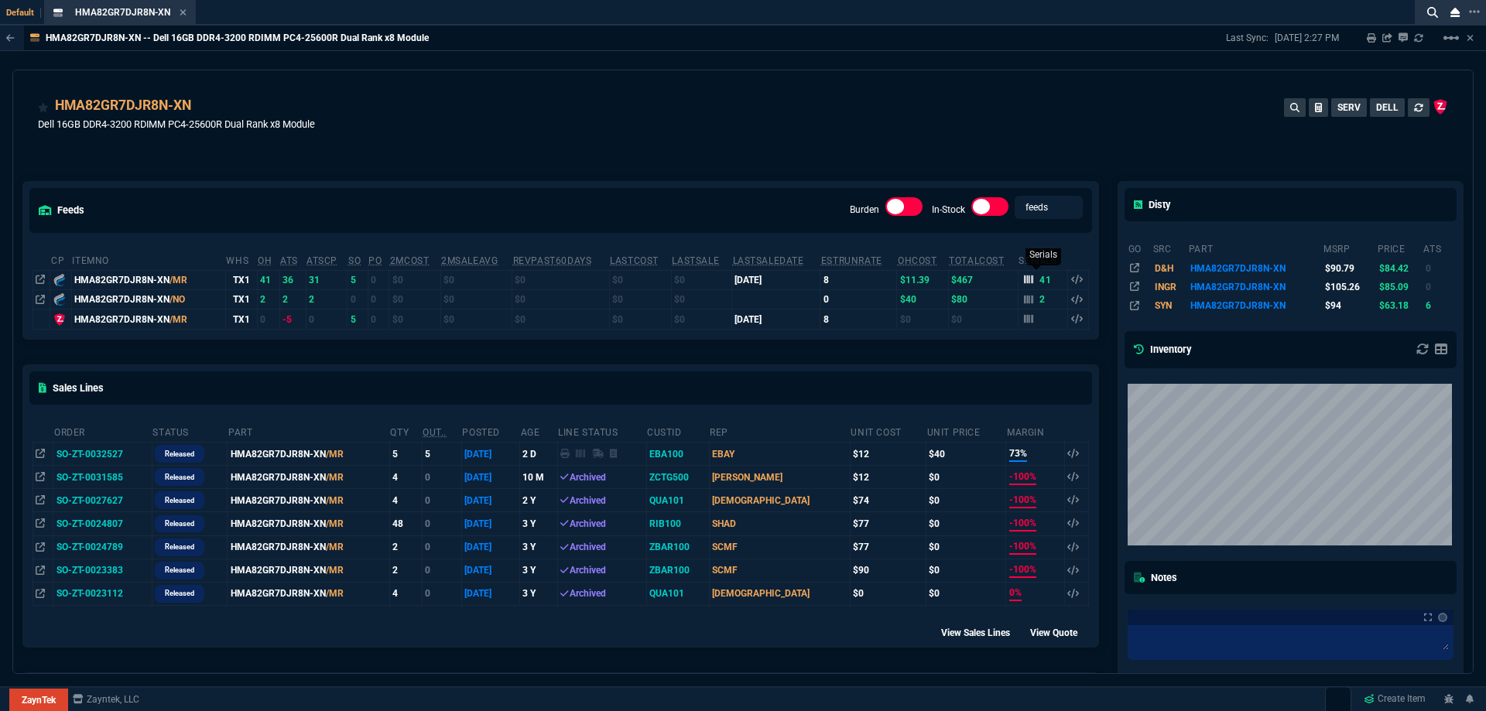
click at [1024, 282] on icon at bounding box center [1028, 279] width 9 height 9
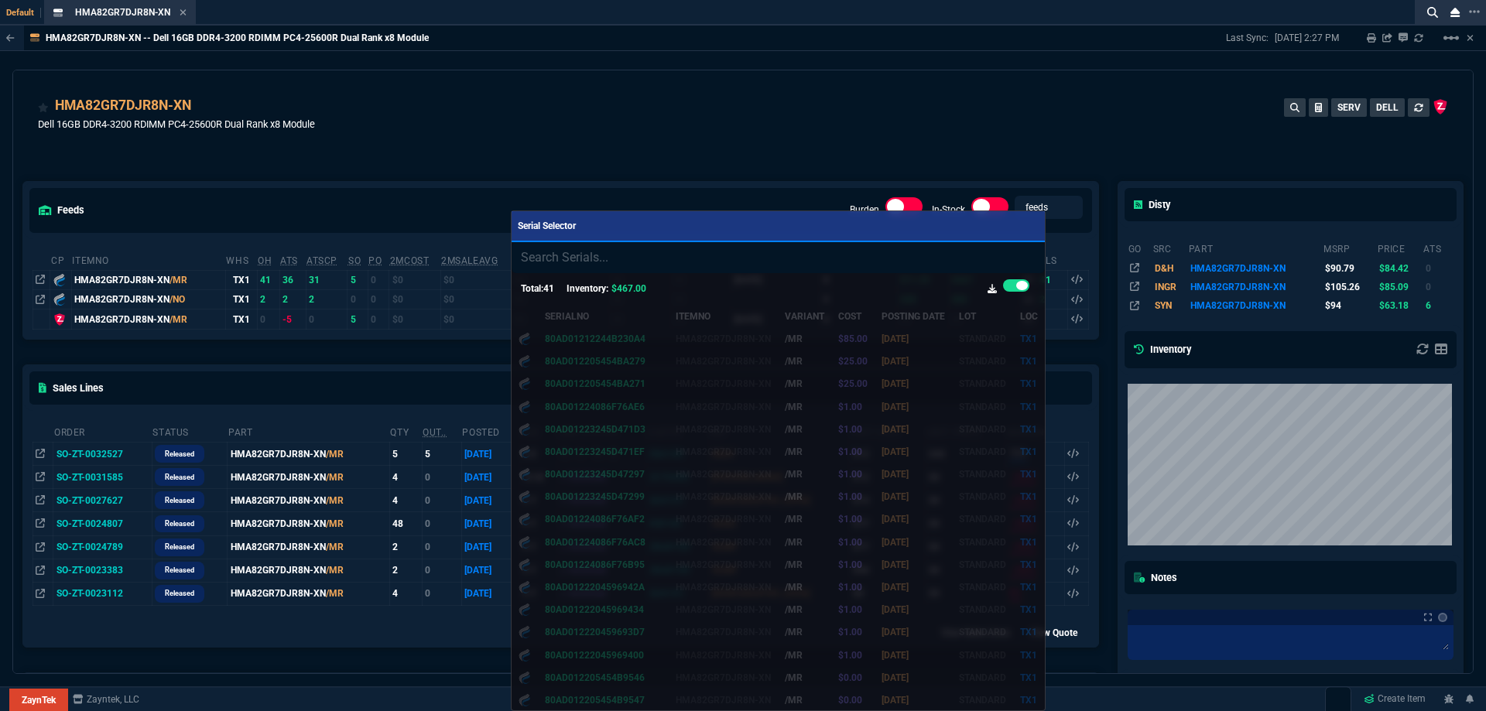
drag, startPoint x: 914, startPoint y: 86, endPoint x: 928, endPoint y: 80, distance: 15.2
click at [914, 86] on div at bounding box center [743, 355] width 1486 height 711
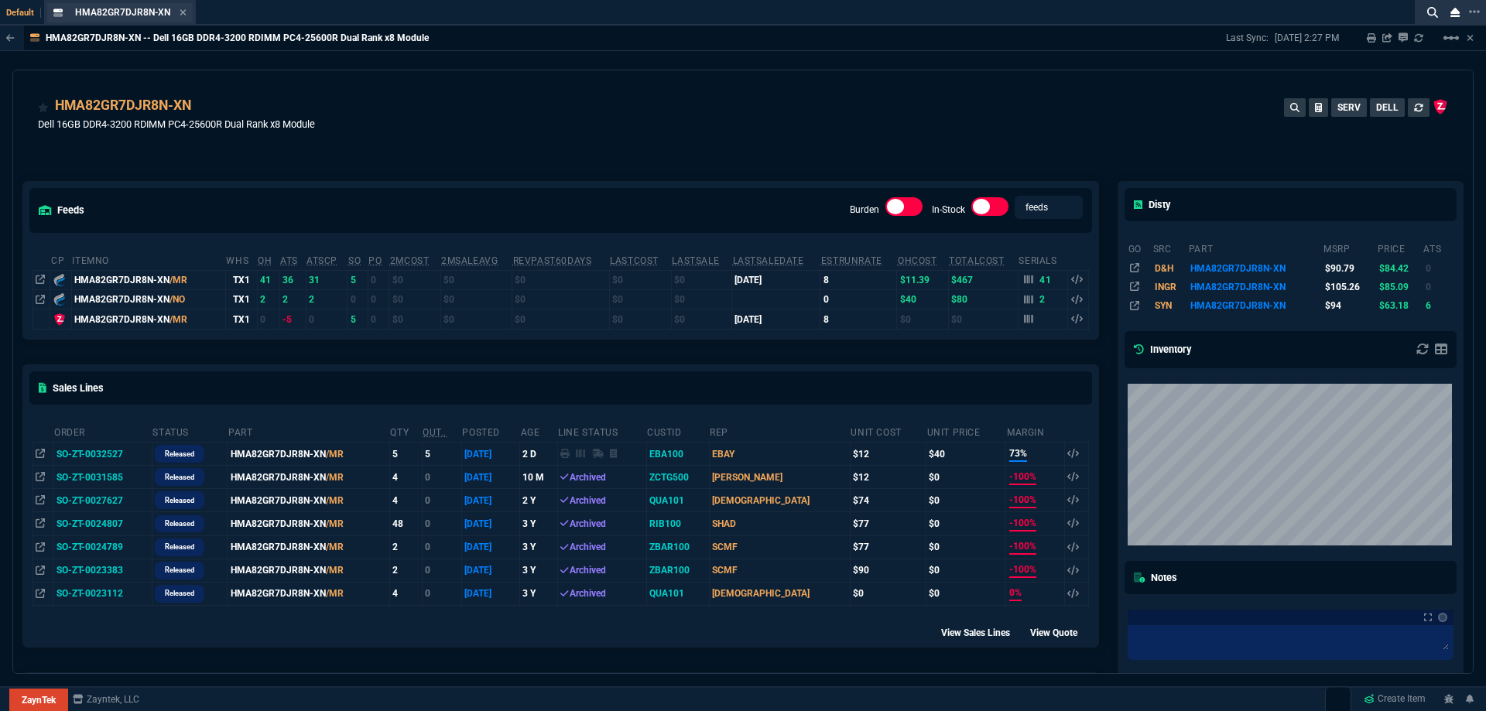
click at [186, 11] on div "HMA82GR7DJR8N-XN Item" at bounding box center [119, 12] width 145 height 19
click at [181, 11] on icon at bounding box center [183, 12] width 6 height 6
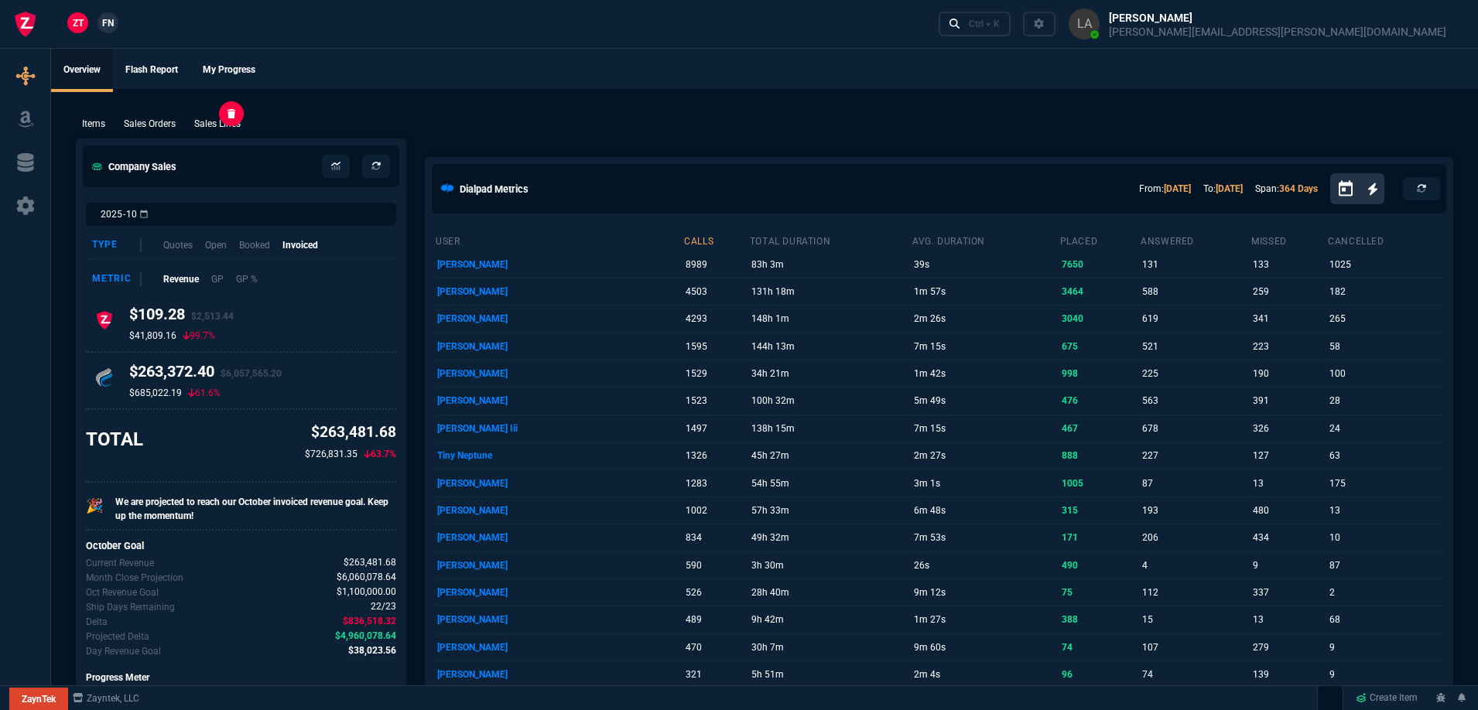
click at [234, 118] on p "Sales Lines" at bounding box center [217, 124] width 46 height 14
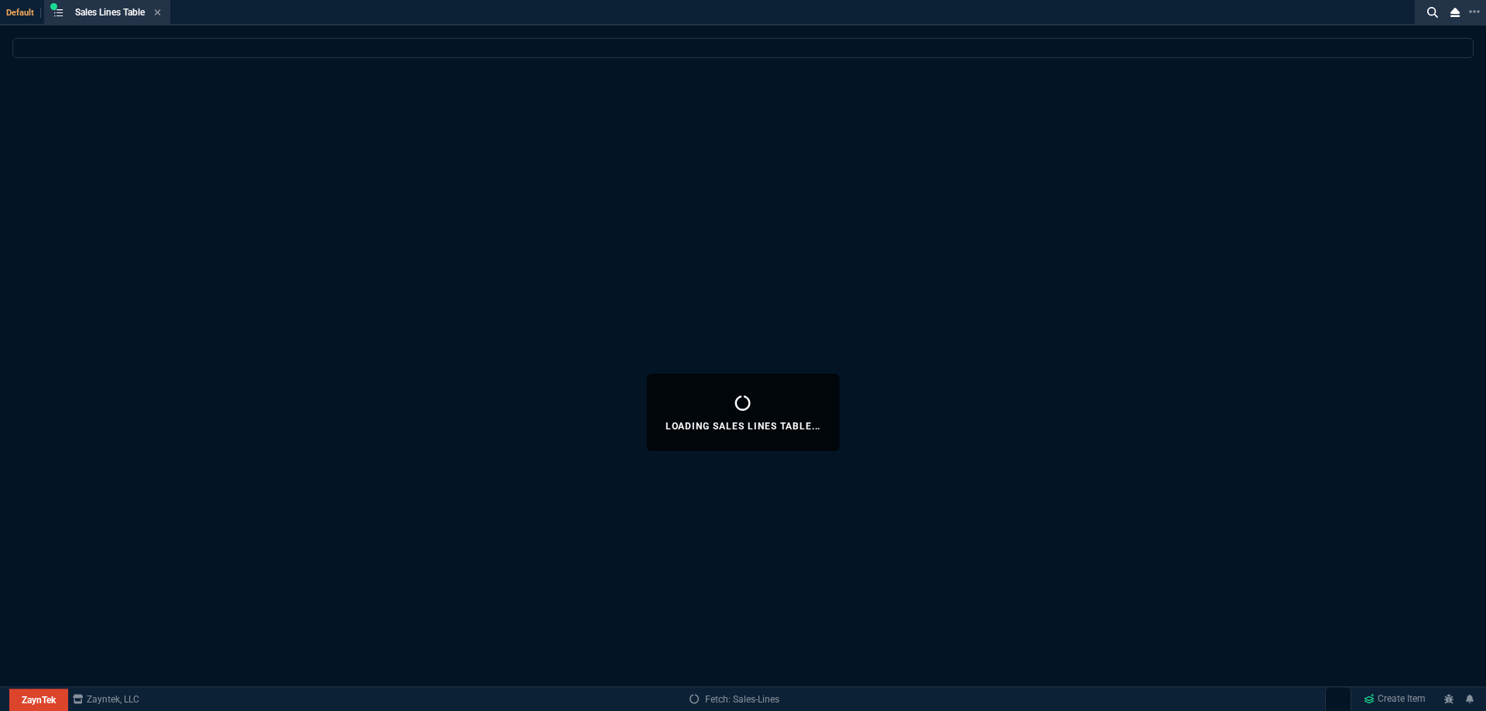
select select
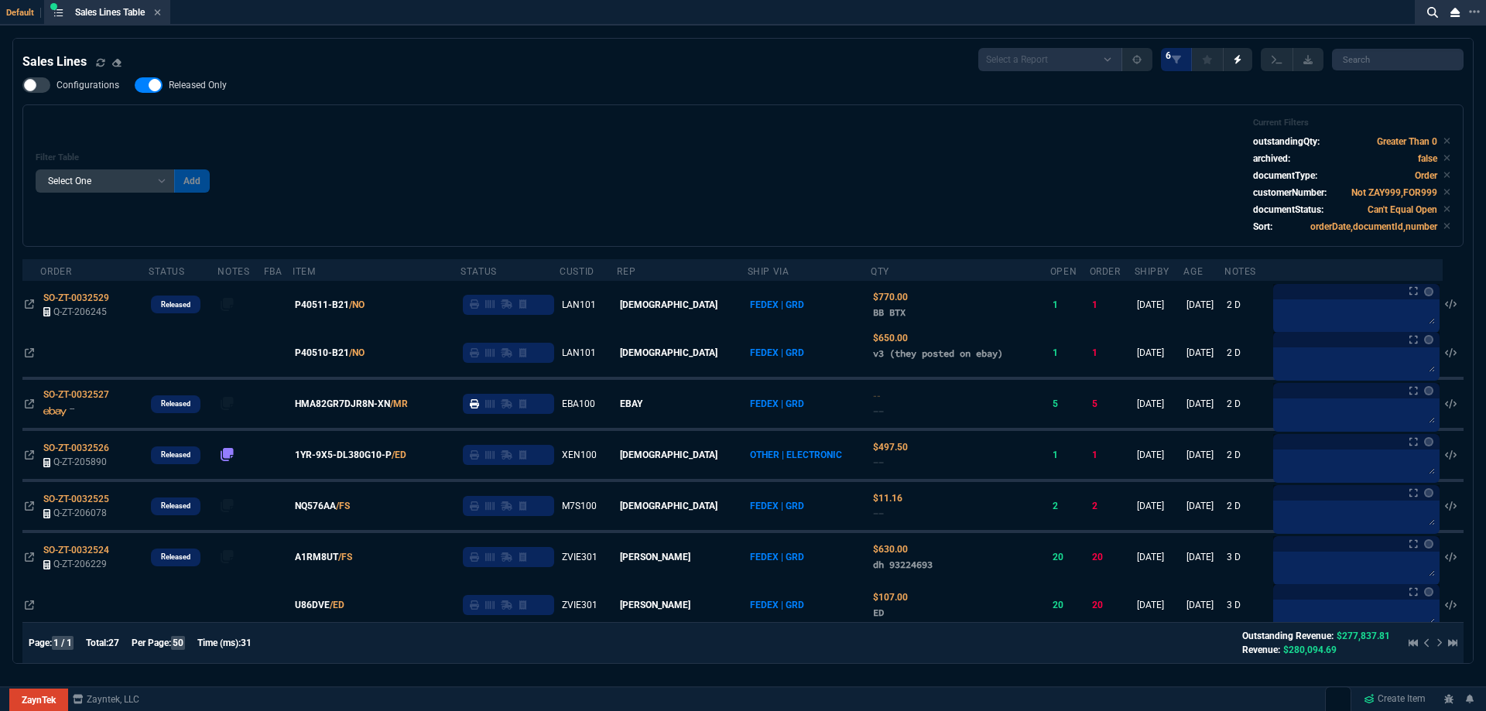
click at [411, 169] on div "Filter Table Select One Add Filter () Age () ATS () Cond (itemVariantCode) Cust…" at bounding box center [743, 176] width 1415 height 116
click at [546, 193] on div "Filter Table Select One Add Filter () Age () ATS () Cond (itemVariantCode) Cust…" at bounding box center [743, 176] width 1415 height 116
drag, startPoint x: 178, startPoint y: 84, endPoint x: 457, endPoint y: 143, distance: 285.7
click at [178, 84] on span "Released Only" at bounding box center [198, 85] width 58 height 12
click at [135, 85] on input "Released Only" at bounding box center [134, 85] width 1 height 1
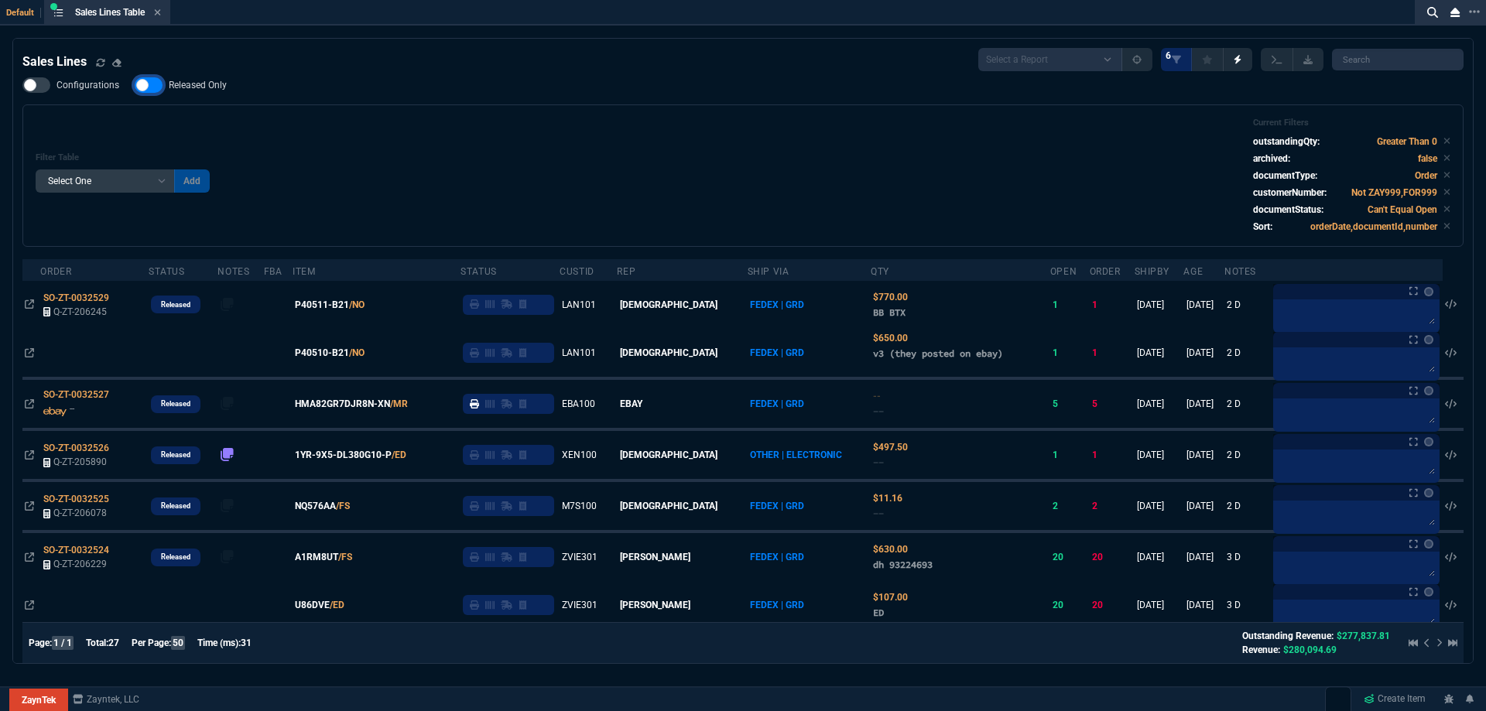
checkbox input "false"
click at [477, 141] on div "Filter Table Select One Add Filter () Age () ATS () Cond (itemVariantCode) Cust…" at bounding box center [743, 176] width 1415 height 116
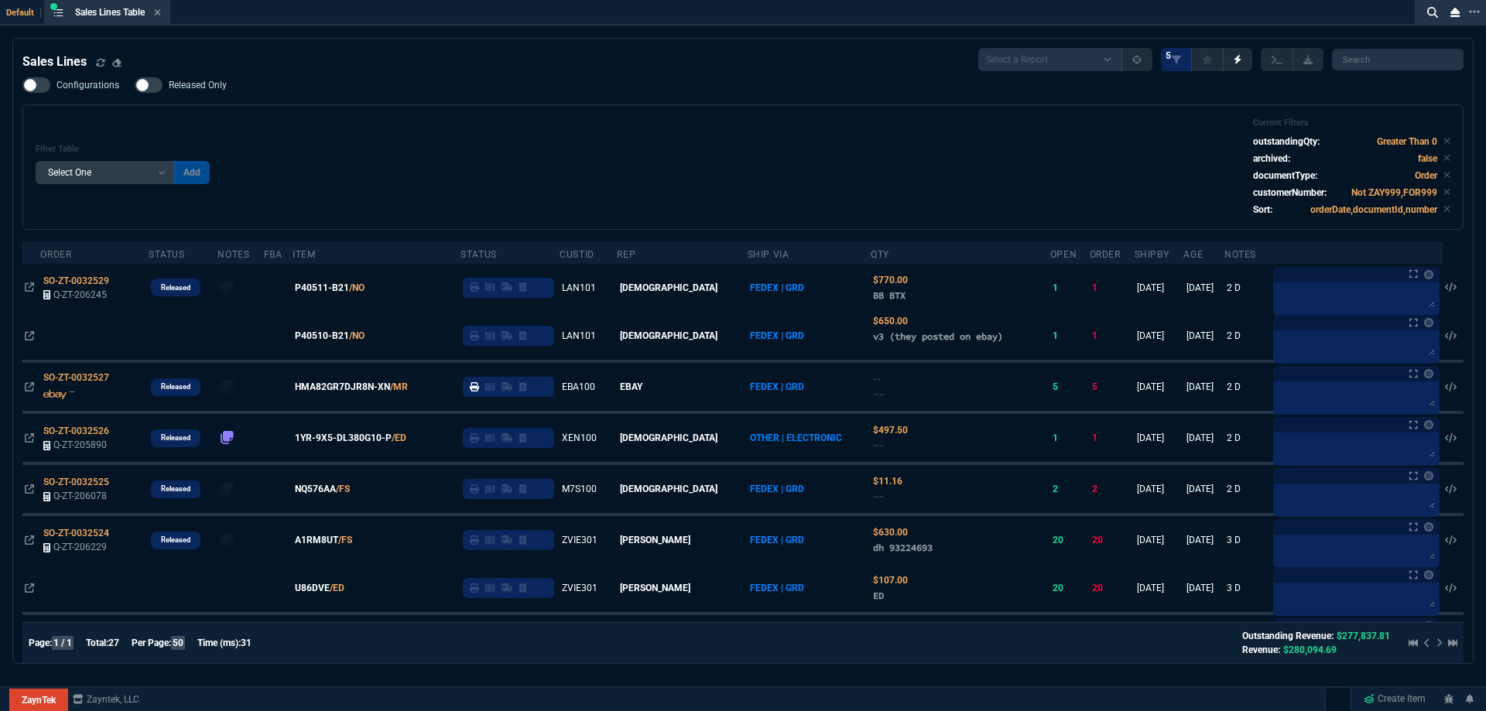
select select
drag, startPoint x: 204, startPoint y: 91, endPoint x: 311, endPoint y: 124, distance: 112.4
click at [204, 91] on span "Released Only" at bounding box center [198, 85] width 58 height 12
click at [135, 86] on input "Released Only" at bounding box center [134, 85] width 1 height 1
click at [336, 115] on div "Filter Table Select One Add Filter () Age () ATS () Cond (itemVariantCode) Cust…" at bounding box center [742, 166] width 1441 height 125
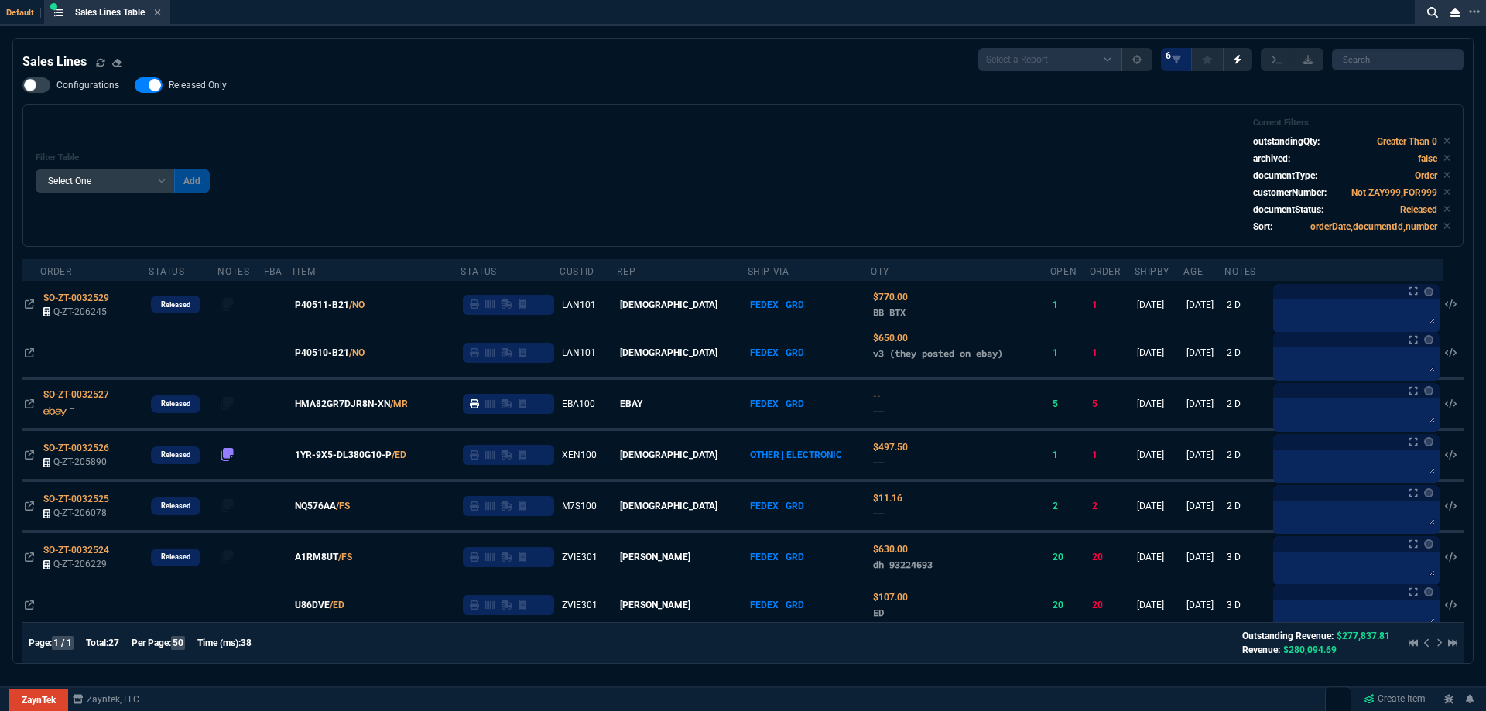
click at [197, 80] on span "Released Only" at bounding box center [198, 85] width 58 height 12
click at [135, 85] on input "Released Only" at bounding box center [134, 85] width 1 height 1
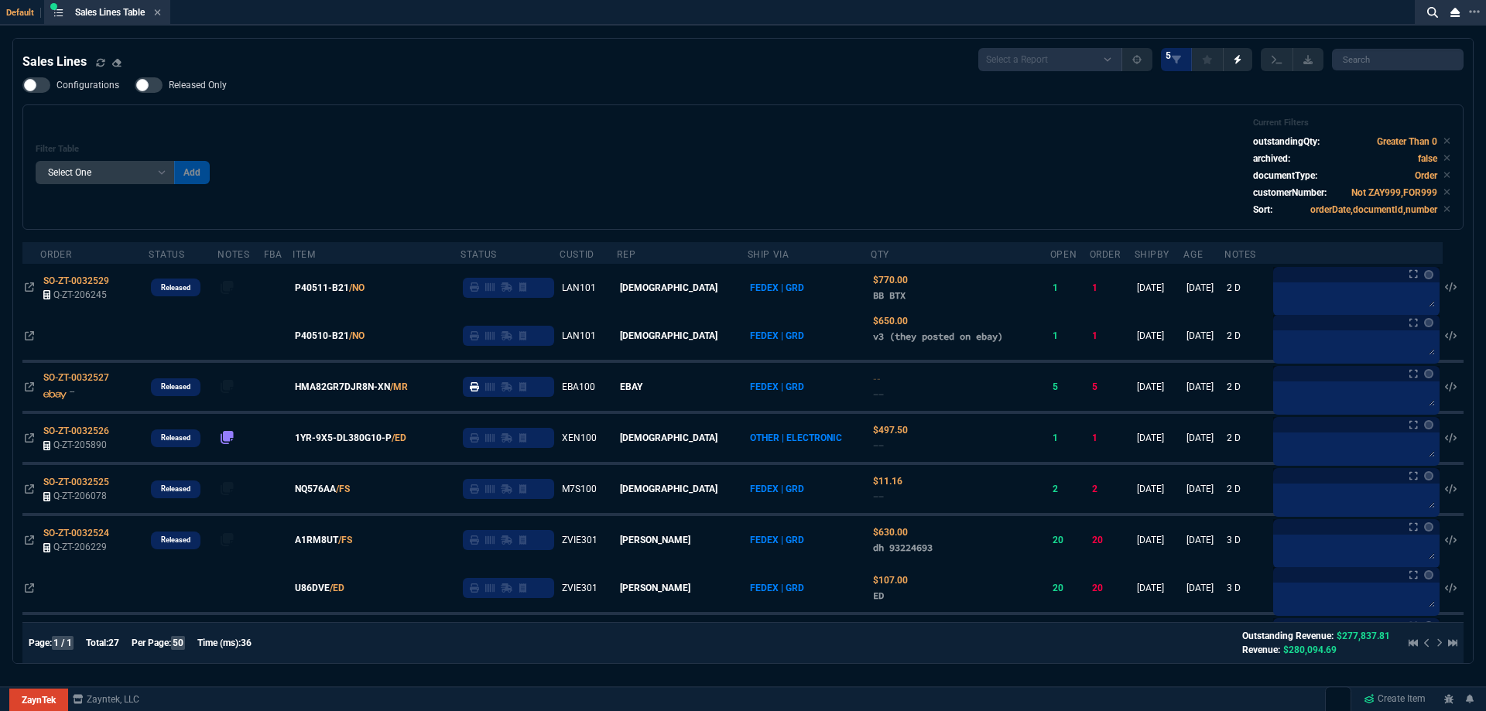
click at [197, 101] on div "Configurations Released Only Filter Table Select One Add Filter () Age () ATS (…" at bounding box center [742, 153] width 1441 height 152
click at [207, 84] on span "Released Only" at bounding box center [198, 85] width 58 height 12
click at [135, 85] on input "Released Only" at bounding box center [134, 85] width 1 height 1
click at [410, 108] on div "Filter Table Select One Add Filter () Age () ATS () Cond (itemVariantCode) Cust…" at bounding box center [742, 166] width 1441 height 125
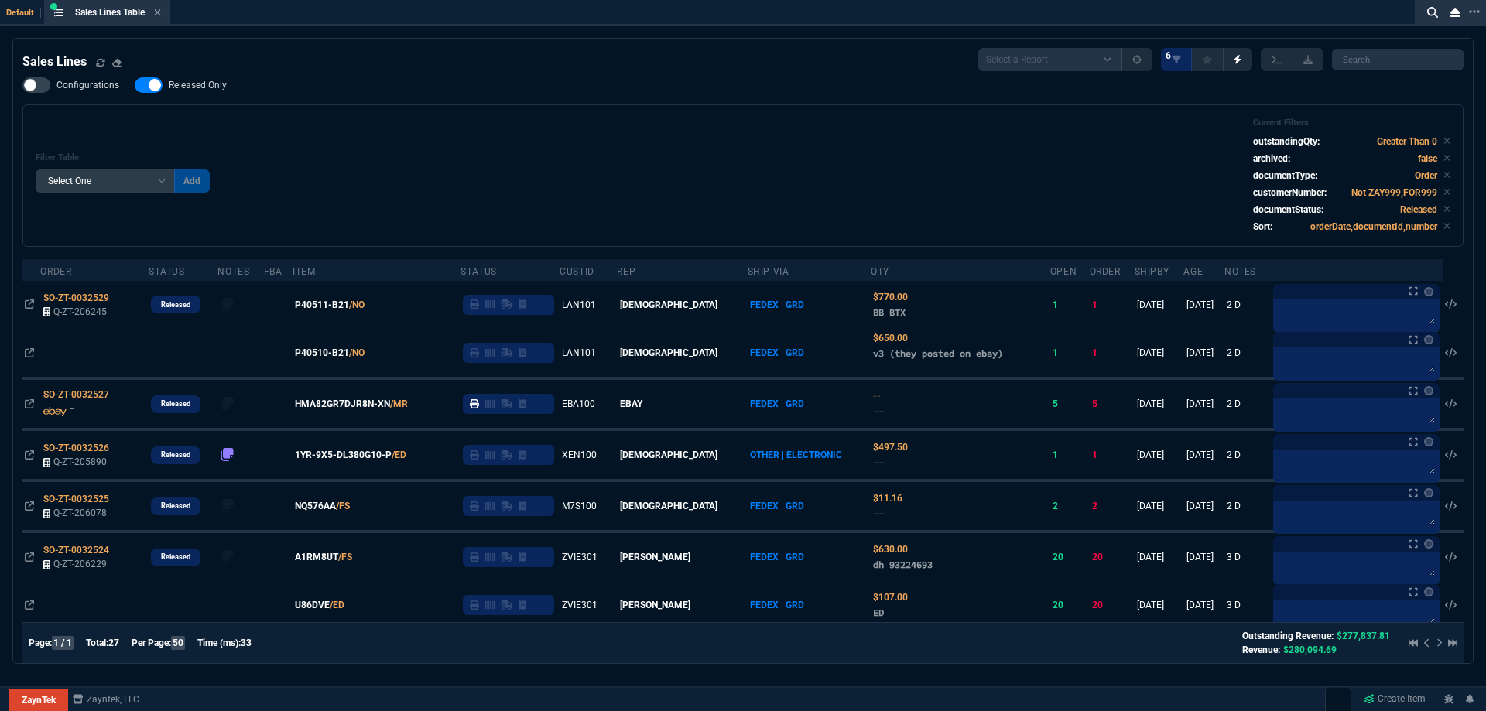
click at [193, 85] on span "Released Only" at bounding box center [198, 85] width 58 height 12
click at [135, 85] on input "Released Only" at bounding box center [134, 85] width 1 height 1
click at [690, 132] on div "Filter Table Select One Add Filter () Age () ATS () Cond (itemVariantCode) Cust…" at bounding box center [743, 176] width 1415 height 116
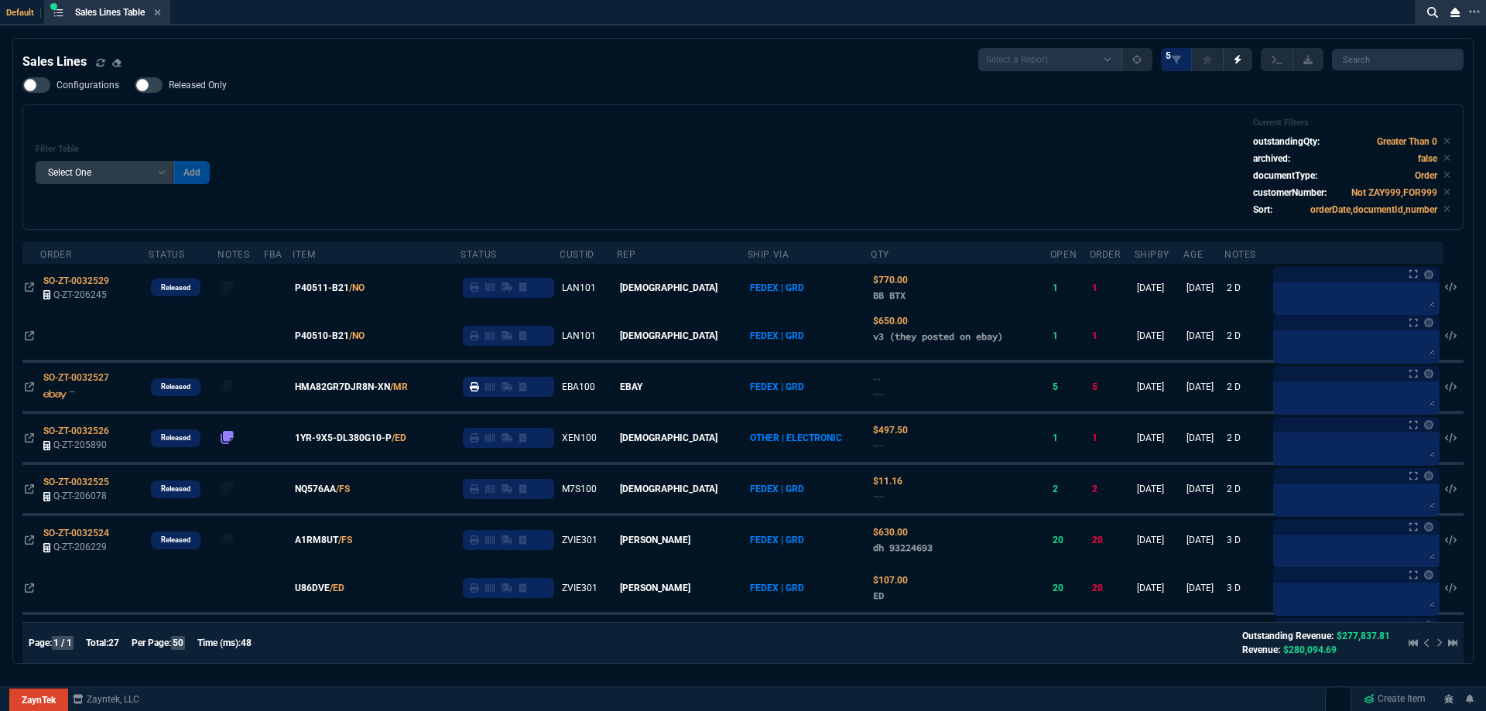
click at [272, 99] on div "Configurations Released Only Filter Table Select One Add Filter () Age () ATS (…" at bounding box center [742, 153] width 1441 height 152
drag, startPoint x: 218, startPoint y: 91, endPoint x: 472, endPoint y: 139, distance: 258.3
click at [217, 91] on span "Released Only" at bounding box center [198, 85] width 58 height 12
click at [135, 86] on input "Released Only" at bounding box center [134, 85] width 1 height 1
checkbox input "true"
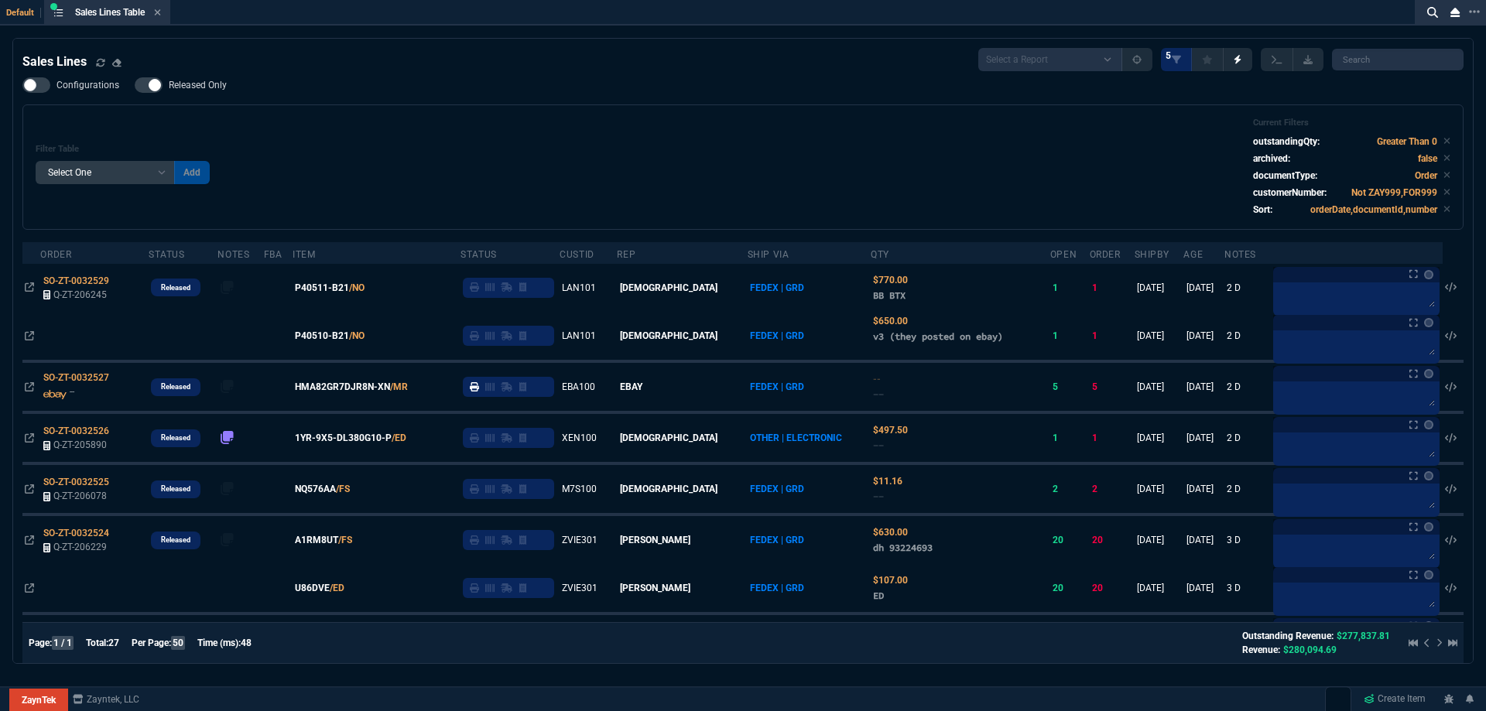
click at [472, 139] on div "Filter Table Select One Add Filter () Age () ATS () Cond (itemVariantCode) Cust…" at bounding box center [743, 167] width 1415 height 99
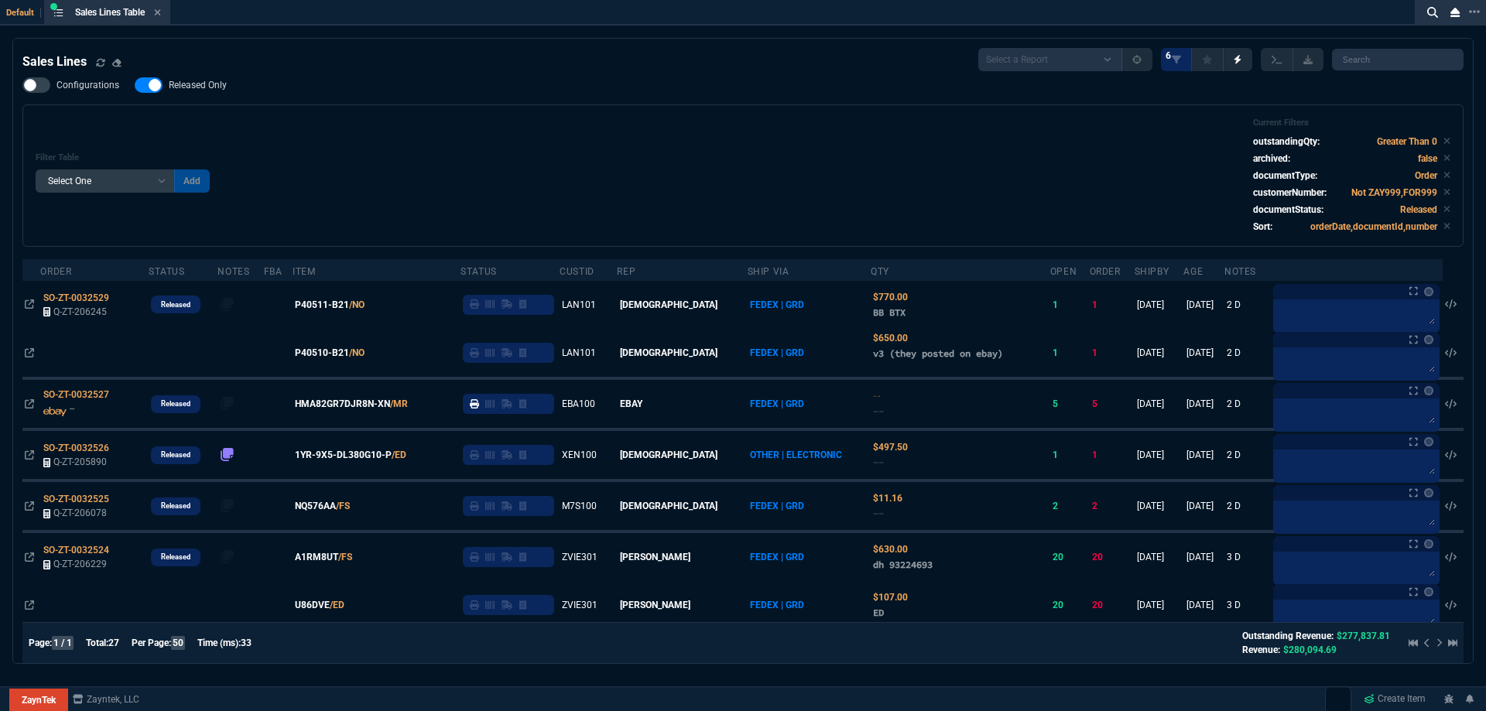
click at [156, 15] on icon at bounding box center [157, 12] width 7 height 9
